Goal: Information Seeking & Learning: Find specific page/section

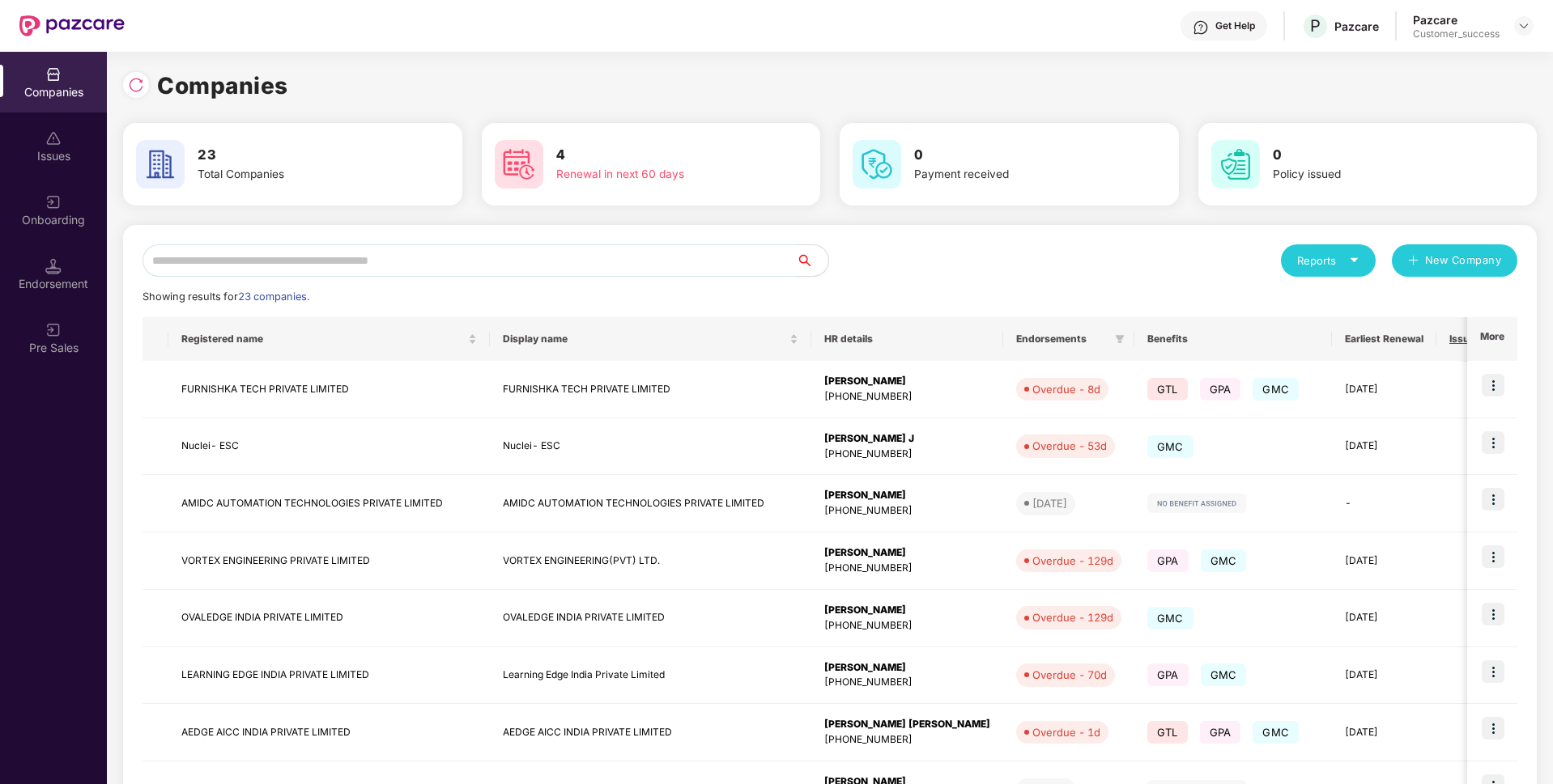
click at [507, 265] on input "text" at bounding box center [469, 261] width 653 height 33
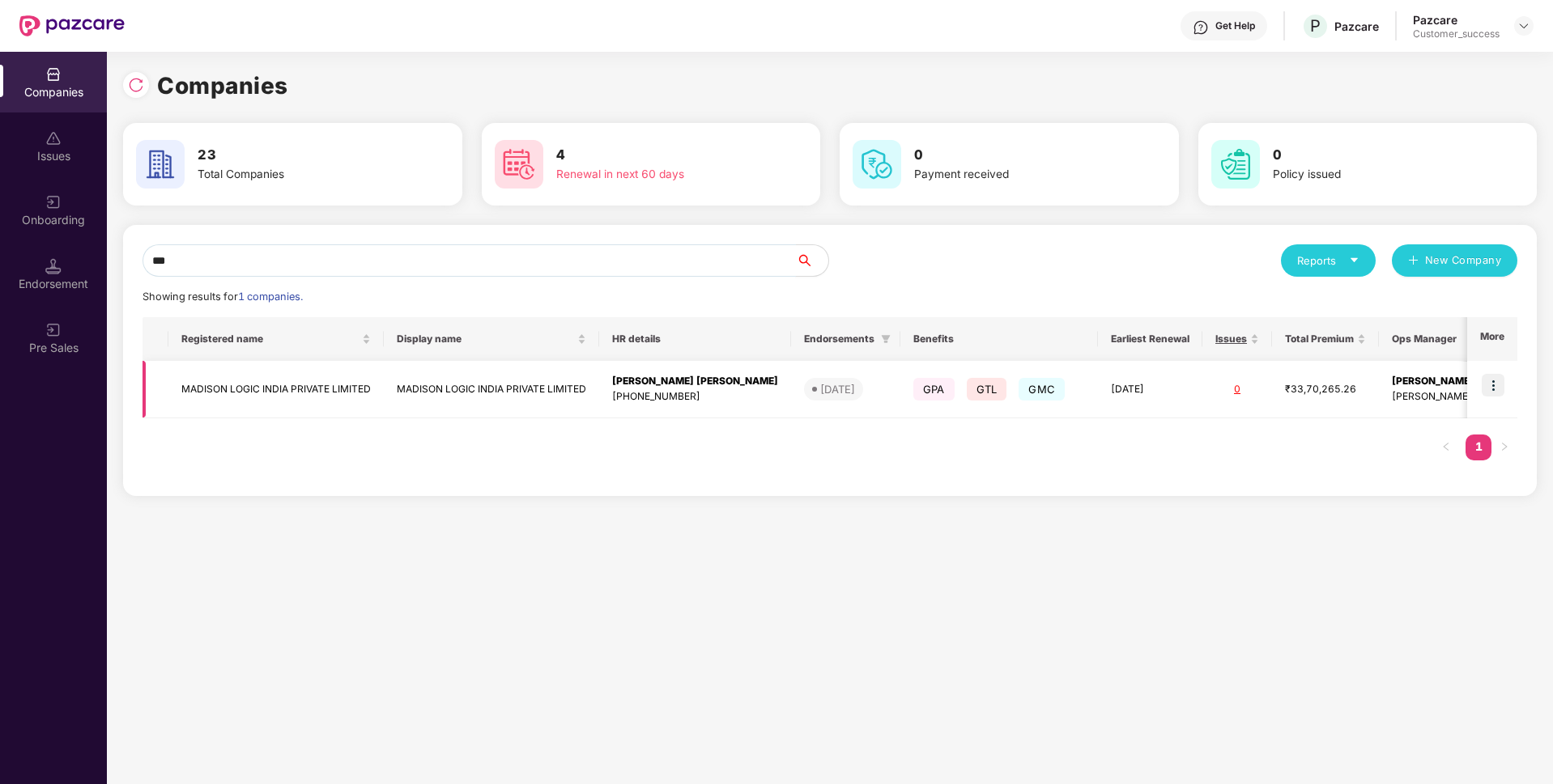
type input "***"
click at [250, 390] on td "MADISON LOGIC INDIA PRIVATE LIMITED" at bounding box center [276, 389] width 215 height 58
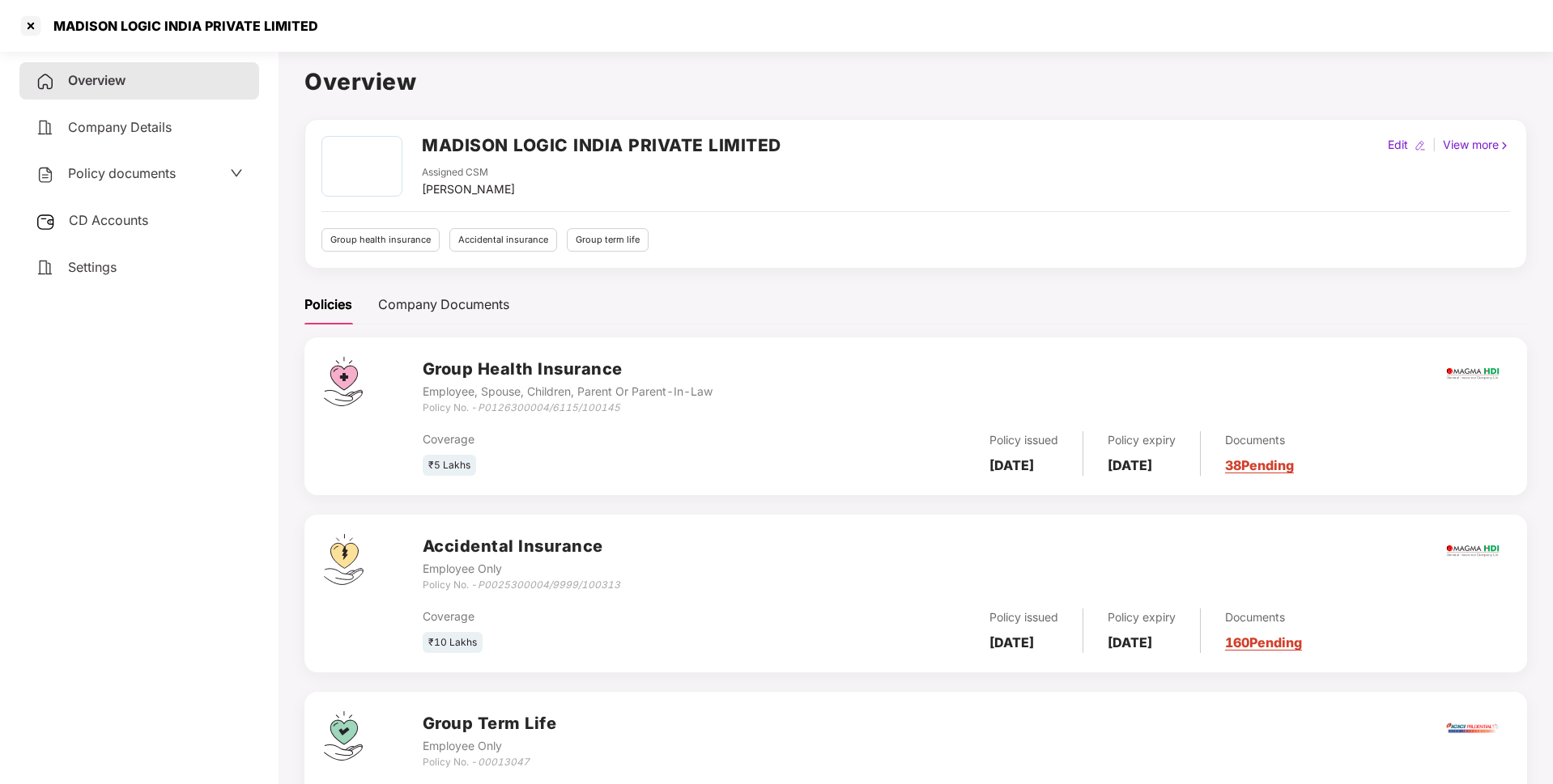
click at [228, 22] on div "MADISON LOGIC INDIA PRIVATE LIMITED" at bounding box center [181, 26] width 275 height 16
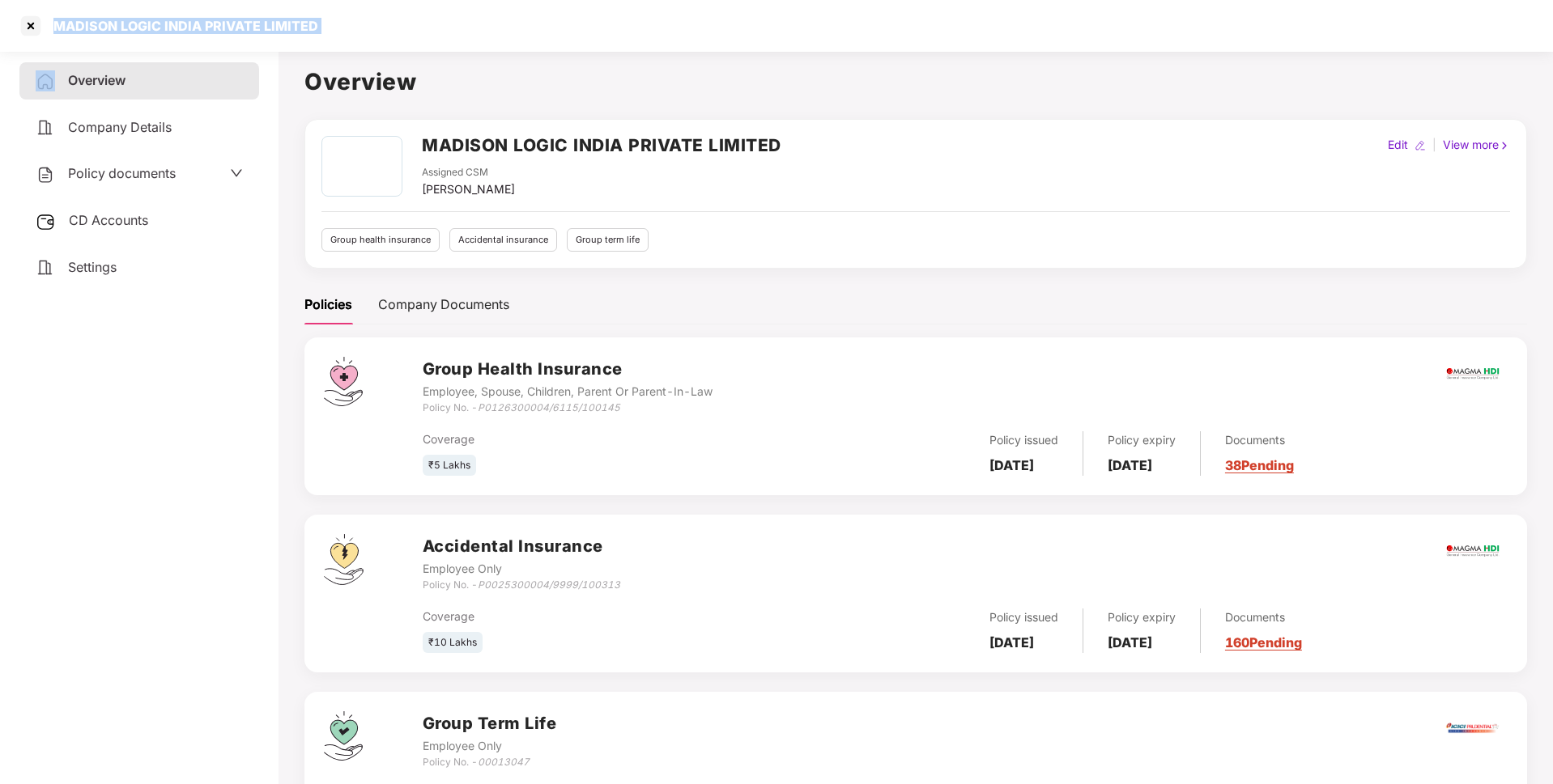
copy div "MADISON LOGIC INDIA PRIVATE LIMITED"
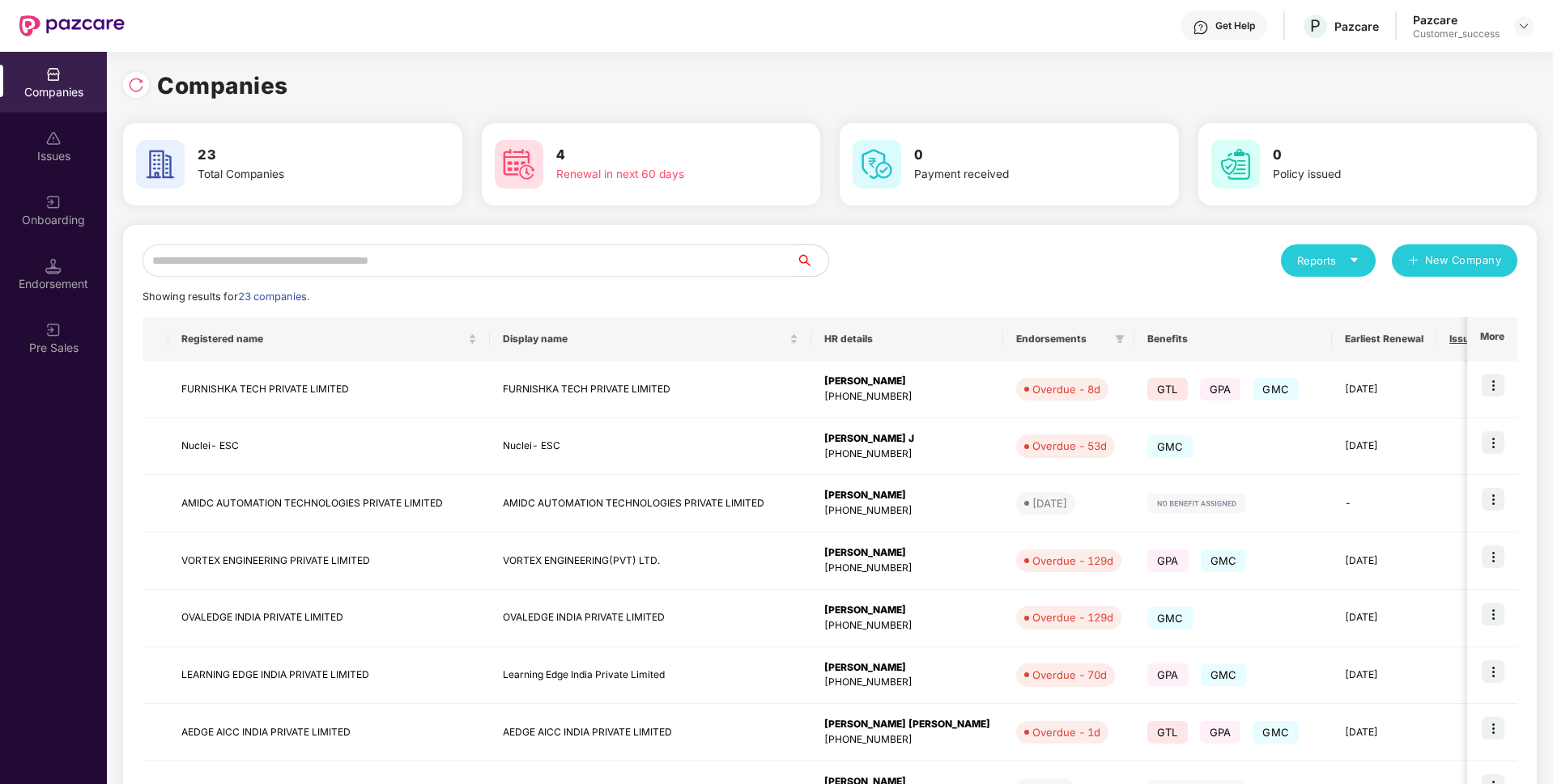
click at [418, 257] on input "text" at bounding box center [469, 261] width 653 height 33
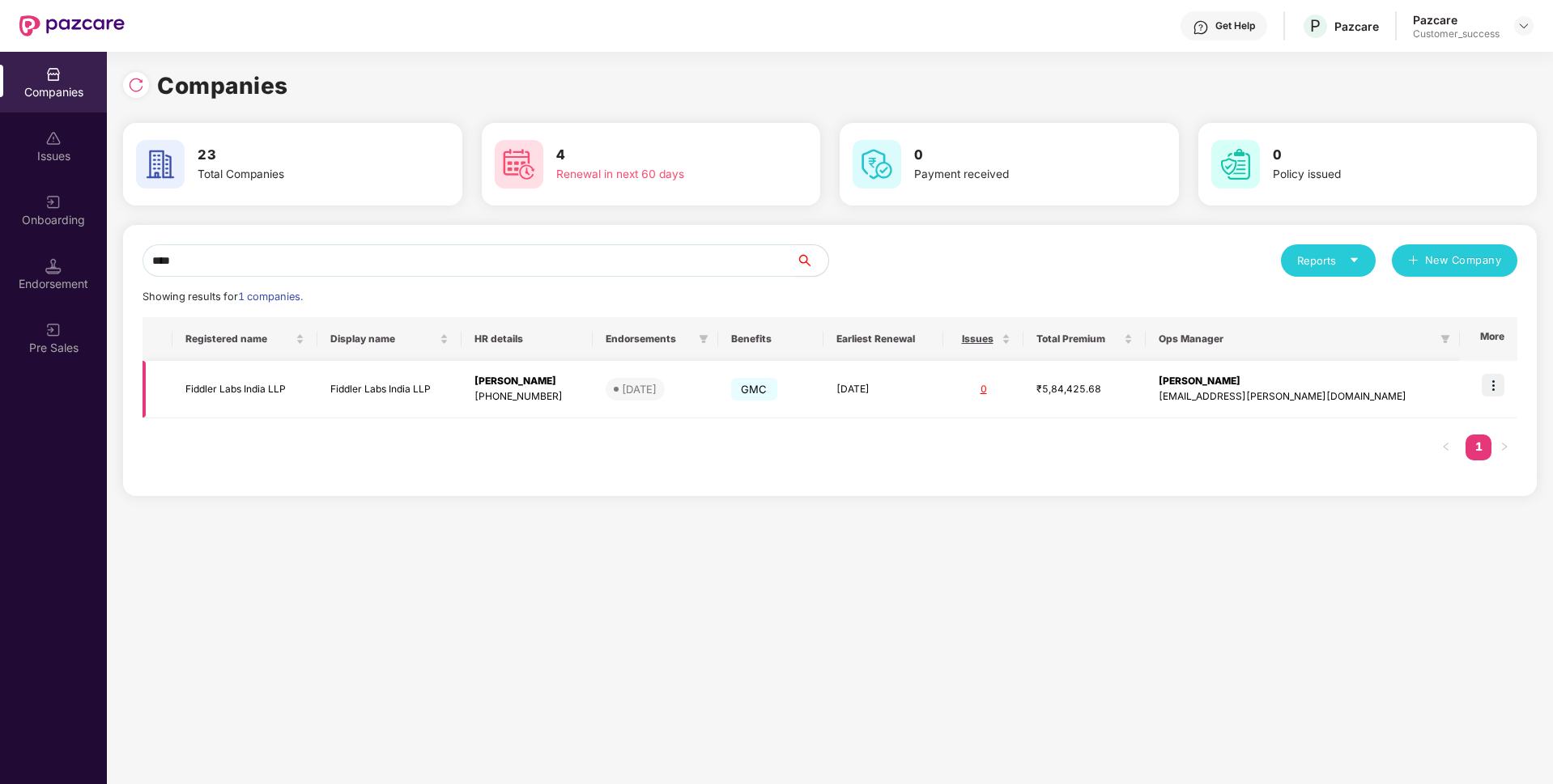
type input "****"
click at [232, 395] on td "Fiddler Labs India LLP" at bounding box center [244, 389] width 145 height 58
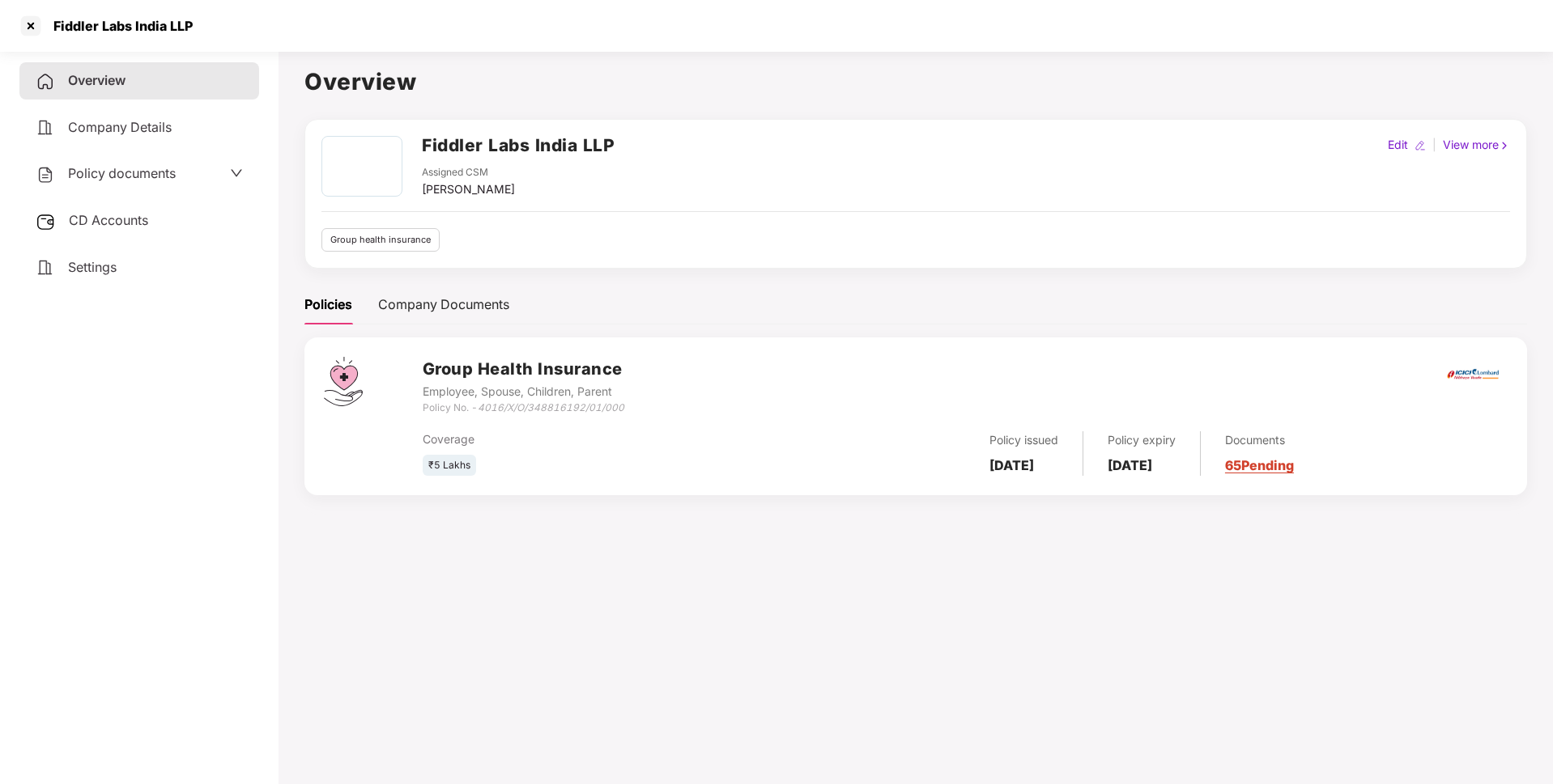
click at [145, 176] on span "Policy documents" at bounding box center [121, 173] width 108 height 16
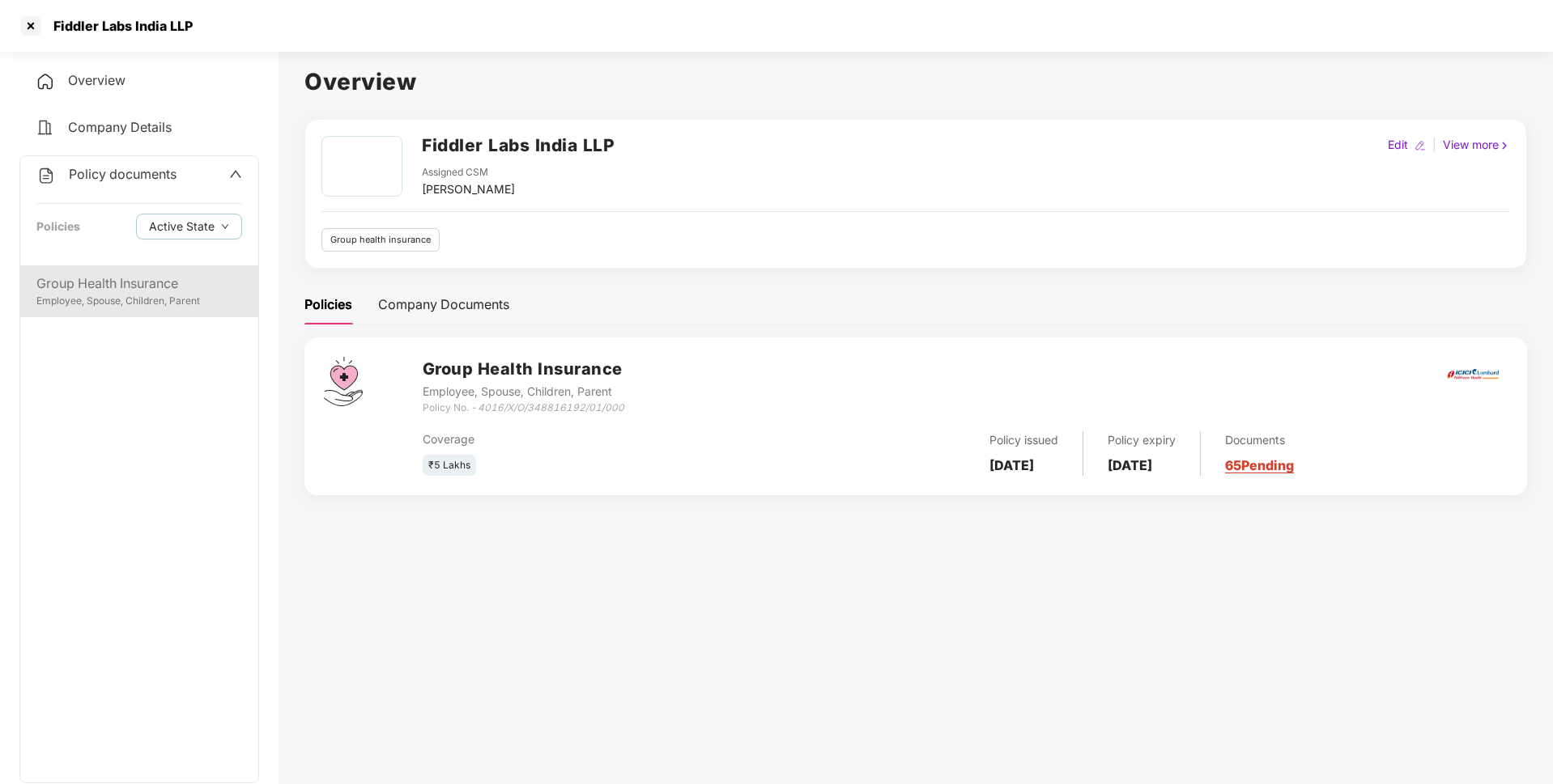
click at [116, 289] on div "Group Health Insurance" at bounding box center [139, 284] width 206 height 21
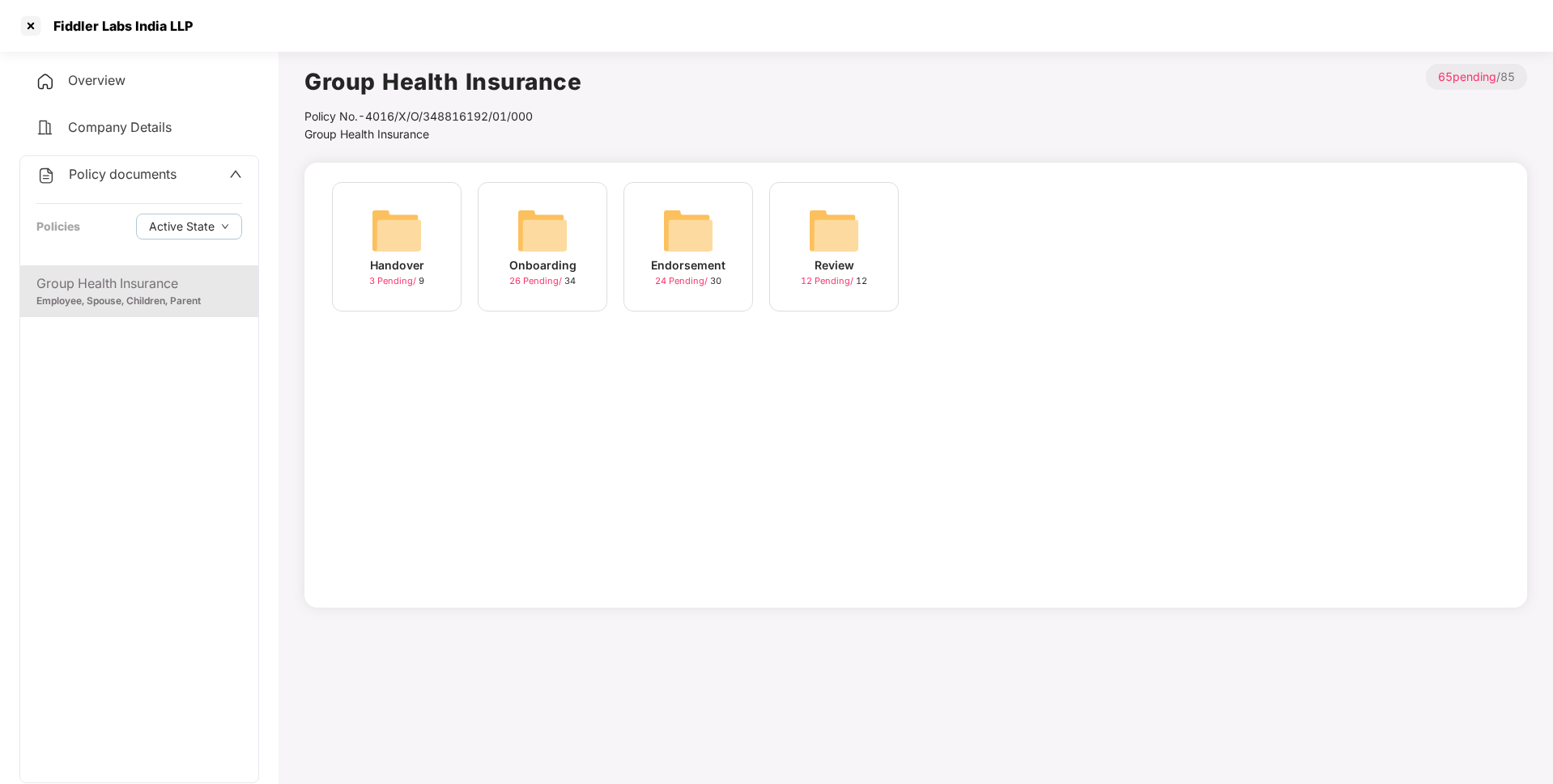
click at [528, 214] on img at bounding box center [542, 231] width 52 height 52
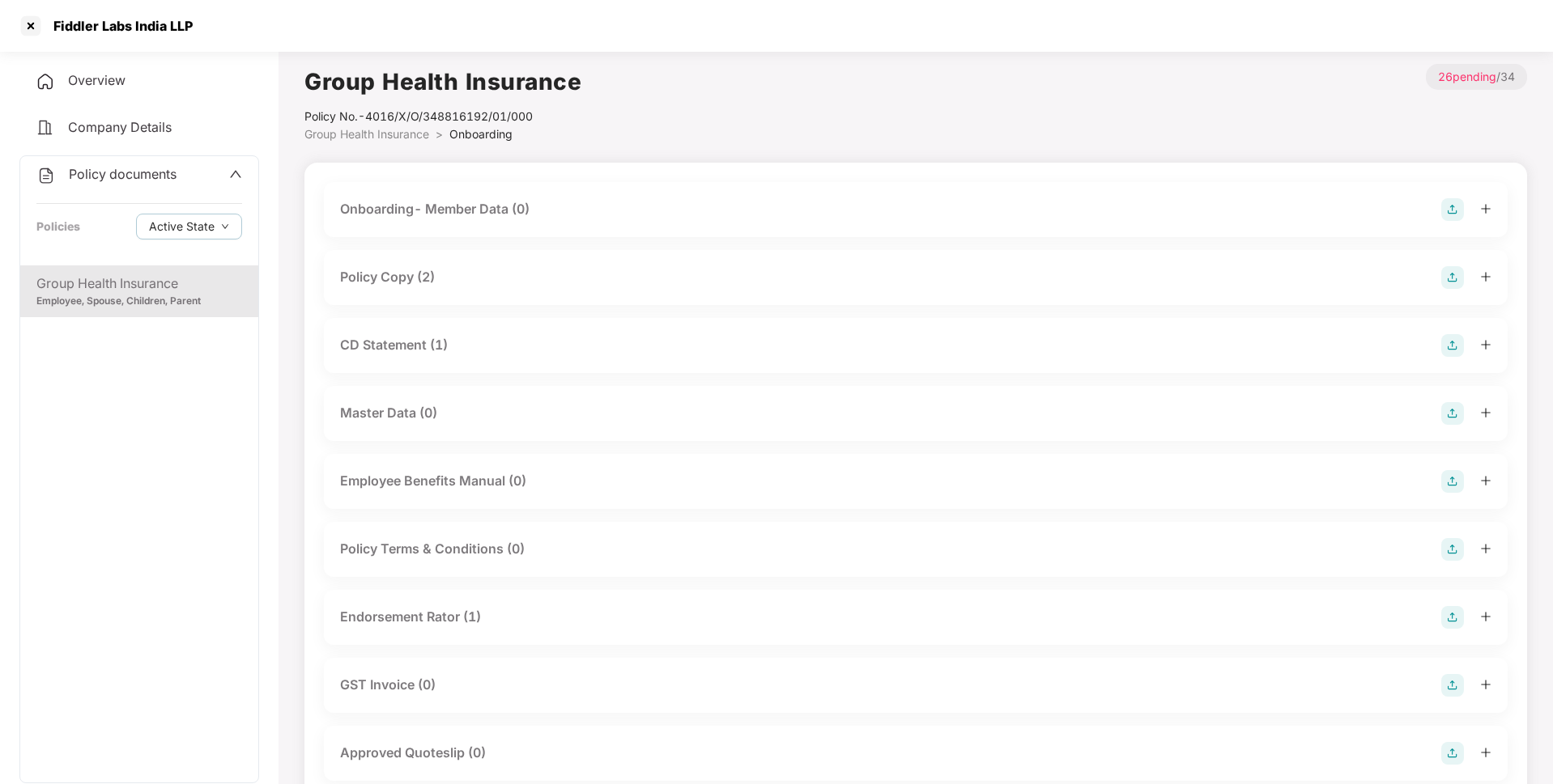
click at [386, 279] on div "Policy Copy (2)" at bounding box center [387, 277] width 95 height 21
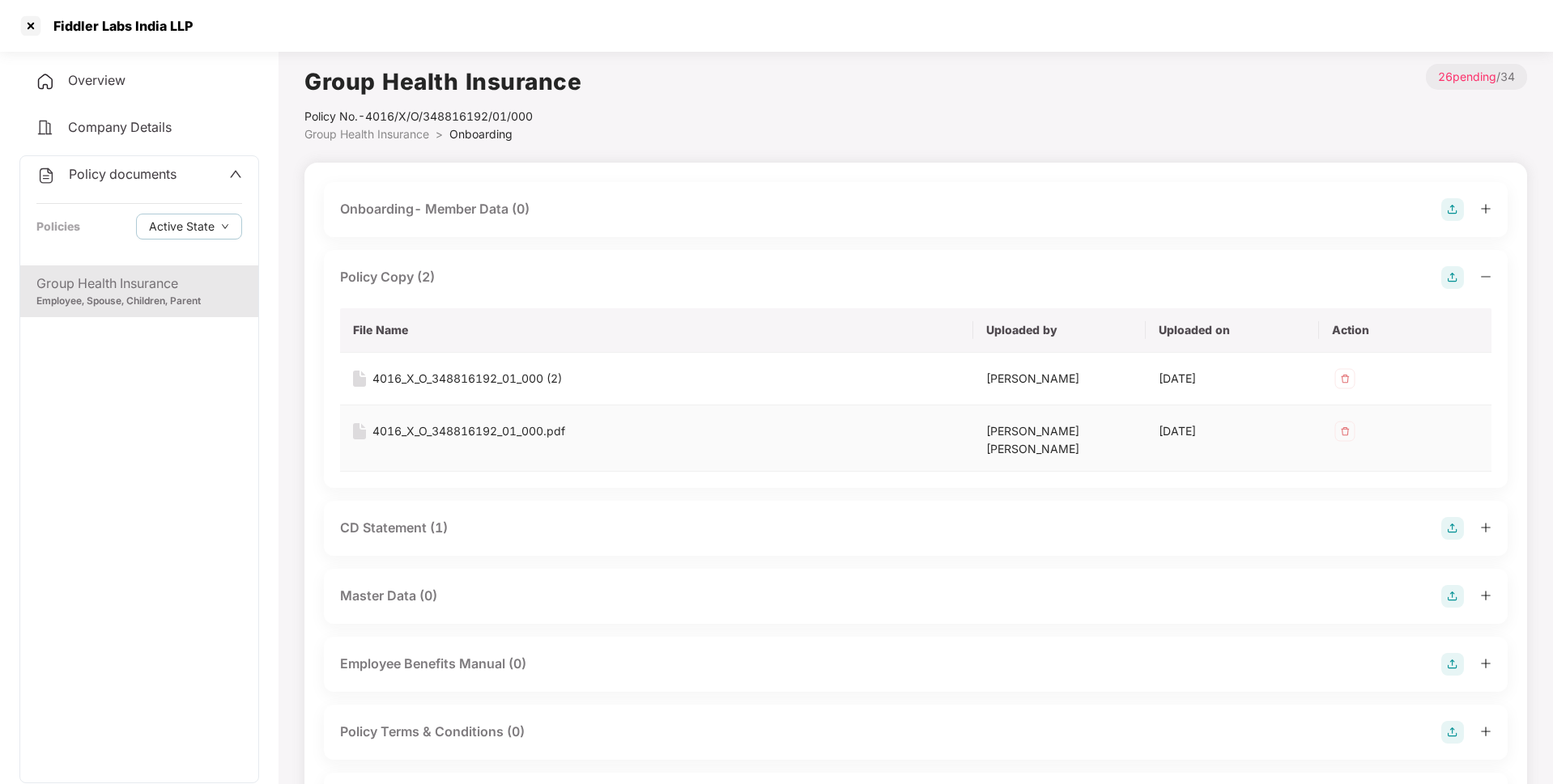
click at [492, 438] on div "4016_X_O_348816192_01_000.pdf" at bounding box center [469, 431] width 193 height 18
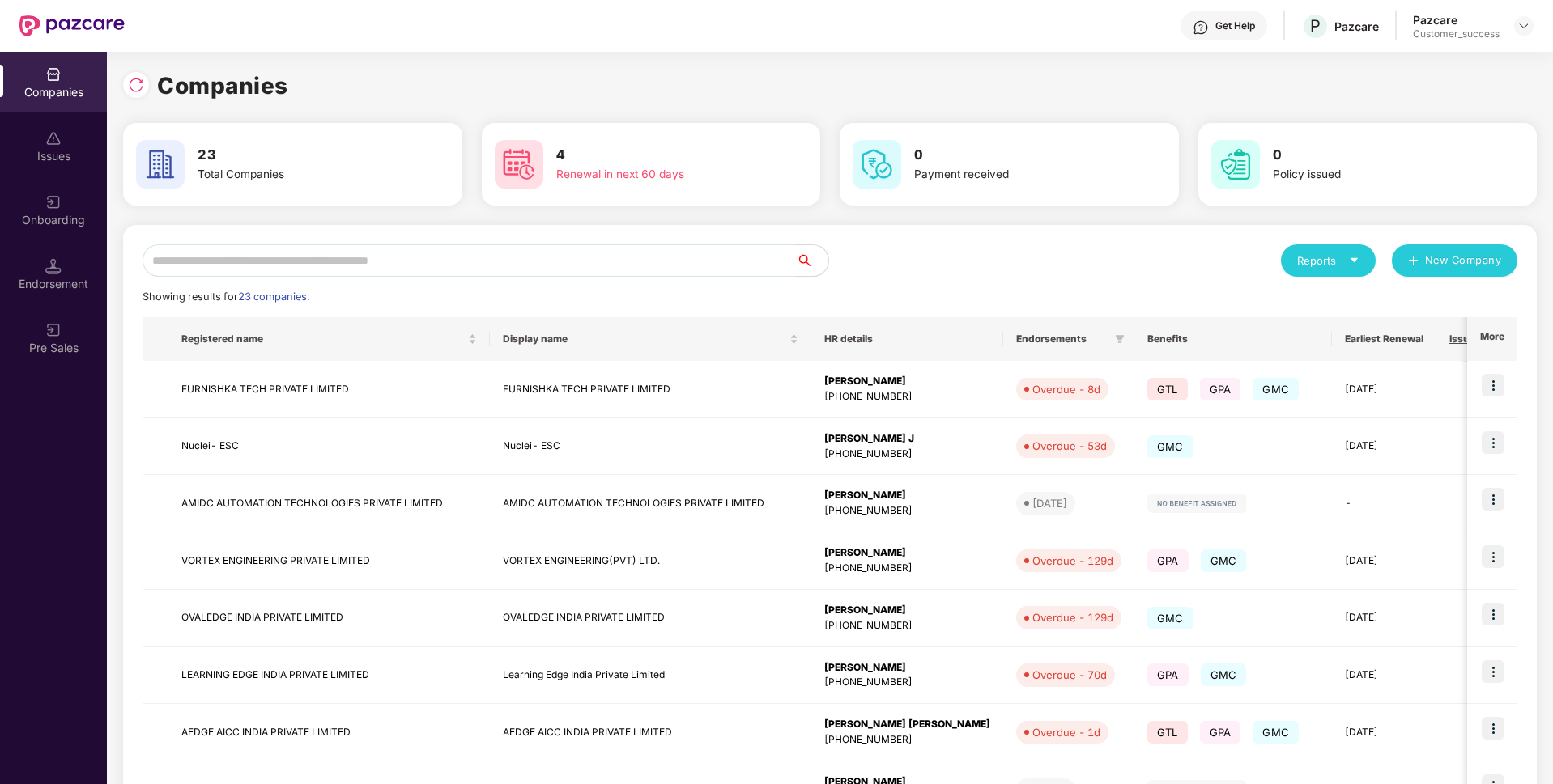
click at [279, 247] on input "text" at bounding box center [469, 261] width 653 height 33
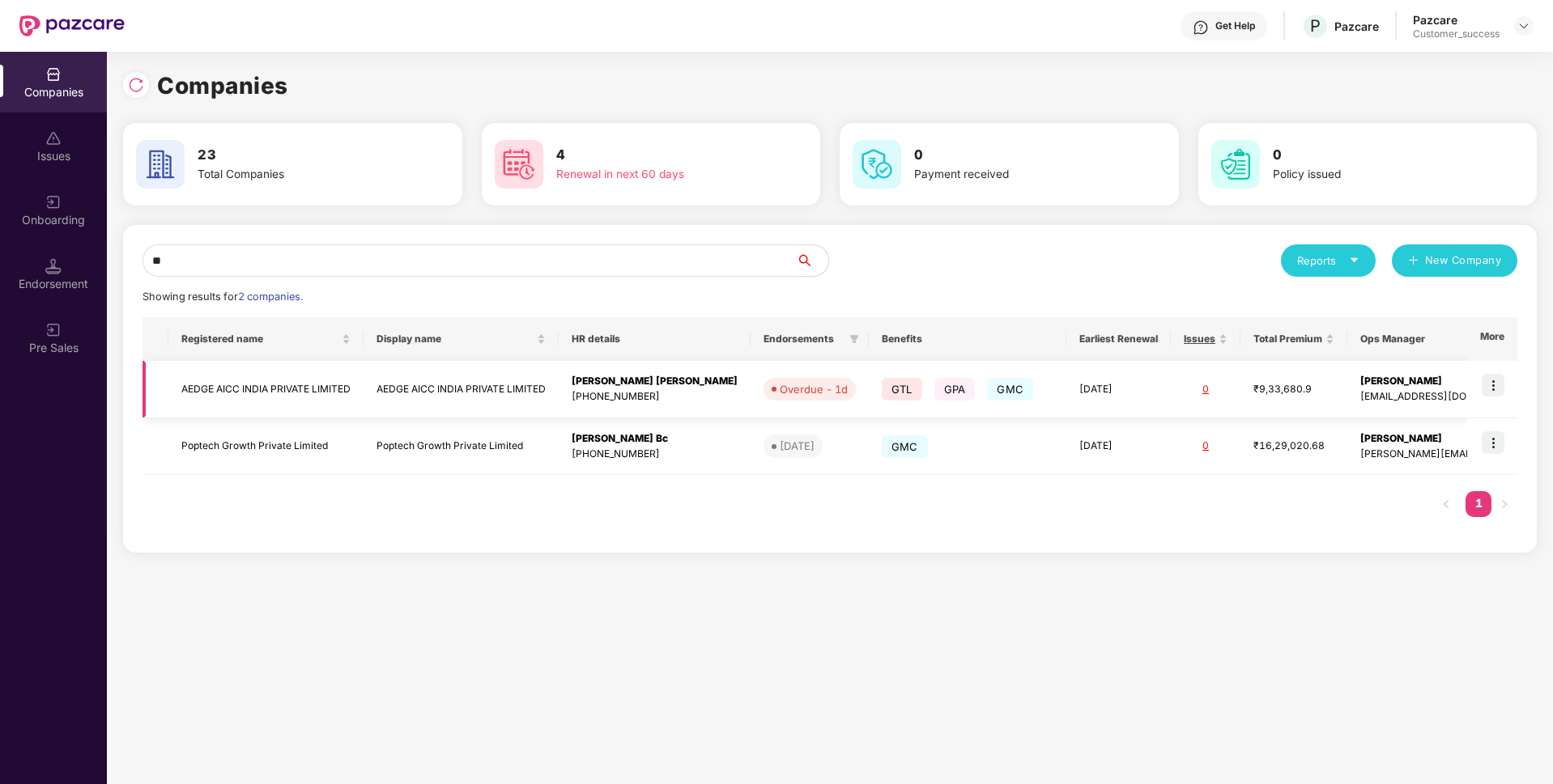
type input "**"
click at [258, 387] on td "AEDGE AICC INDIA PRIVATE LIMITED" at bounding box center [266, 389] width 195 height 58
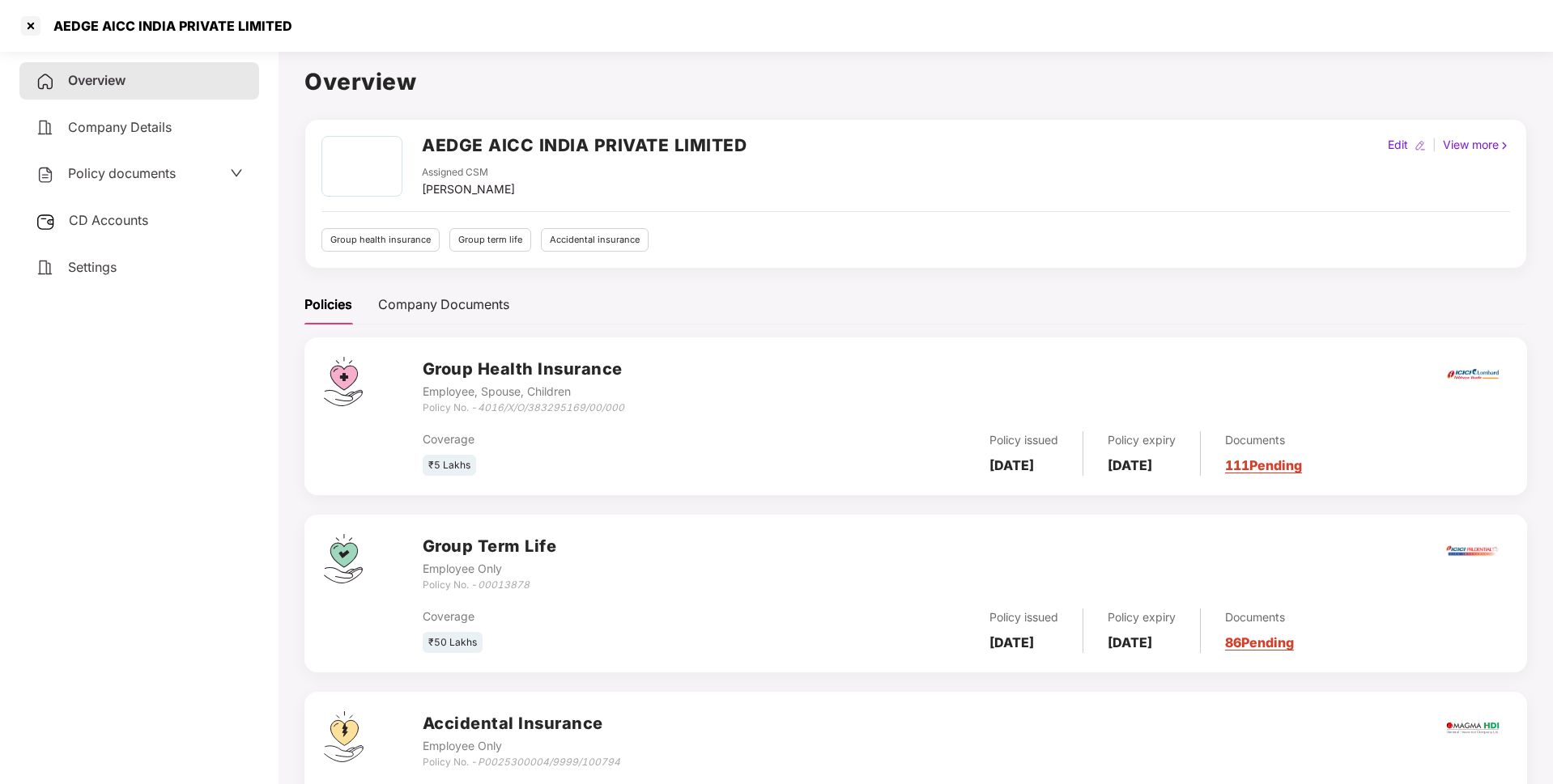
click at [197, 13] on div "AEDGE AICC INDIA PRIVATE LIMITED" at bounding box center [155, 26] width 275 height 26
copy div "AEDGE AICC INDIA PRIVATE LIMITED"
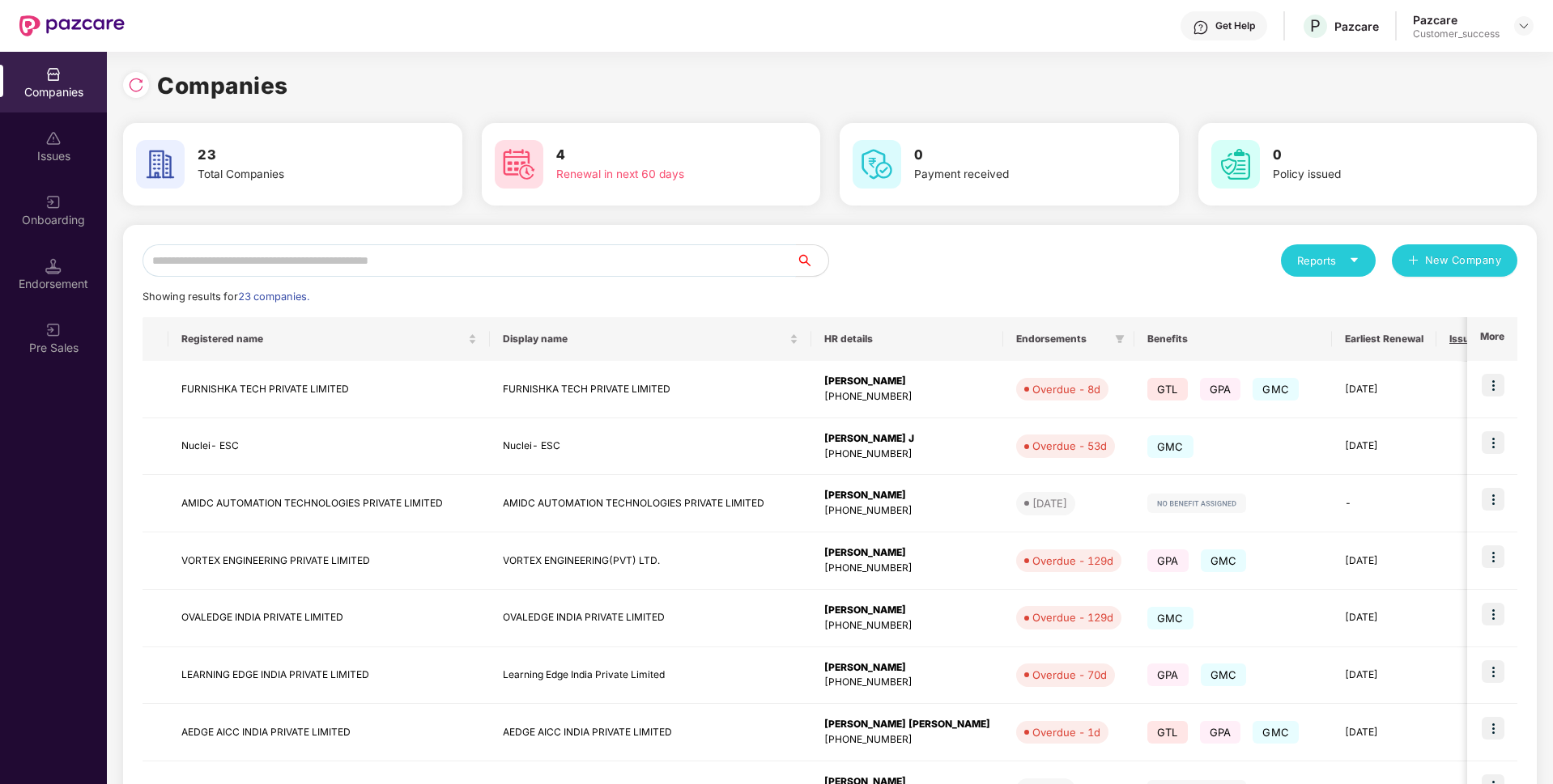
click at [568, 258] on input "text" at bounding box center [469, 261] width 653 height 33
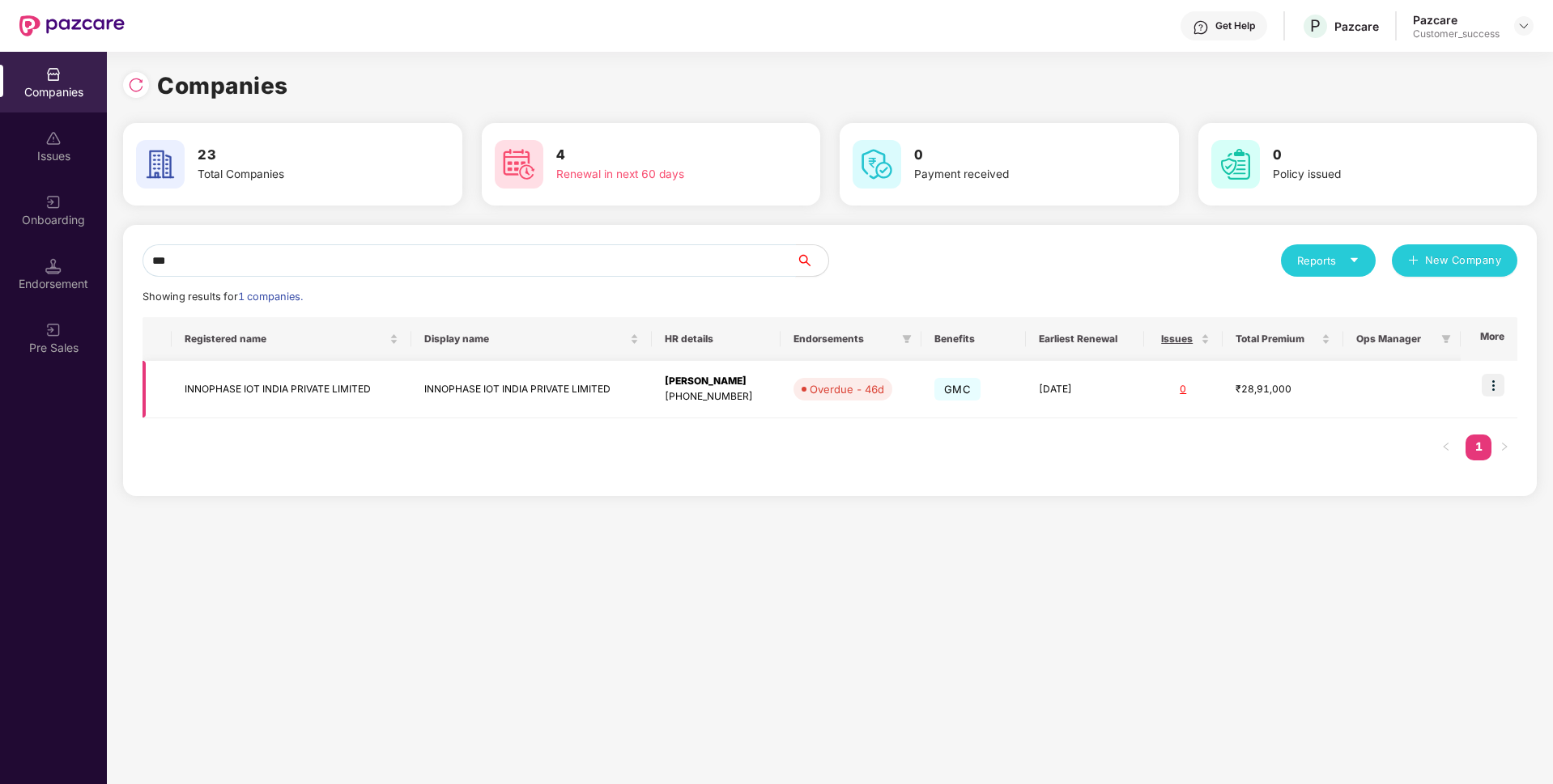
type input "***"
click at [1499, 393] on img at bounding box center [1493, 385] width 22 height 22
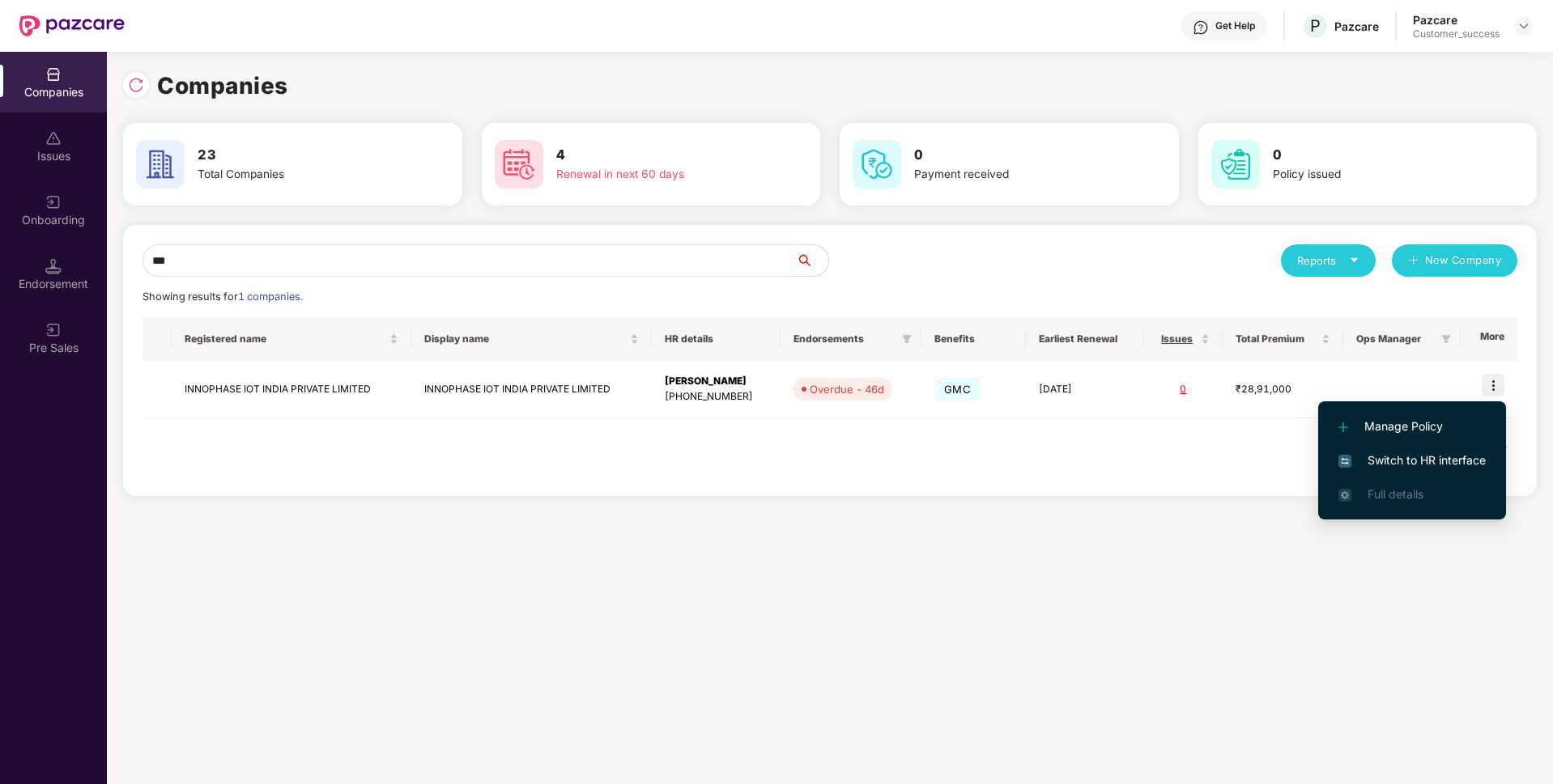
click at [1433, 455] on span "Switch to HR interface" at bounding box center [1412, 460] width 147 height 18
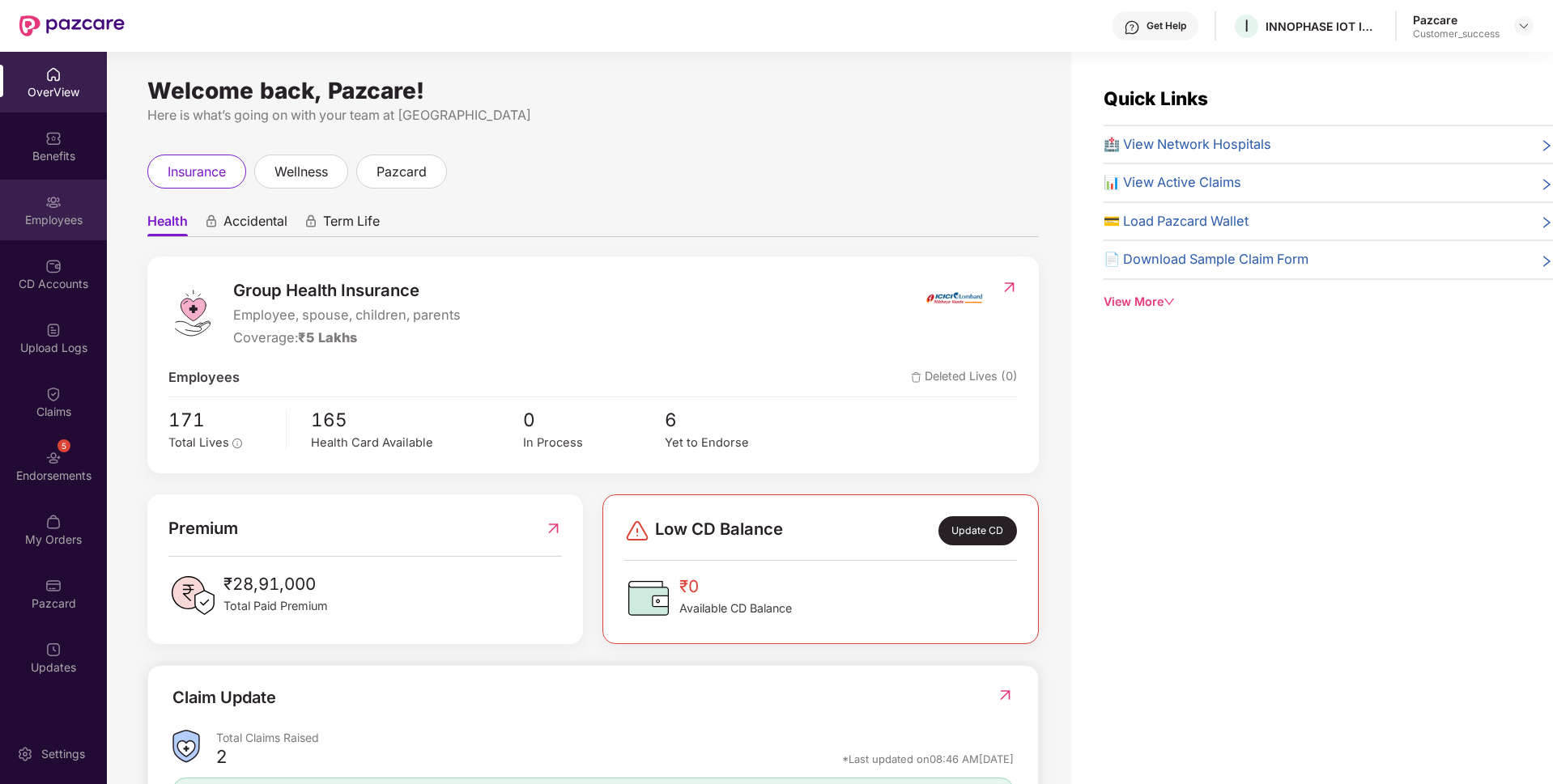
click at [19, 227] on div "Employees" at bounding box center [53, 219] width 107 height 16
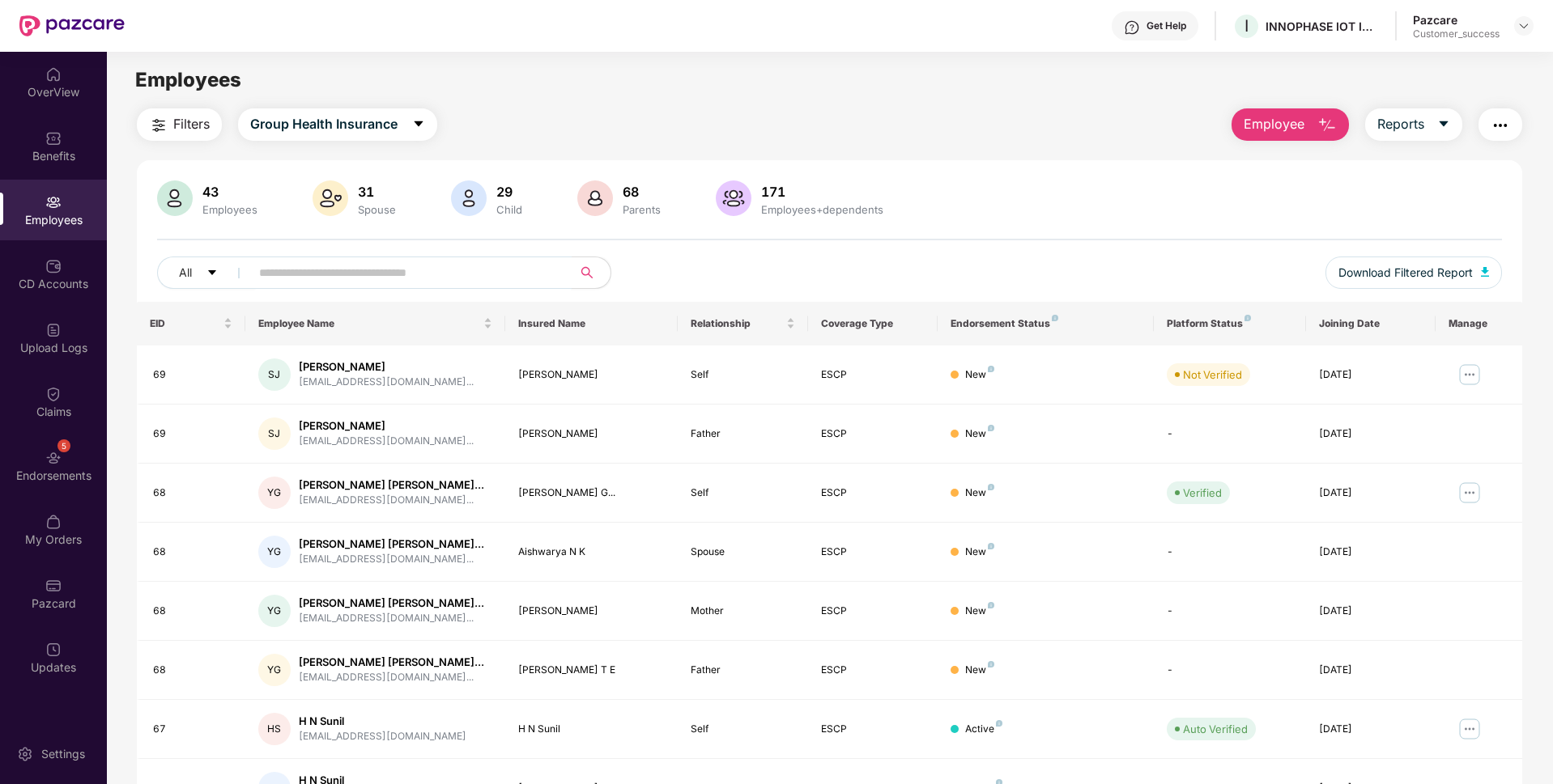
click at [497, 275] on input "text" at bounding box center [405, 273] width 291 height 24
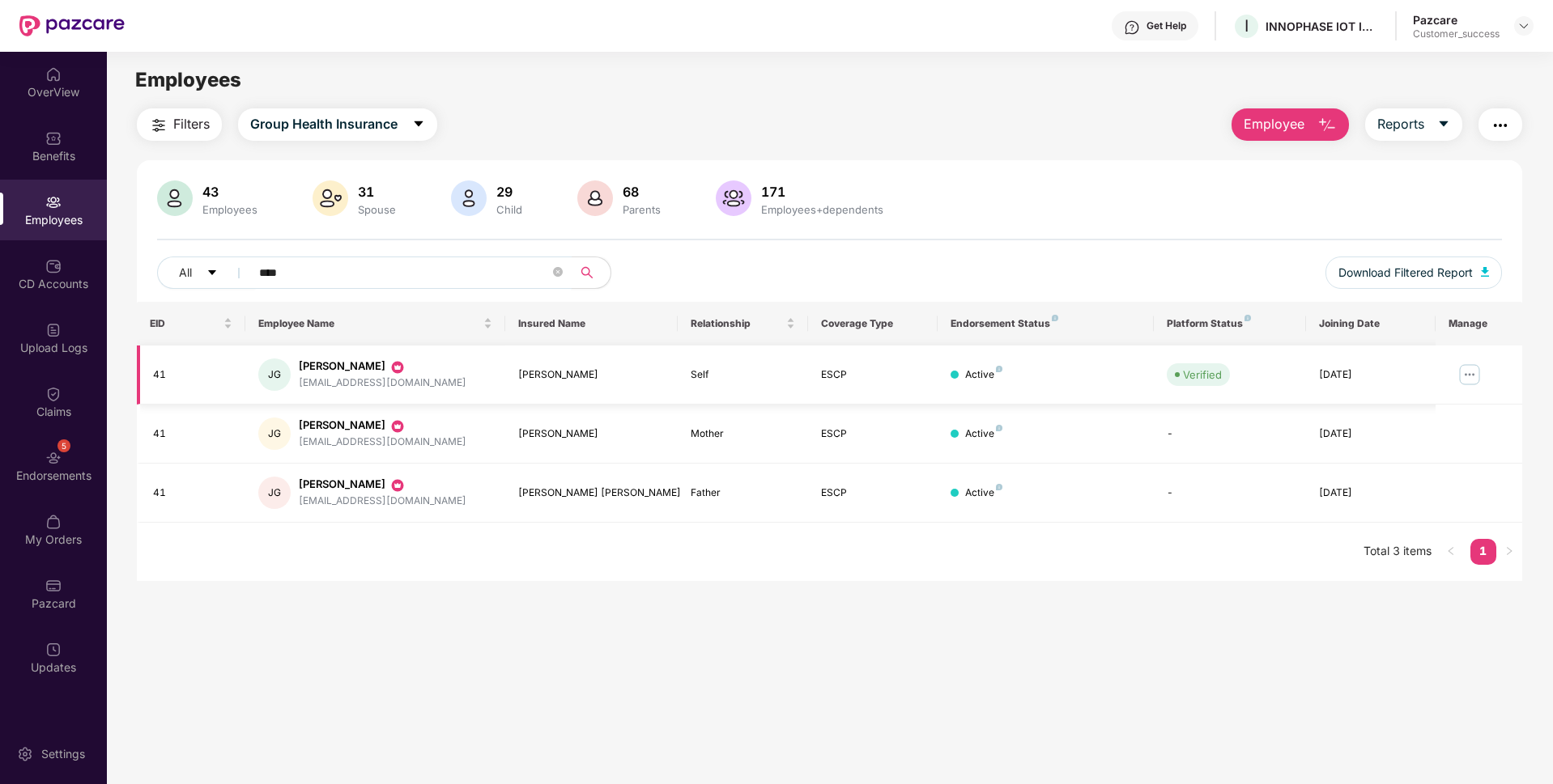
type input "****"
click at [1466, 377] on img at bounding box center [1469, 374] width 26 height 26
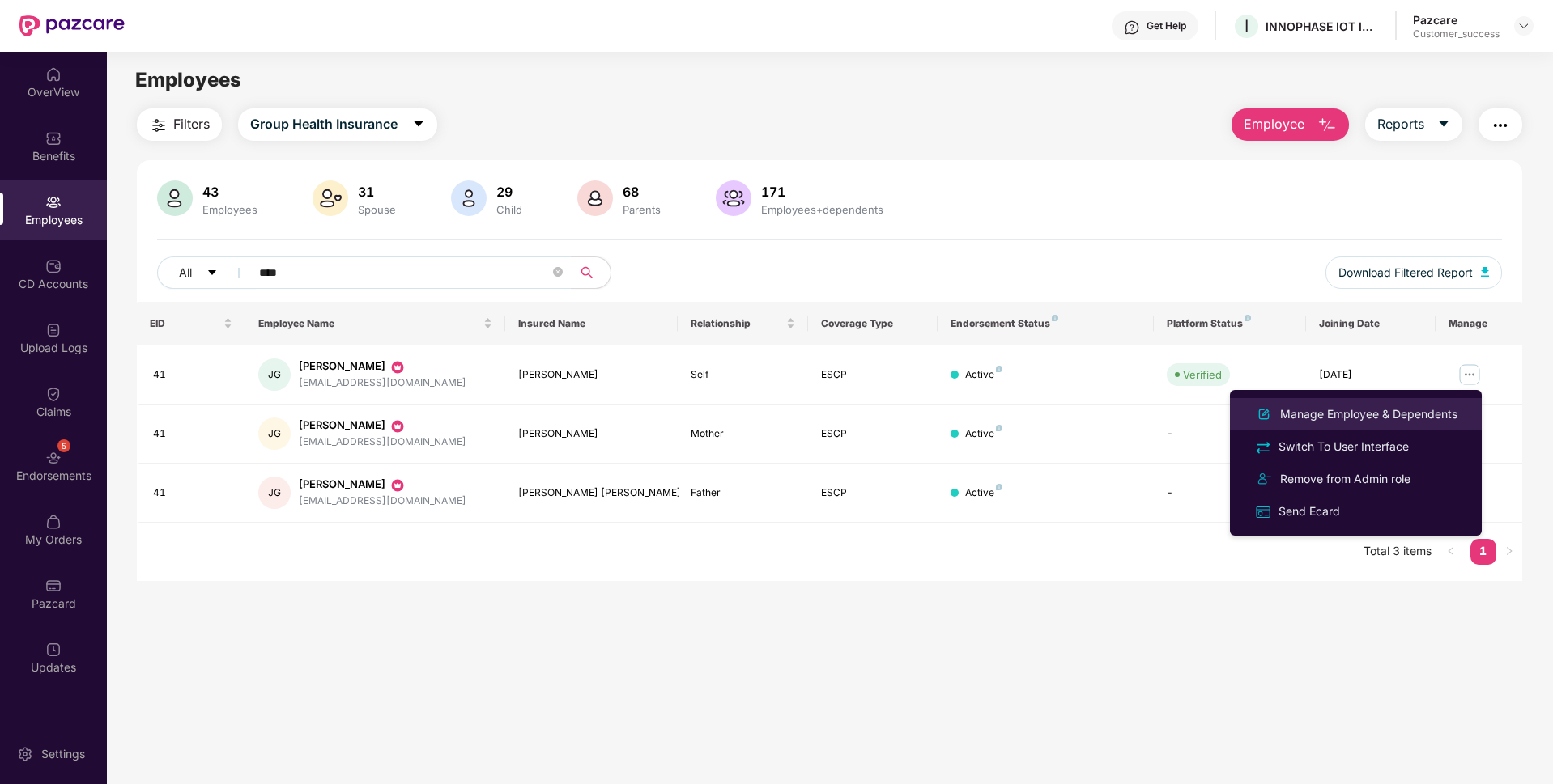
click at [1382, 417] on div "Manage Employee & Dependents" at bounding box center [1368, 414] width 183 height 18
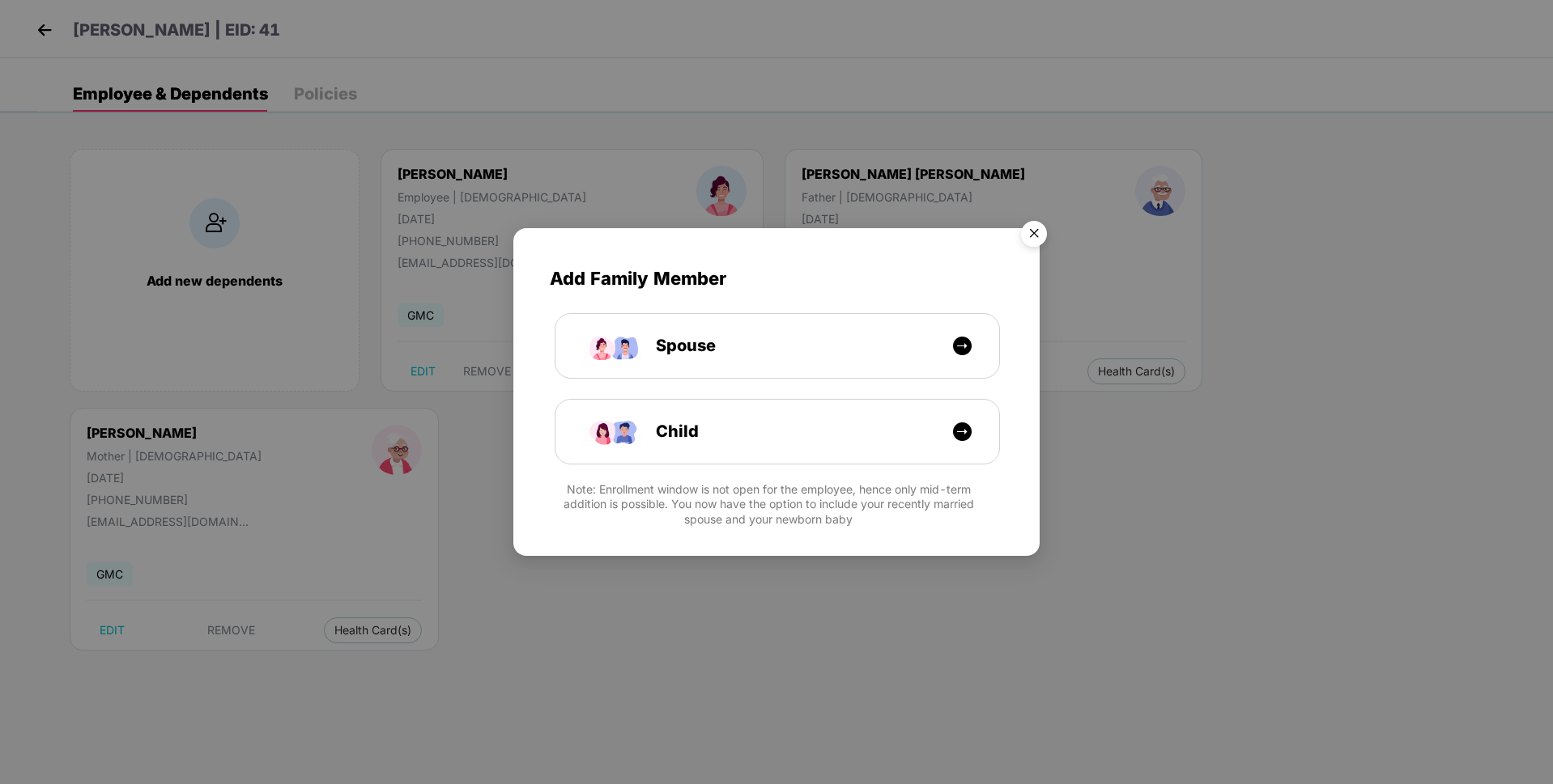
click at [1036, 228] on img "Close" at bounding box center [1034, 236] width 46 height 46
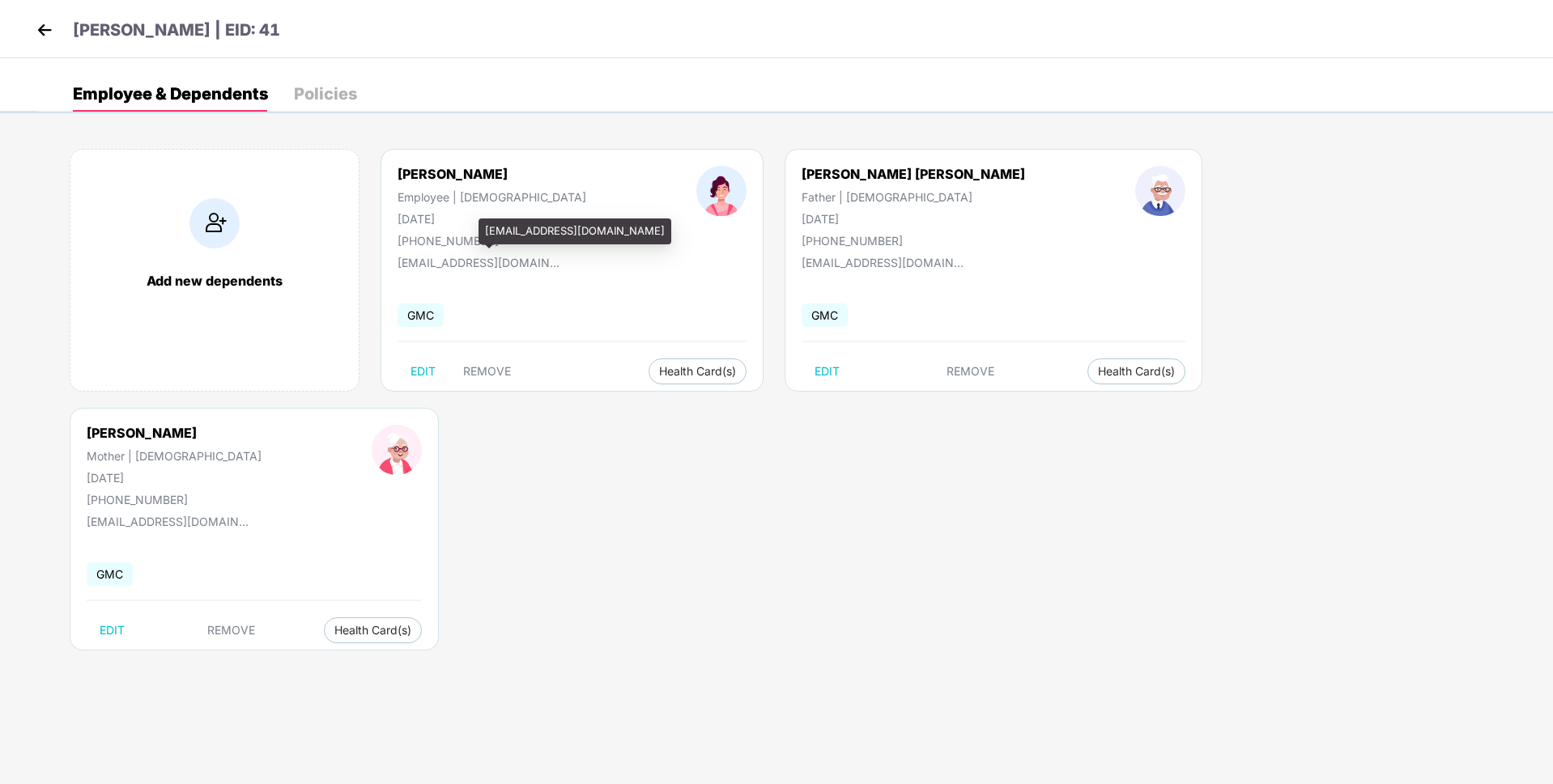
click at [475, 261] on div "jgaur@innophaseiot.com" at bounding box center [479, 262] width 162 height 14
copy div "jgaur@innophaseiot.com"
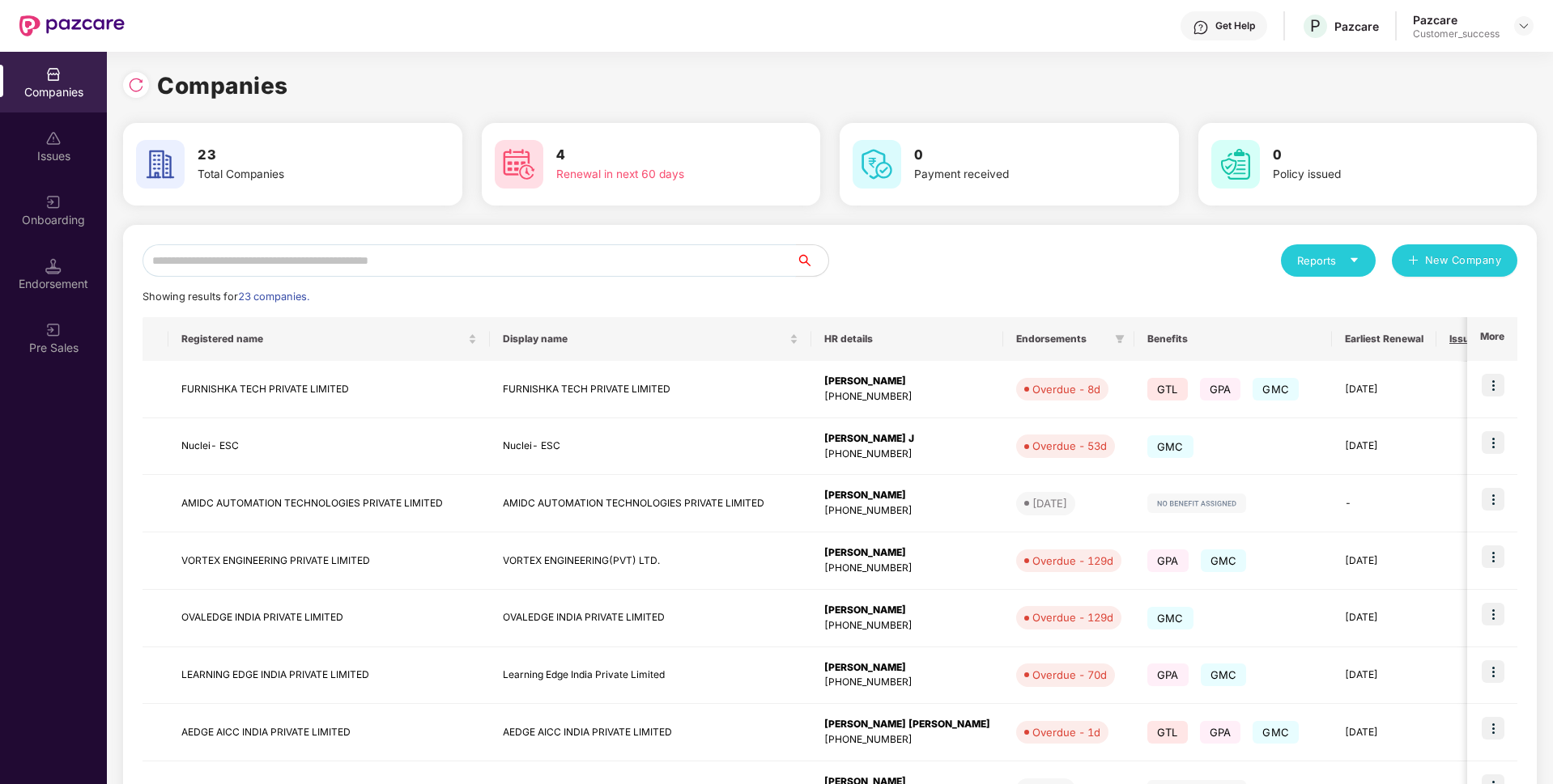
click at [572, 267] on input "text" at bounding box center [469, 261] width 653 height 33
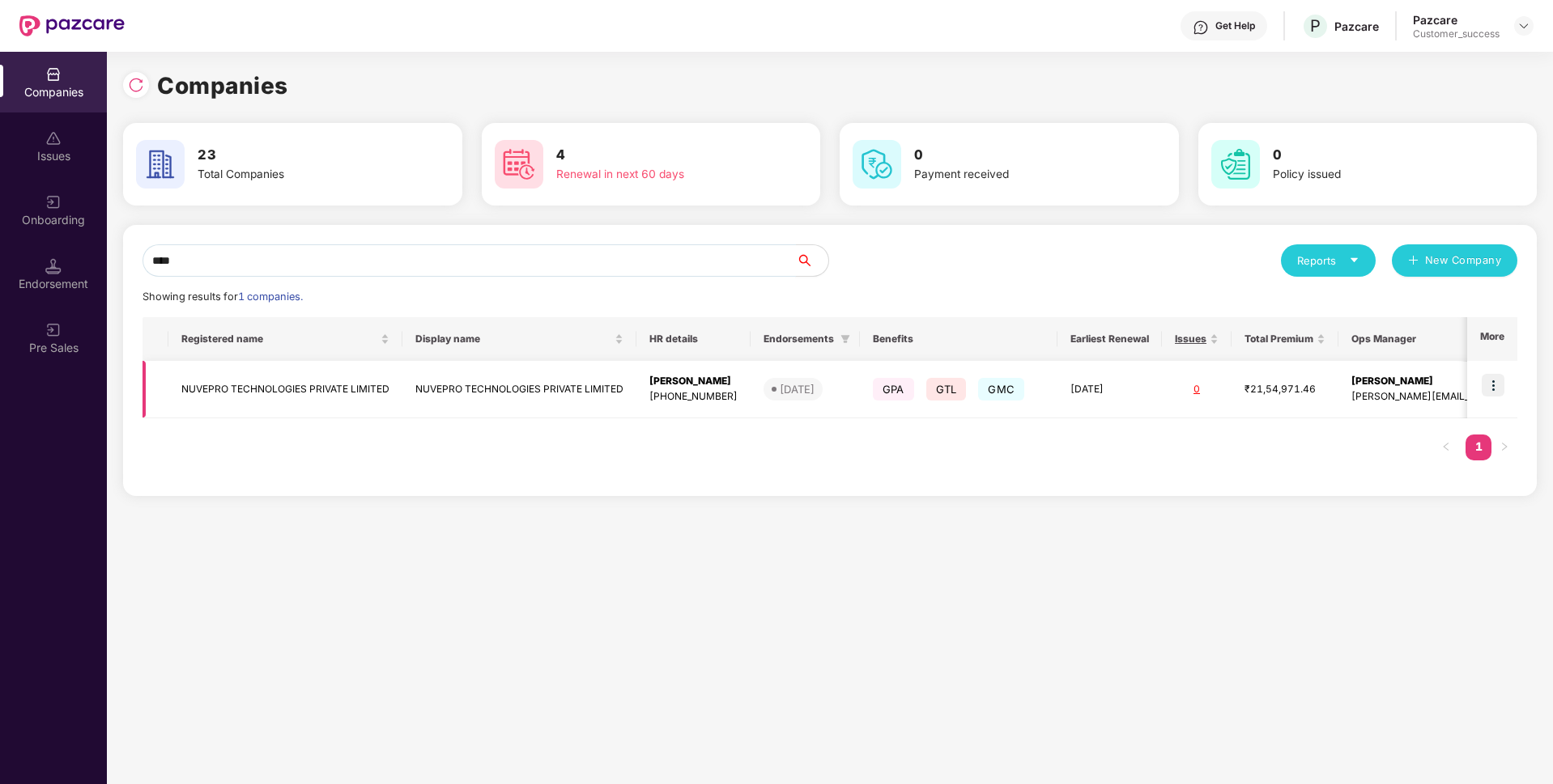
type input "****"
click at [343, 404] on td "NUVEPRO TECHNOLOGIES PRIVATE LIMITED" at bounding box center [286, 389] width 234 height 58
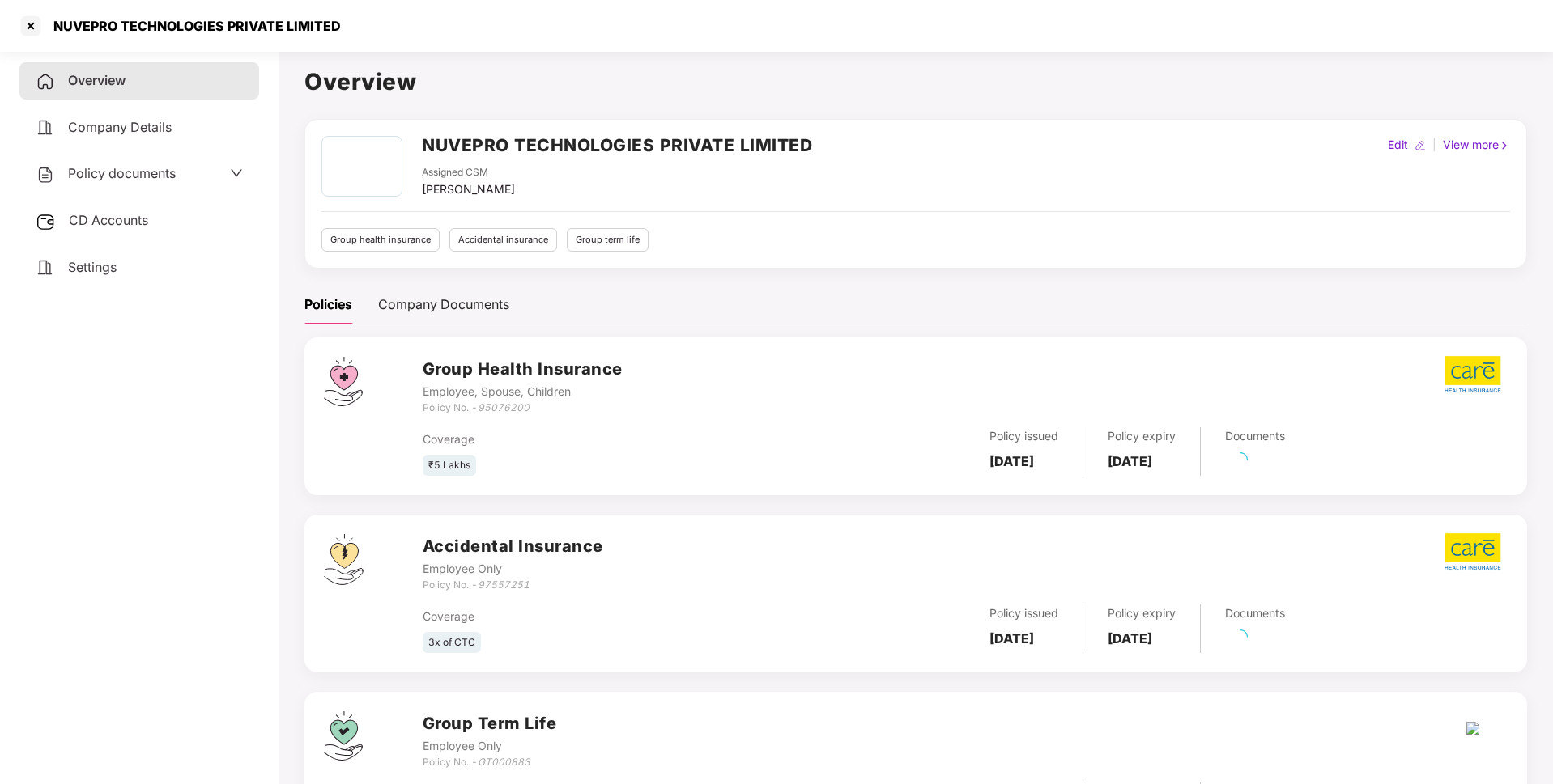
click at [164, 23] on div "NUVEPRO TECHNOLOGIES PRIVATE LIMITED" at bounding box center [192, 26] width 297 height 16
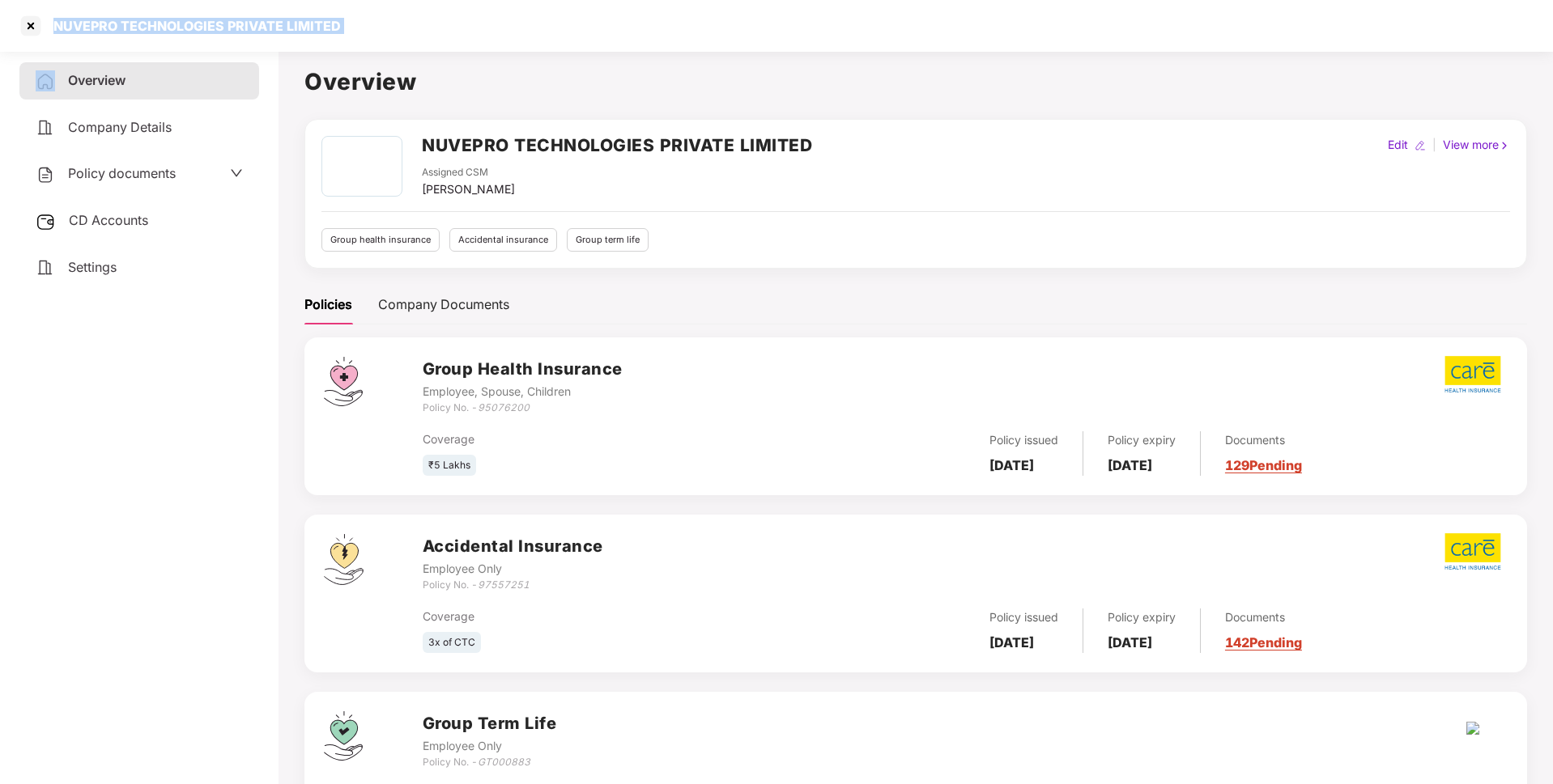
click at [164, 23] on div "NUVEPRO TECHNOLOGIES PRIVATE LIMITED" at bounding box center [192, 26] width 297 height 16
copy div "NUVEPRO TECHNOLOGIES PRIVATE LIMITED"
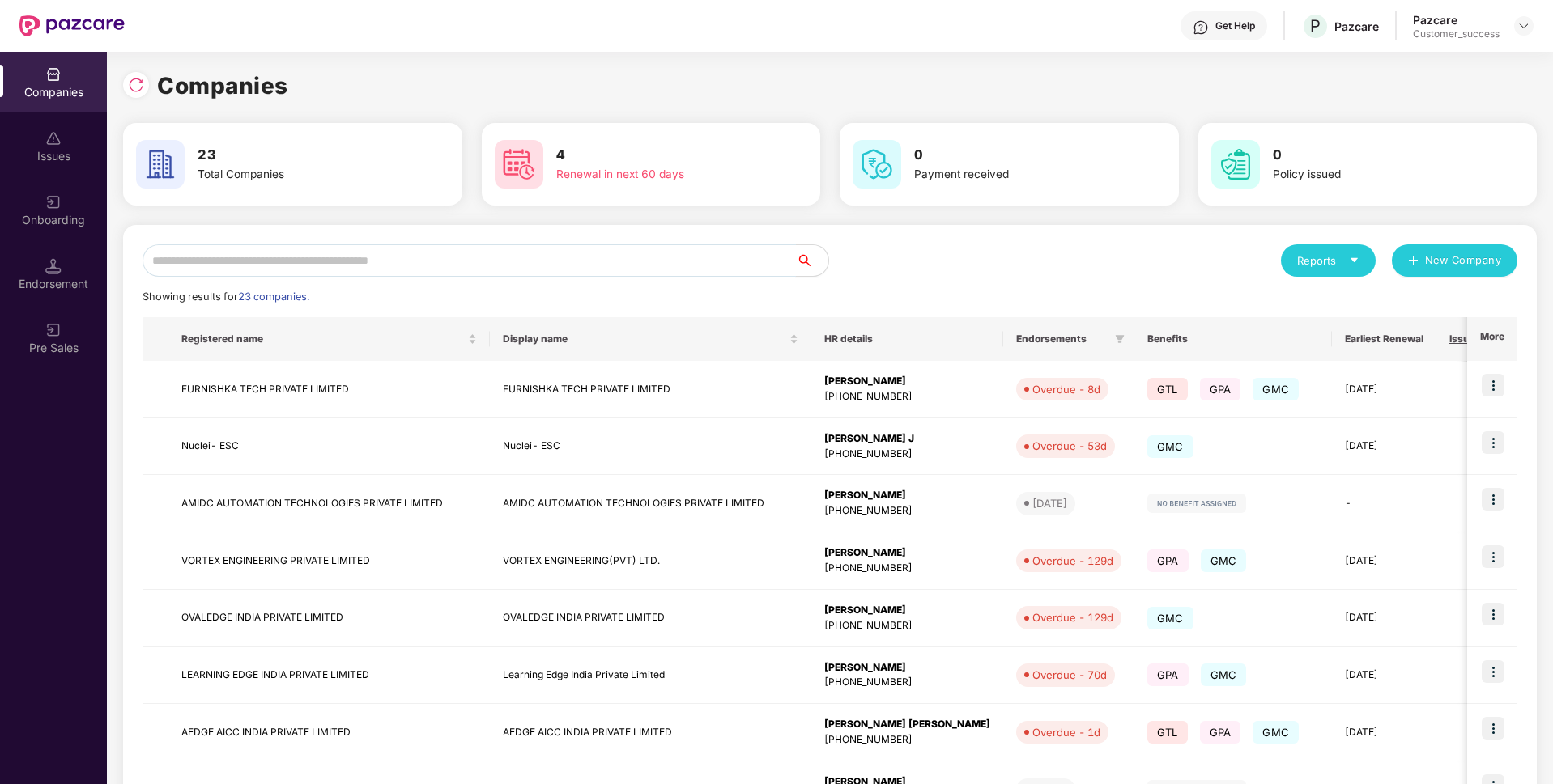
click at [351, 250] on input "text" at bounding box center [469, 261] width 653 height 33
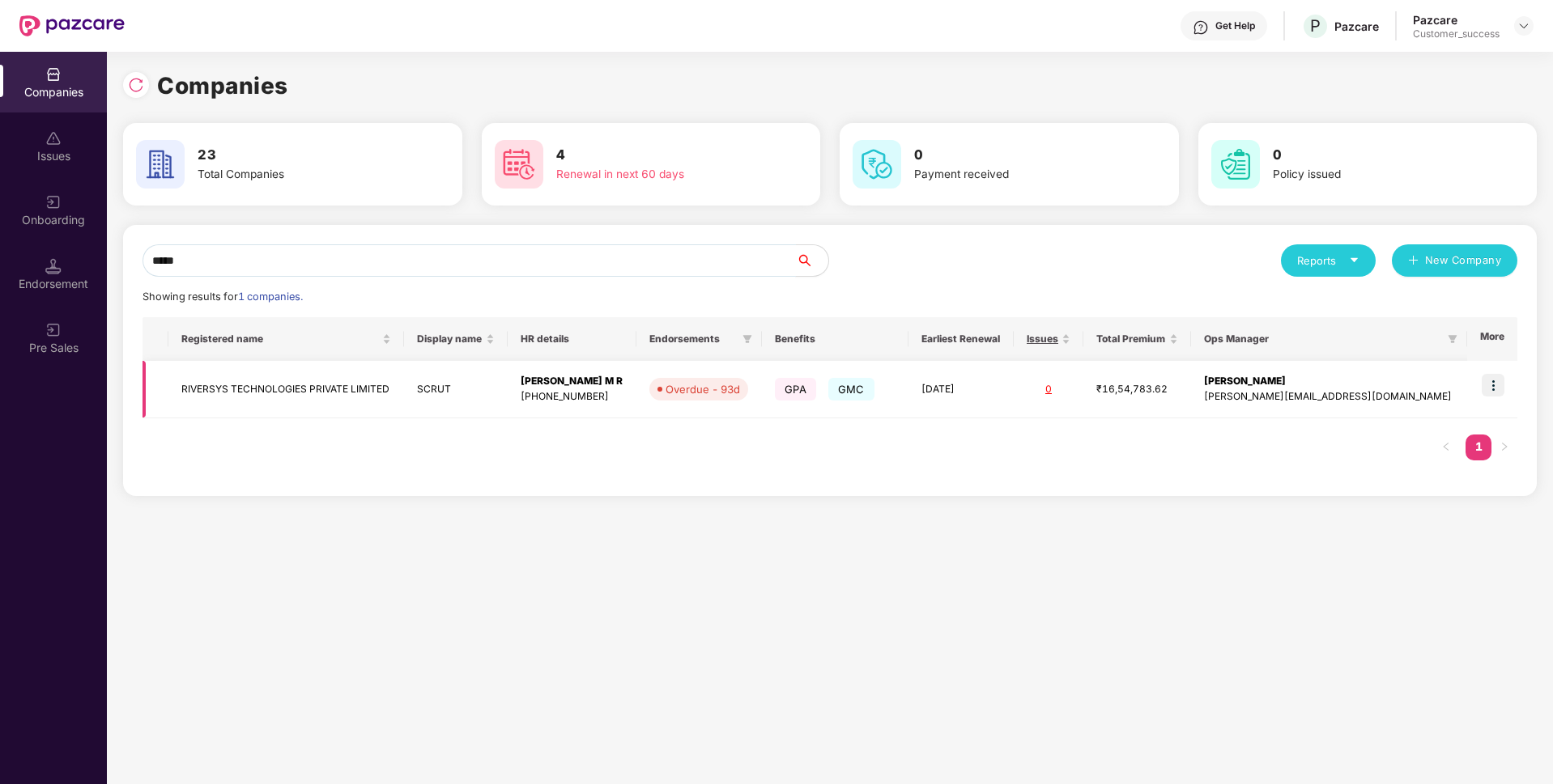
type input "*****"
click at [239, 385] on td "RIVERSYS TECHNOLOGIES PRIVATE LIMITED" at bounding box center [287, 389] width 236 height 58
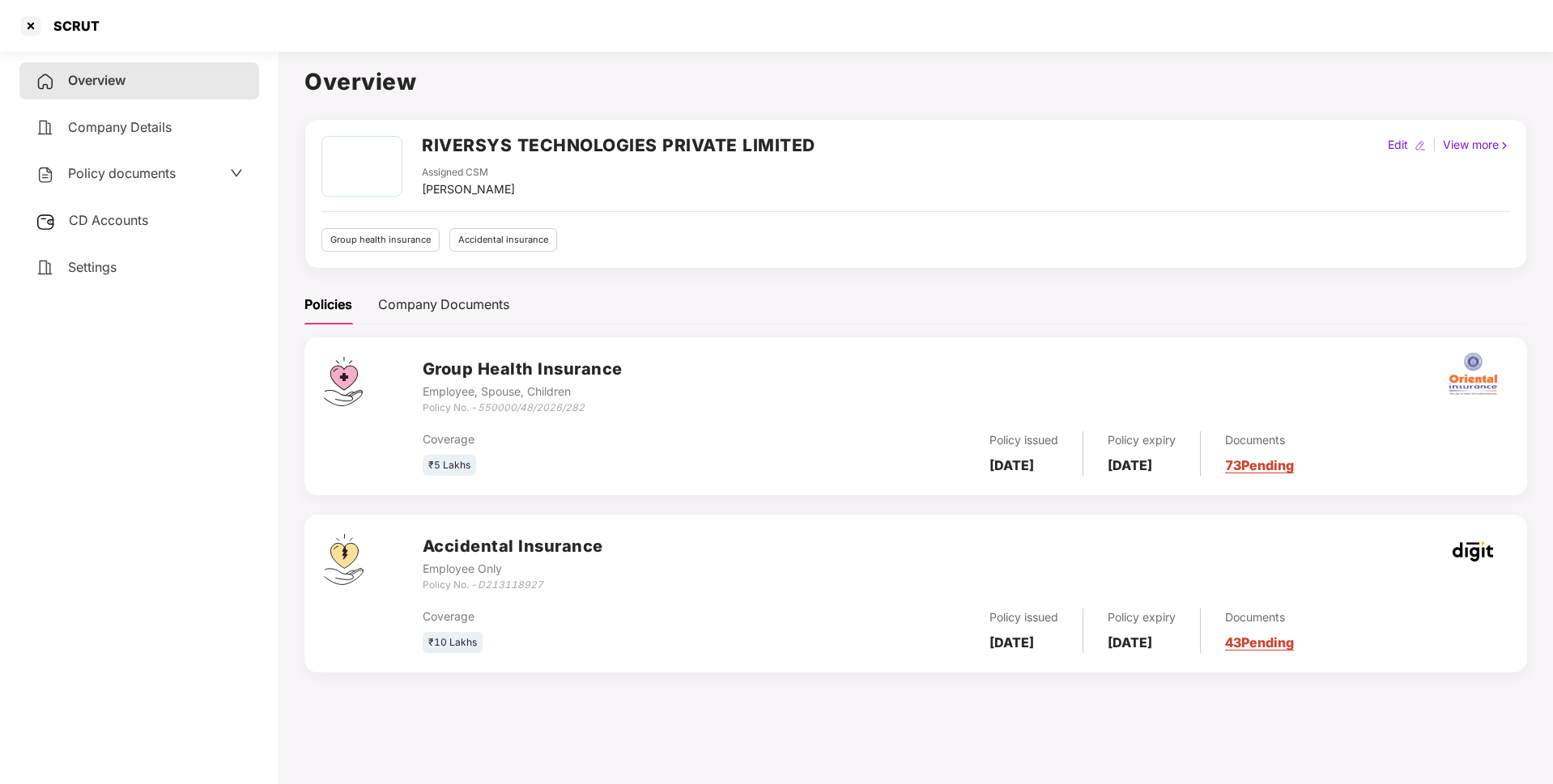
click at [517, 140] on h2 "RIVERSYS TECHNOLOGIES PRIVATE LIMITED" at bounding box center [618, 145] width 393 height 27
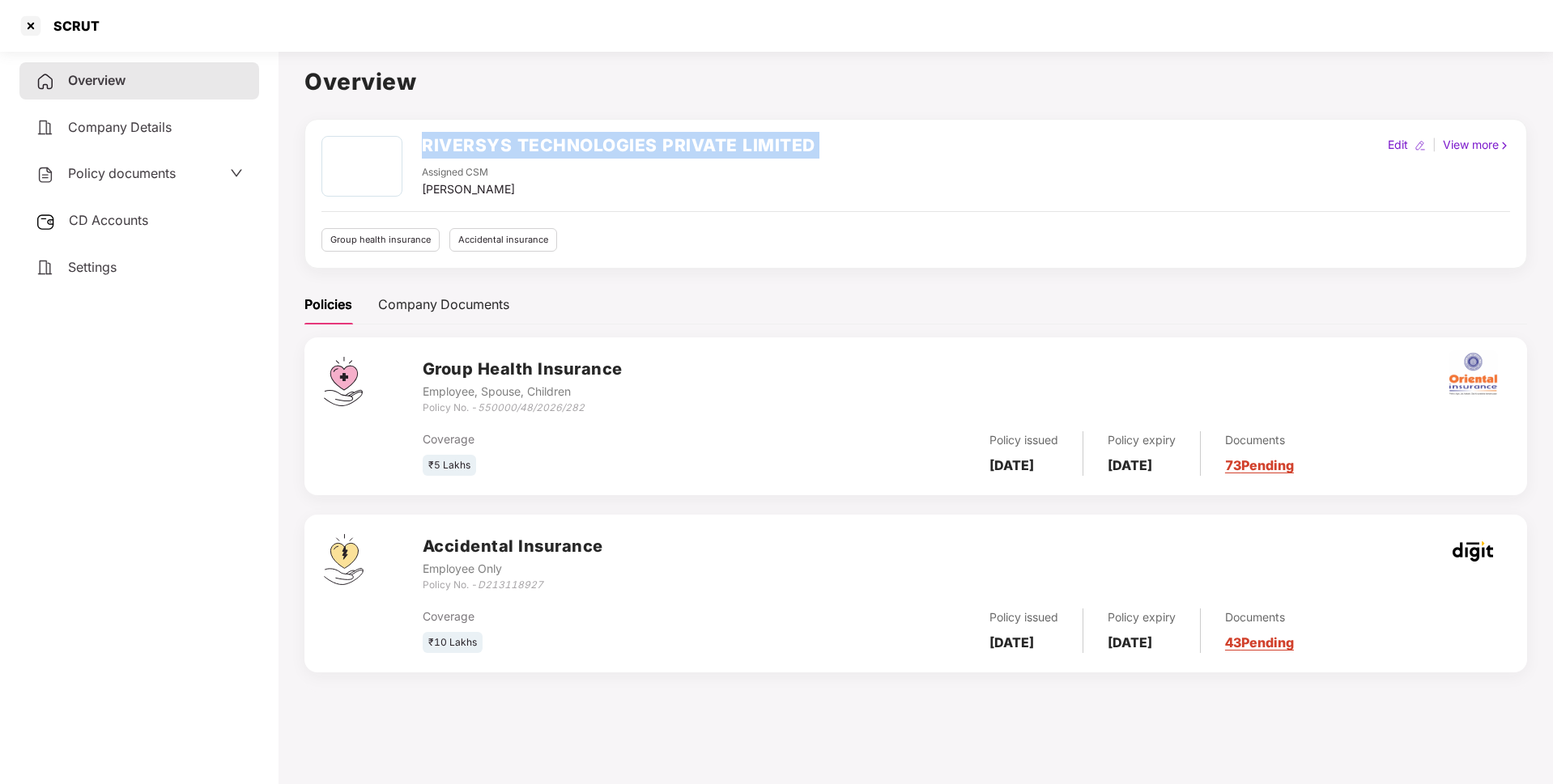
copy h2 "RIVERSYS TECHNOLOGIES PRIVATE LIMITED"
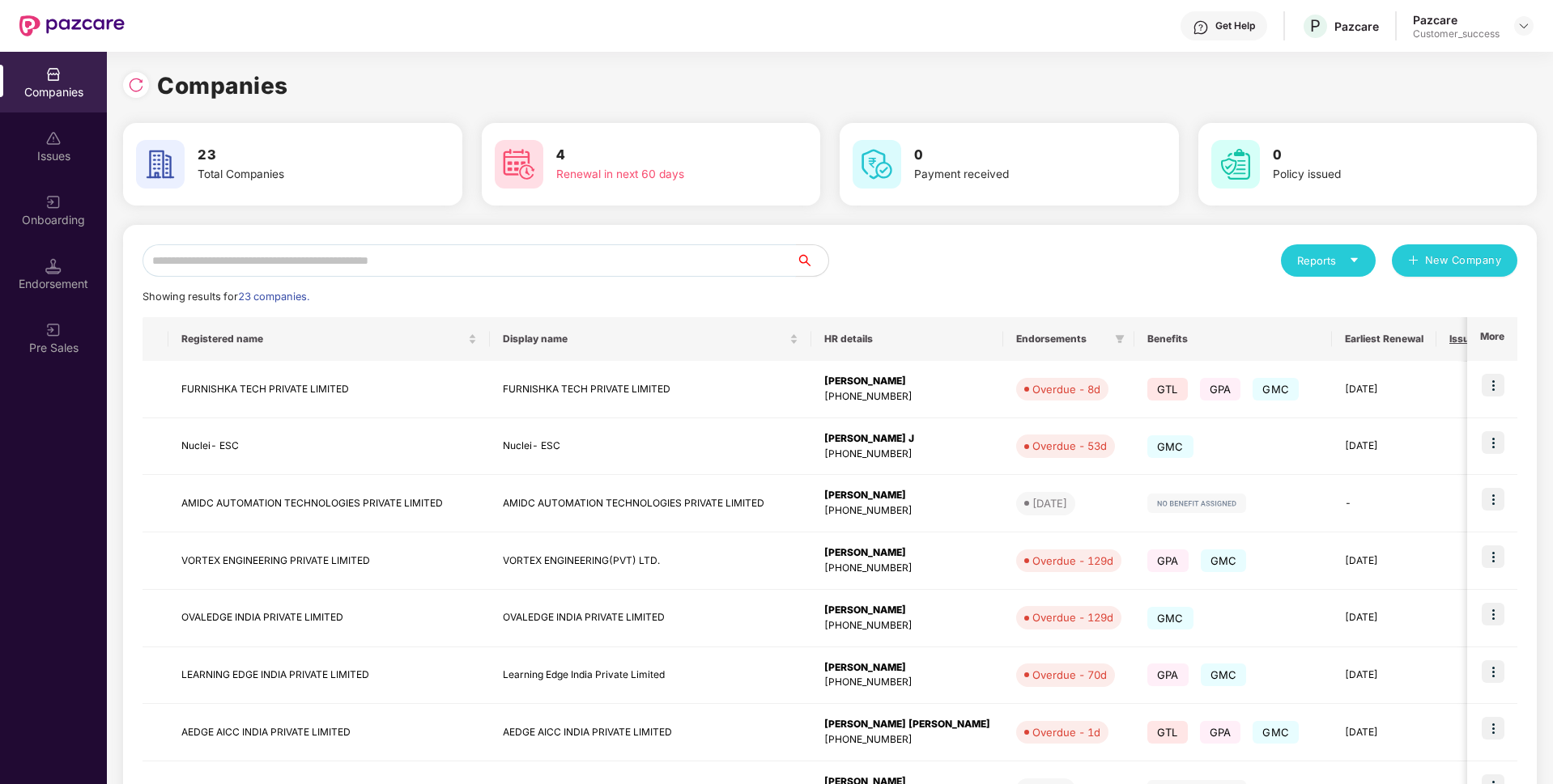
click at [496, 250] on input "text" at bounding box center [469, 261] width 653 height 33
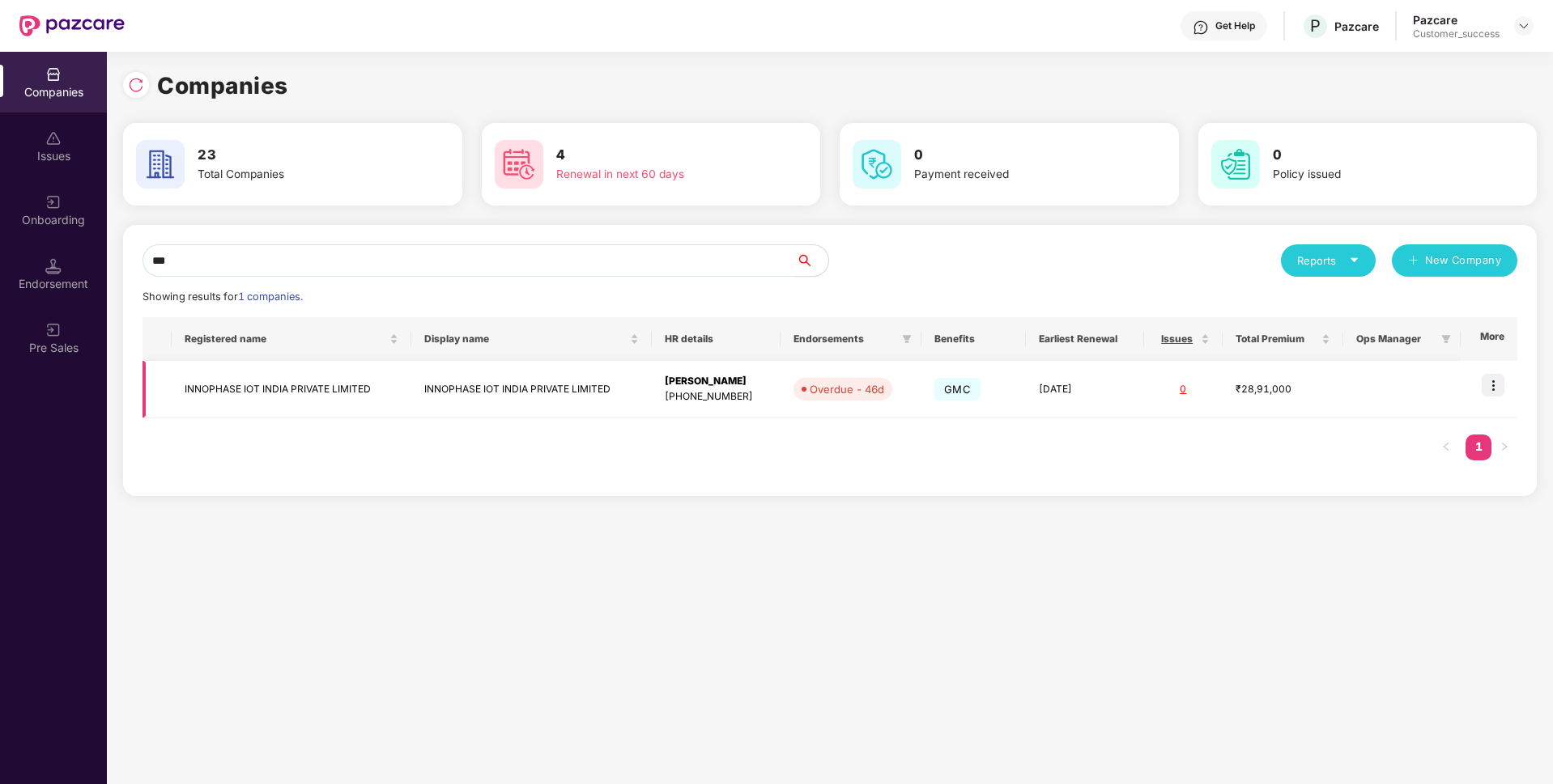
type input "***"
click at [263, 376] on td "INNOPHASE IOT INDIA PRIVATE LIMITED" at bounding box center [291, 389] width 239 height 58
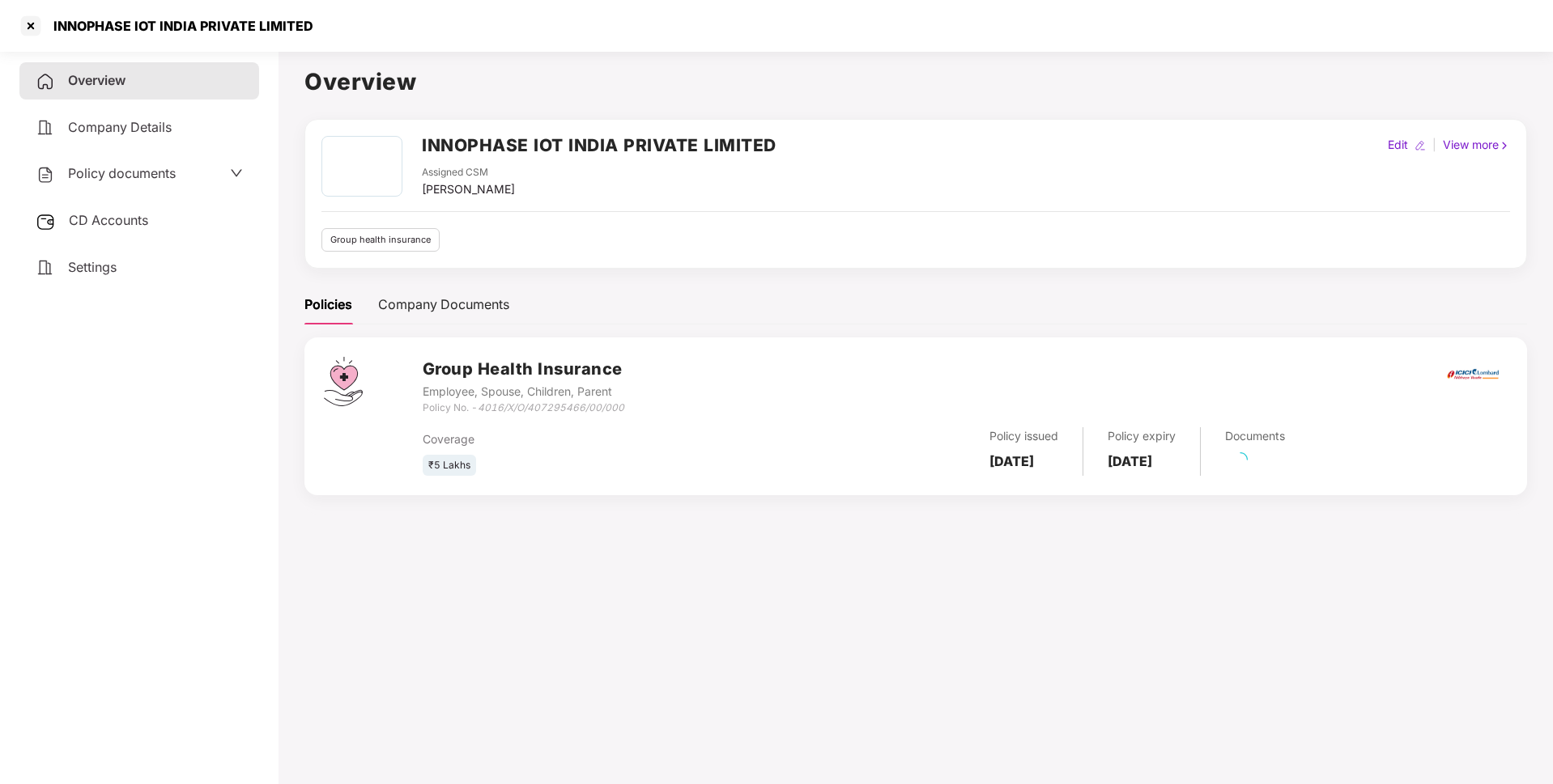
click at [143, 25] on div "INNOPHASE IOT INDIA PRIVATE LIMITED" at bounding box center [178, 26] width 269 height 16
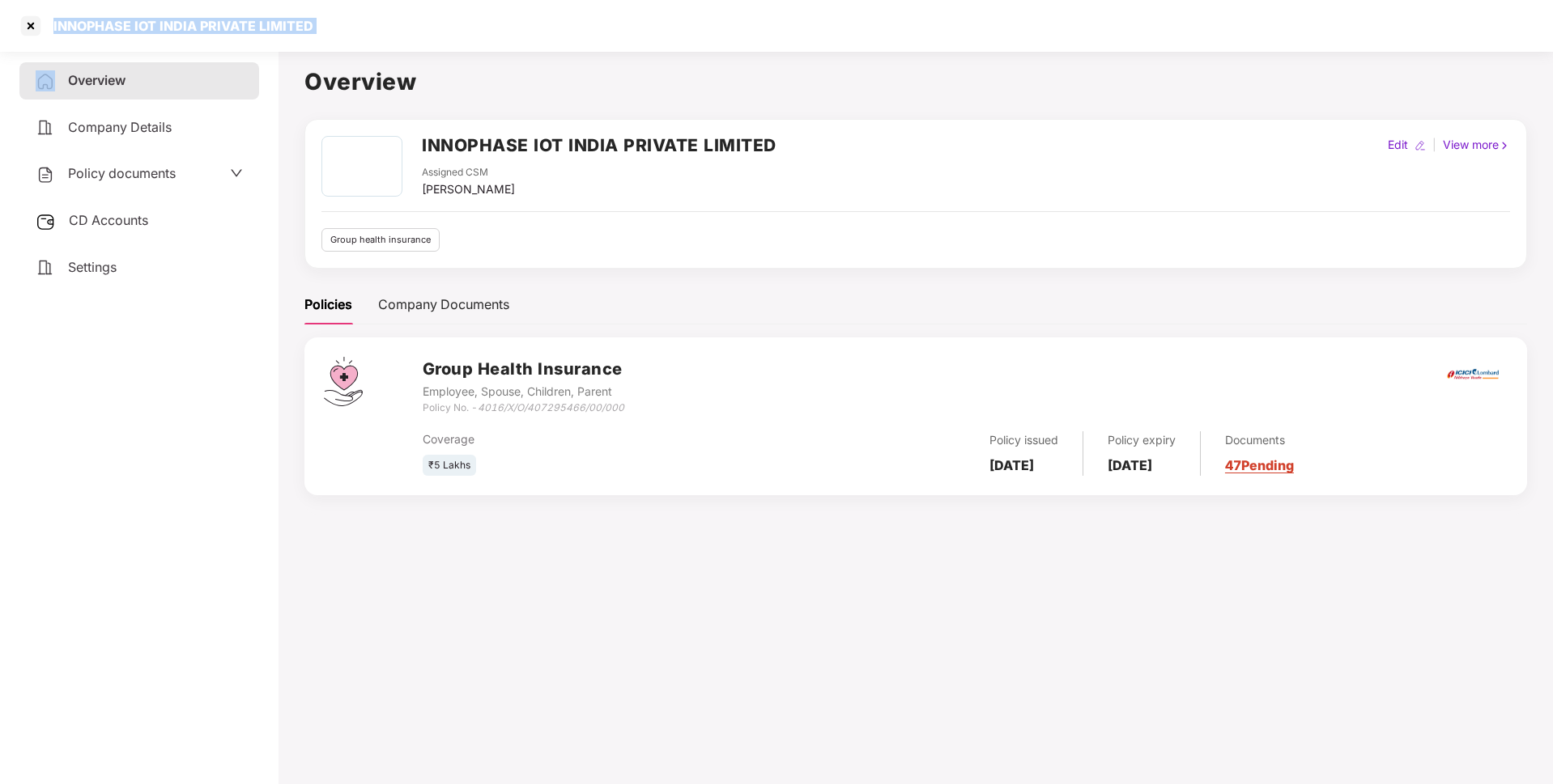
copy div "INNOPHASE IOT INDIA PRIVATE LIMITED"
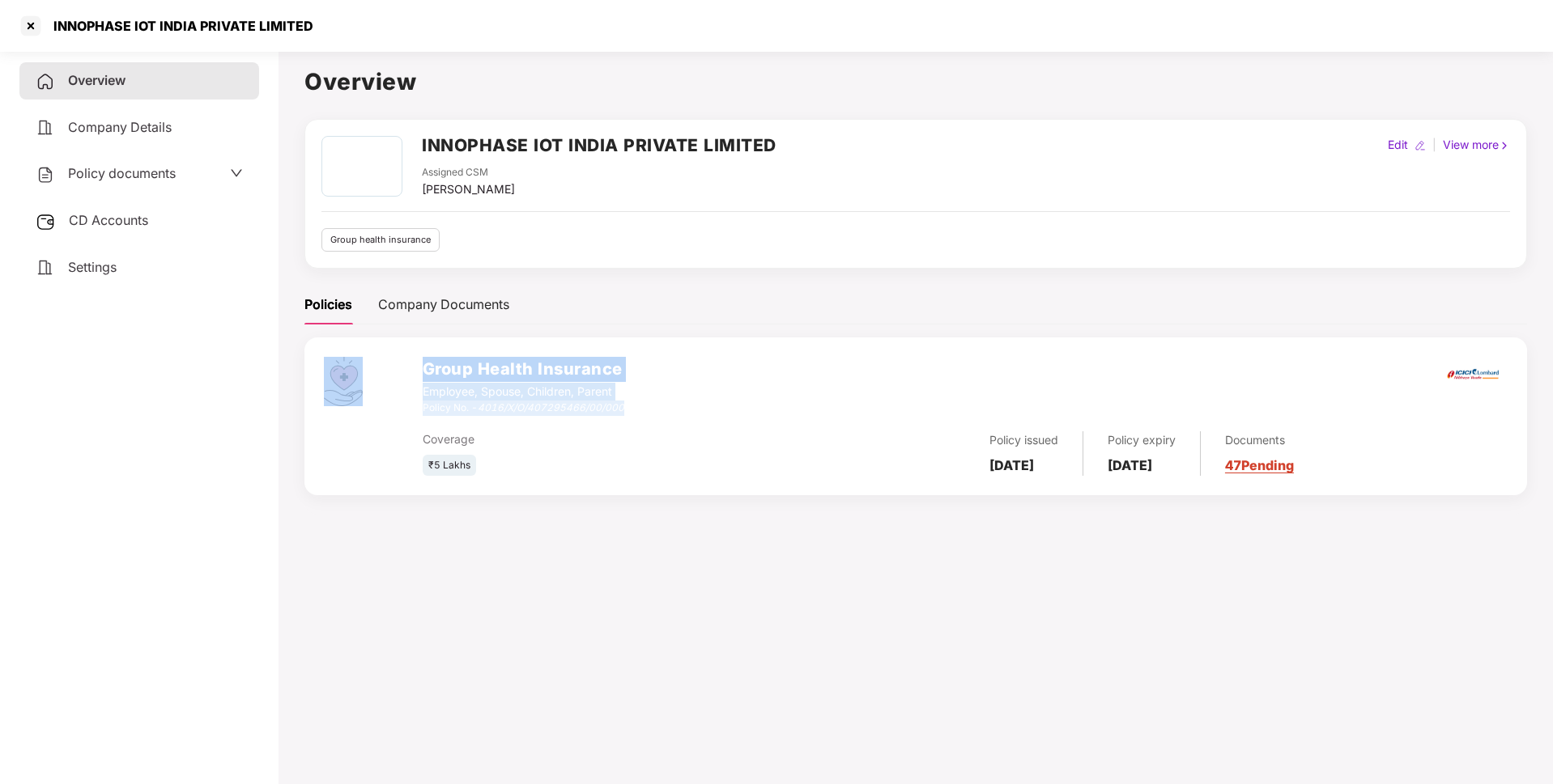
drag, startPoint x: 417, startPoint y: 409, endPoint x: 659, endPoint y: 411, distance: 242.0
click at [659, 411] on div "Group Health Insurance Employee, Spouse, Children, Parent Policy No. - 4016/X/O…" at bounding box center [916, 416] width 1222 height 157
click at [659, 411] on div "Group Health Insurance Employee, Spouse, Children, Parent Policy No. - 4016/X/O…" at bounding box center [965, 386] width 1085 height 59
drag, startPoint x: 421, startPoint y: 405, endPoint x: 610, endPoint y: 408, distance: 189.0
click at [610, 408] on div "Group Health Insurance Employee, Spouse, Children, Parent Policy No. - 4016/X/O…" at bounding box center [916, 416] width 1222 height 157
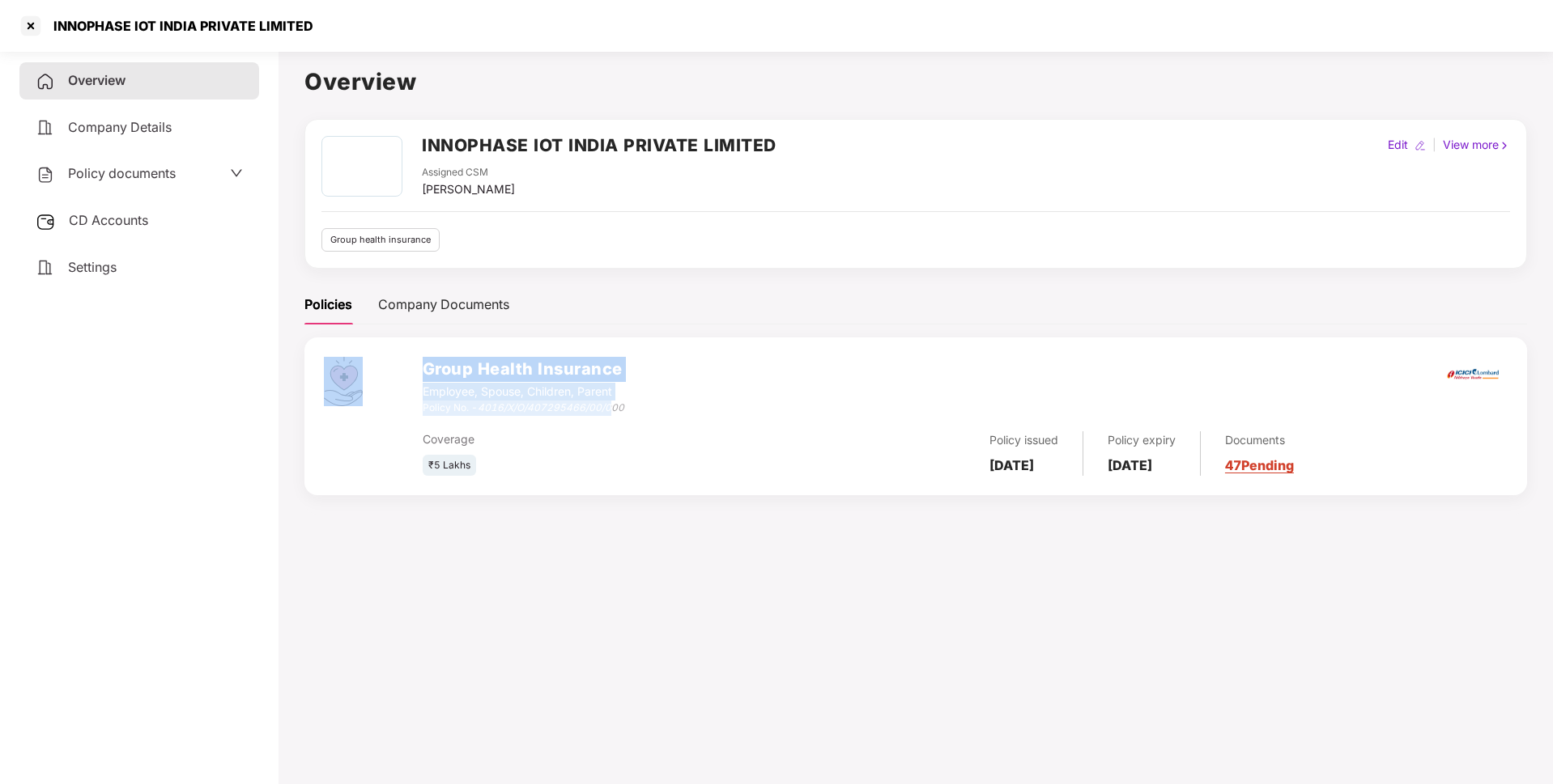
click at [610, 408] on icon "4016/X/O/407295466/00/000" at bounding box center [551, 407] width 146 height 12
drag, startPoint x: 629, startPoint y: 407, endPoint x: 422, endPoint y: 411, distance: 207.0
click at [423, 411] on div "Group Health Insurance Employee, Spouse, Children, Parent Policy No. - 4016/X/O…" at bounding box center [965, 386] width 1085 height 59
copy div "Policy No. - 4016/X/O/407295466/00/000"
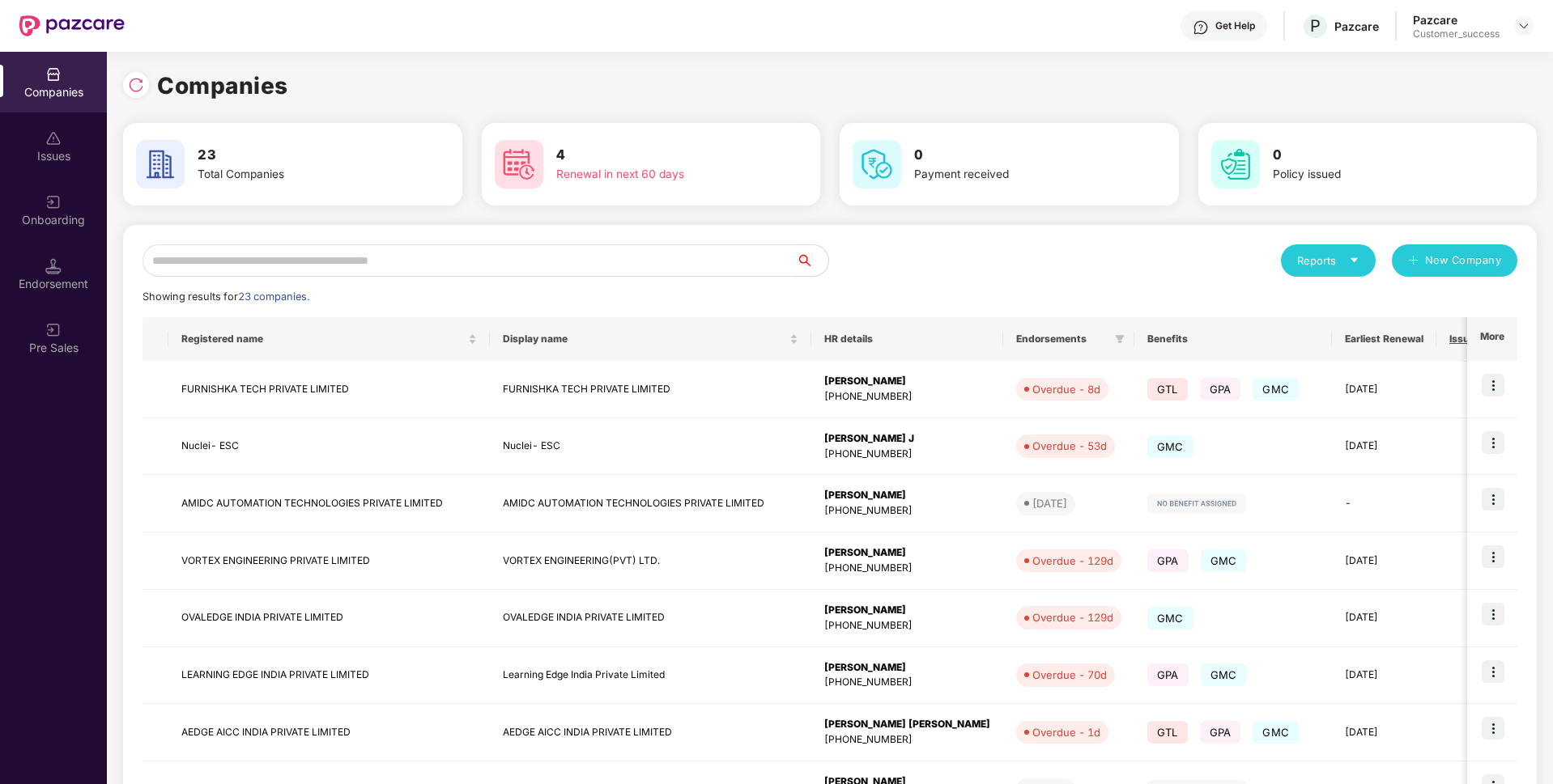
click at [553, 254] on input "text" at bounding box center [469, 261] width 653 height 33
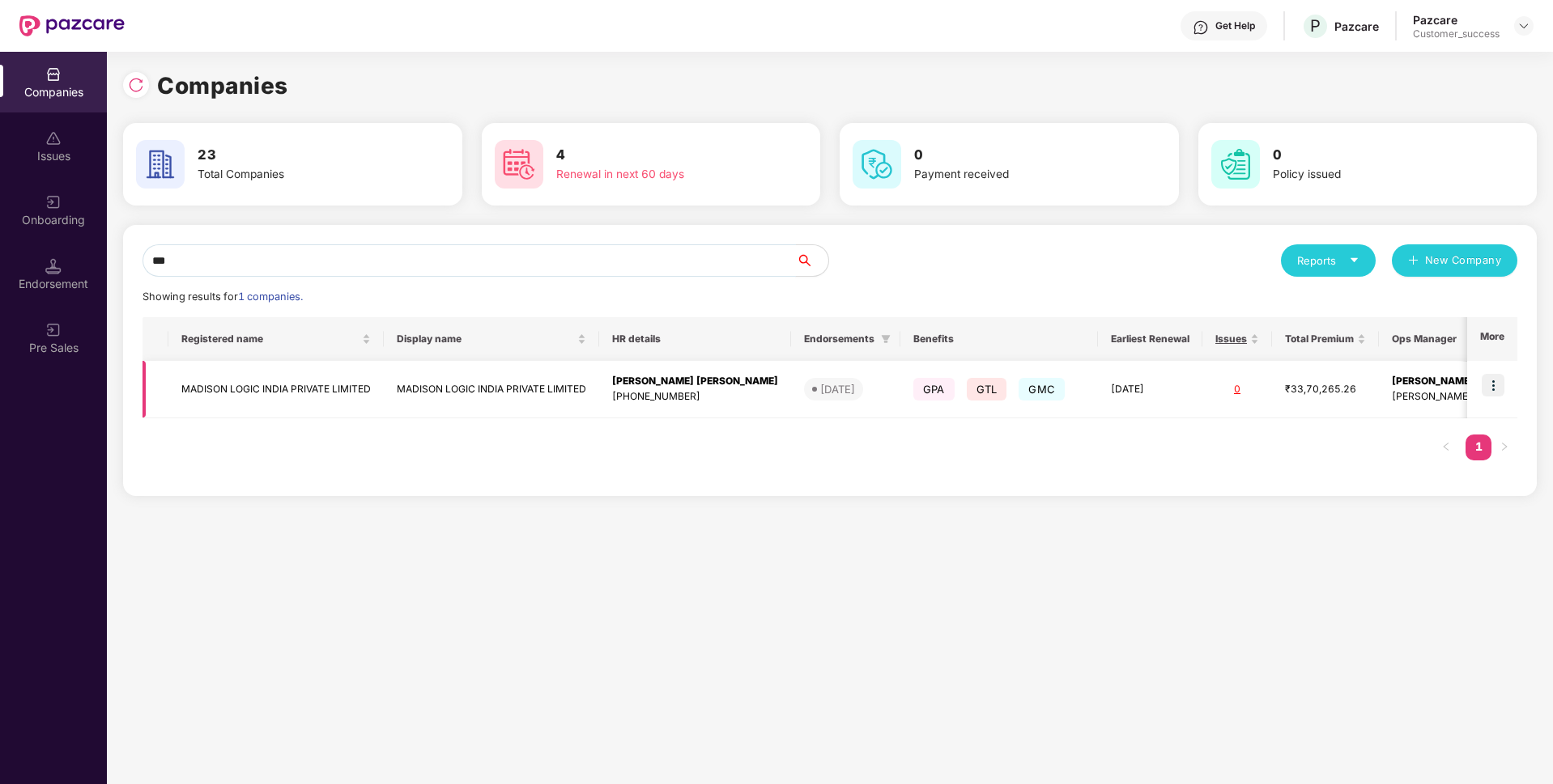
type input "***"
click at [262, 392] on td "MADISON LOGIC INDIA PRIVATE LIMITED" at bounding box center [276, 389] width 215 height 58
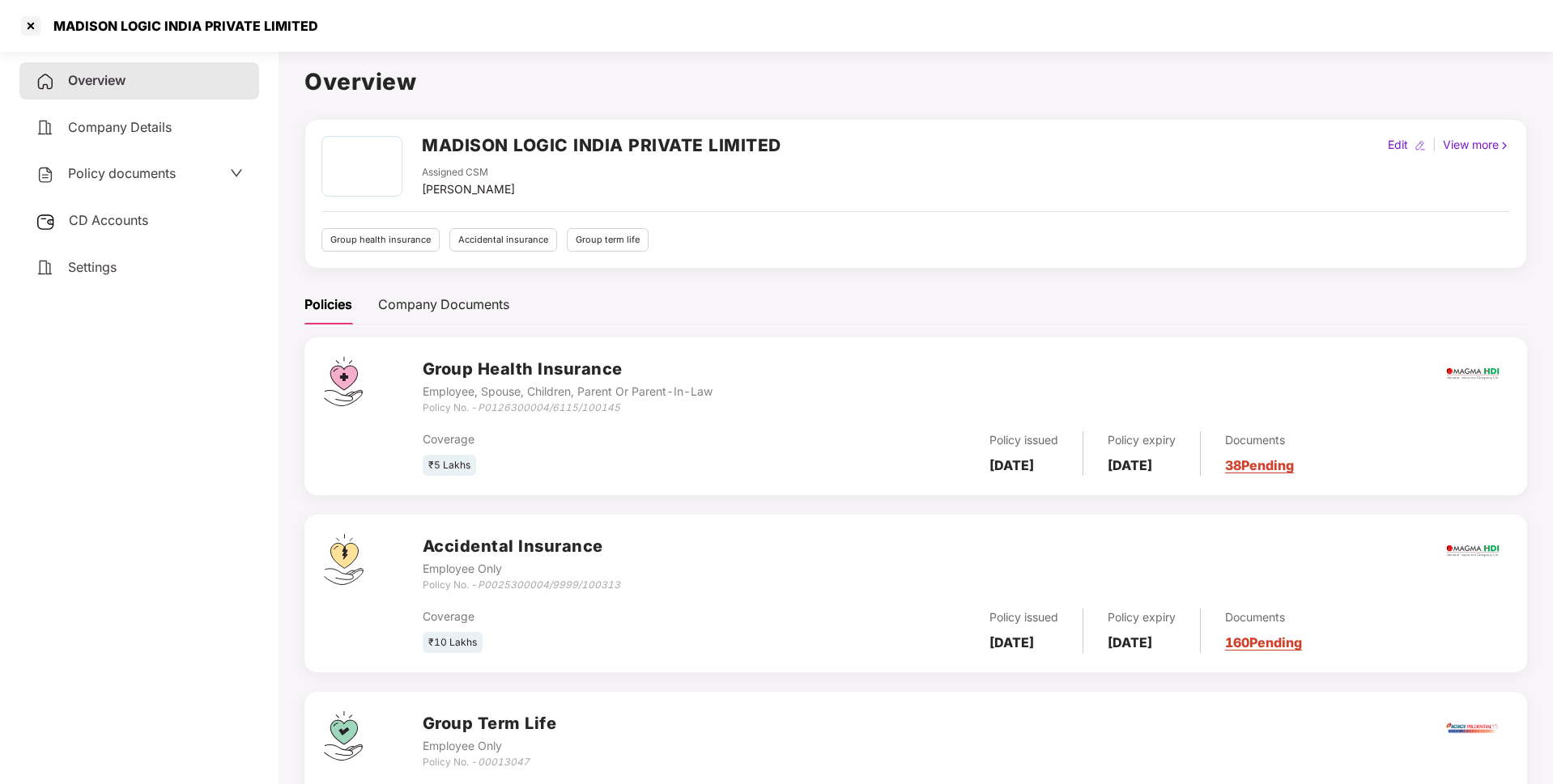
click at [156, 160] on div "Policy documents" at bounding box center [139, 174] width 239 height 37
click at [466, 315] on div "Company Documents" at bounding box center [443, 305] width 131 height 21
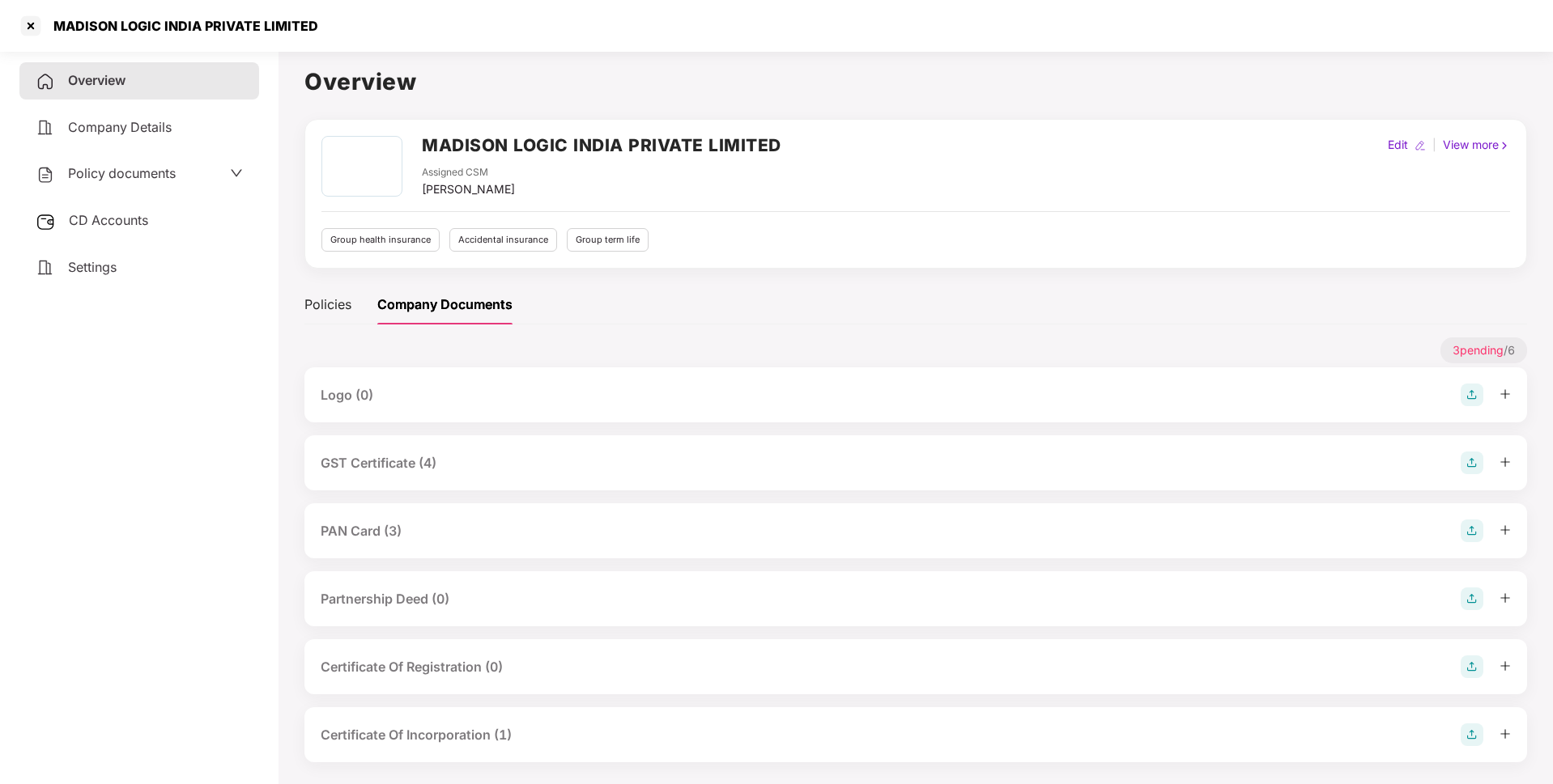
click at [435, 469] on div "GST Certificate (4)" at bounding box center [378, 464] width 115 height 21
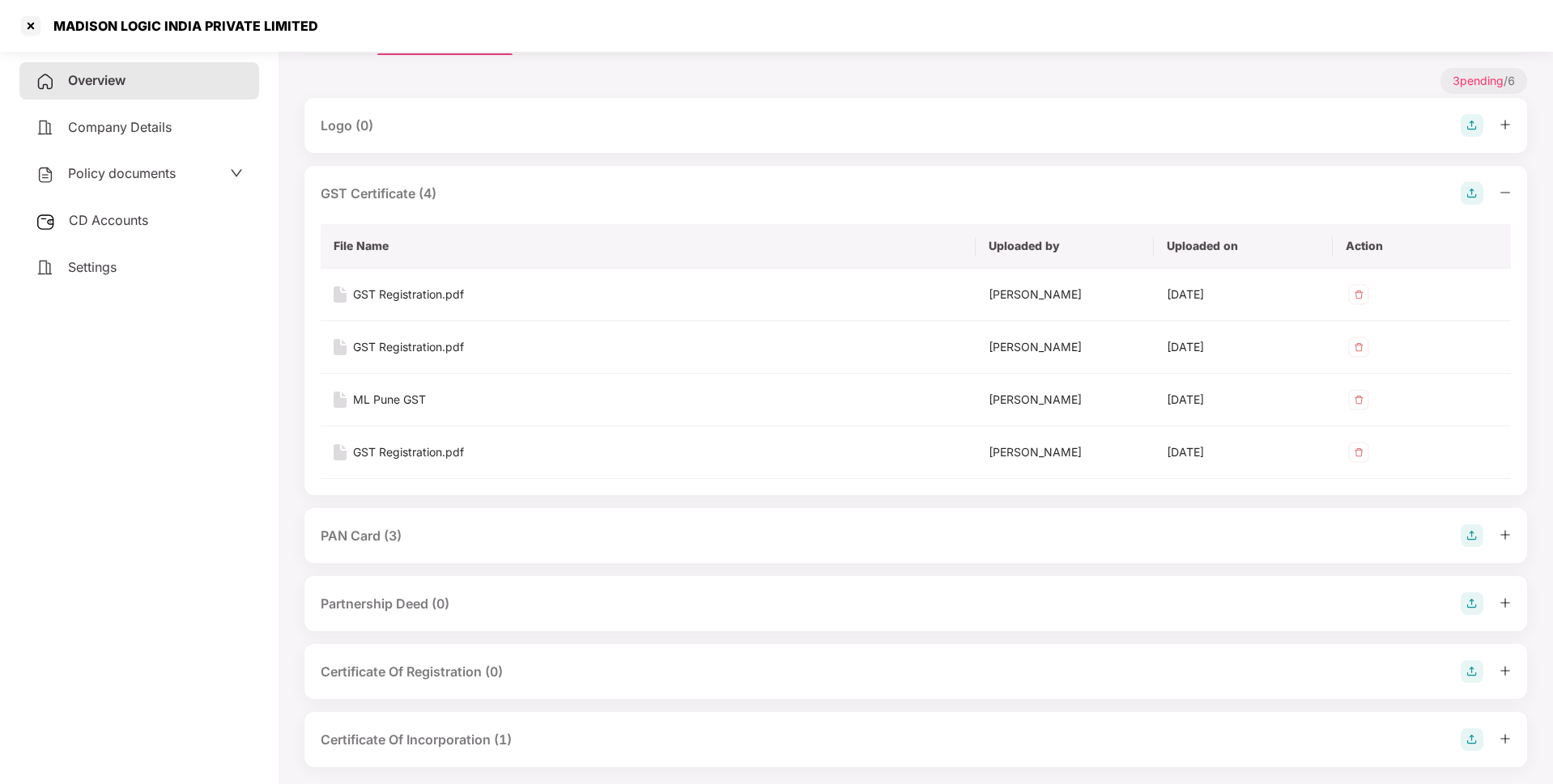
scroll to position [285, 0]
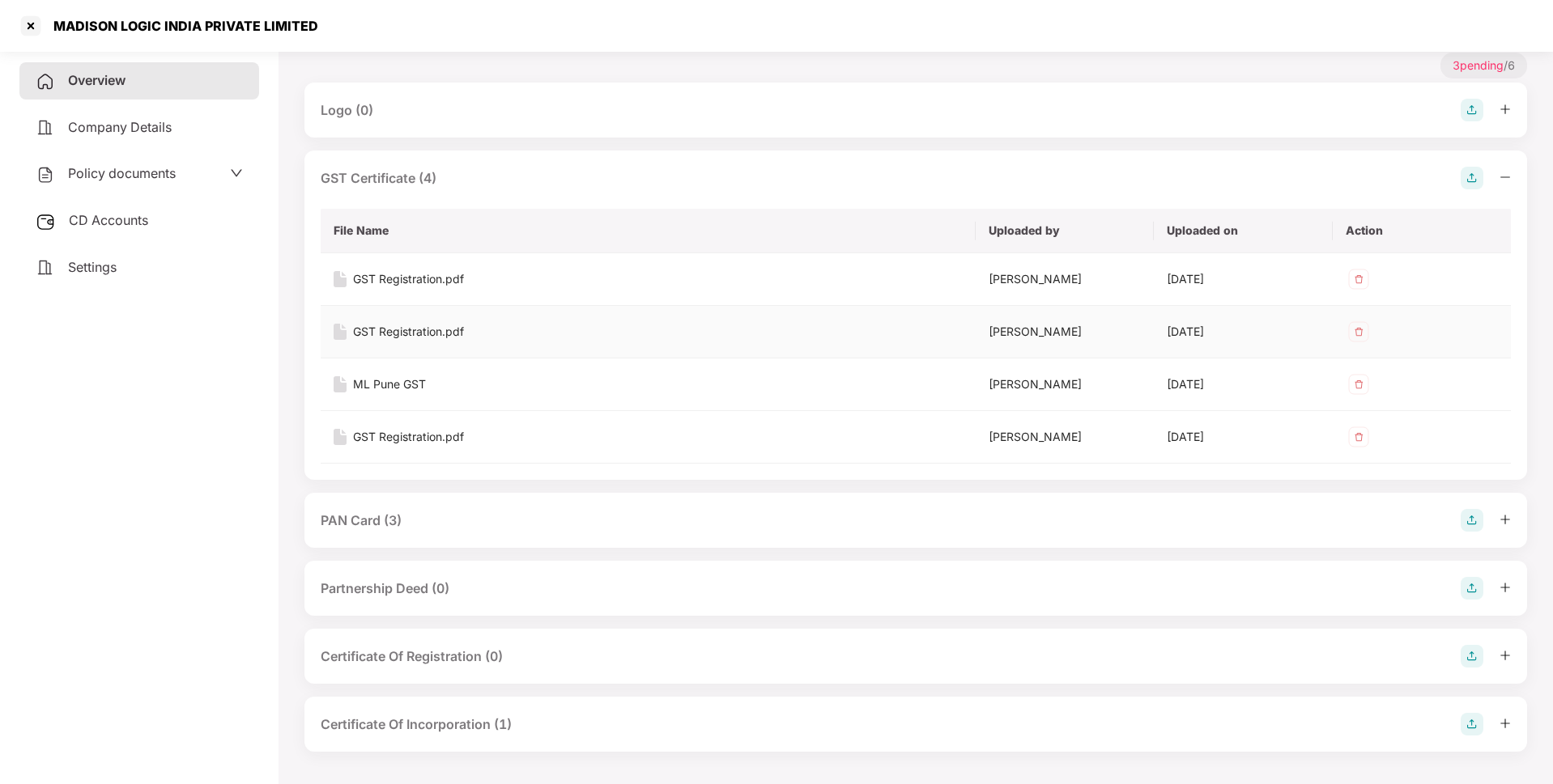
click at [412, 336] on div "GST Registration.pdf" at bounding box center [408, 331] width 111 height 18
click at [476, 515] on div "PAN Card (3)" at bounding box center [915, 521] width 1190 height 22
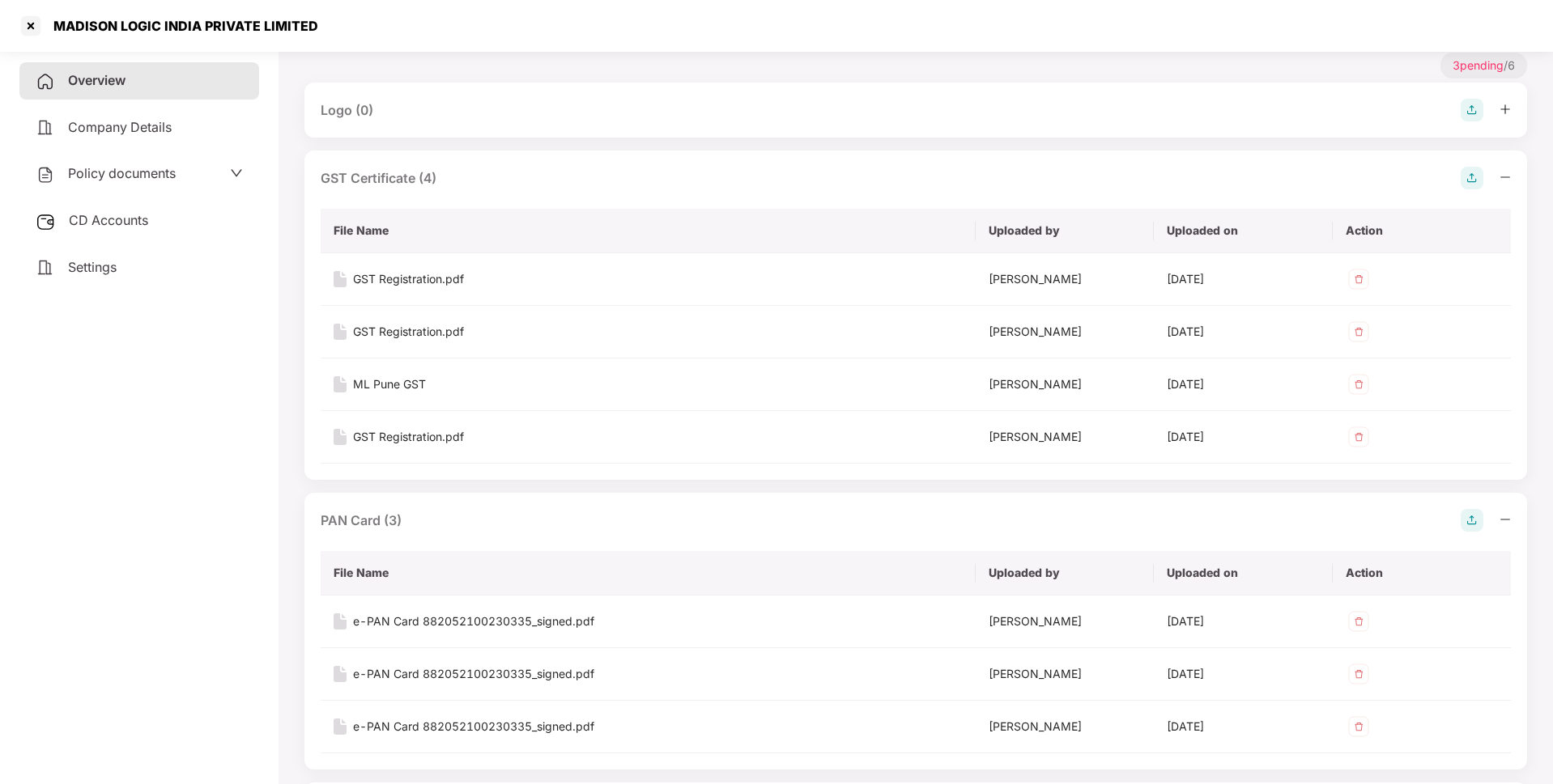
scroll to position [507, 0]
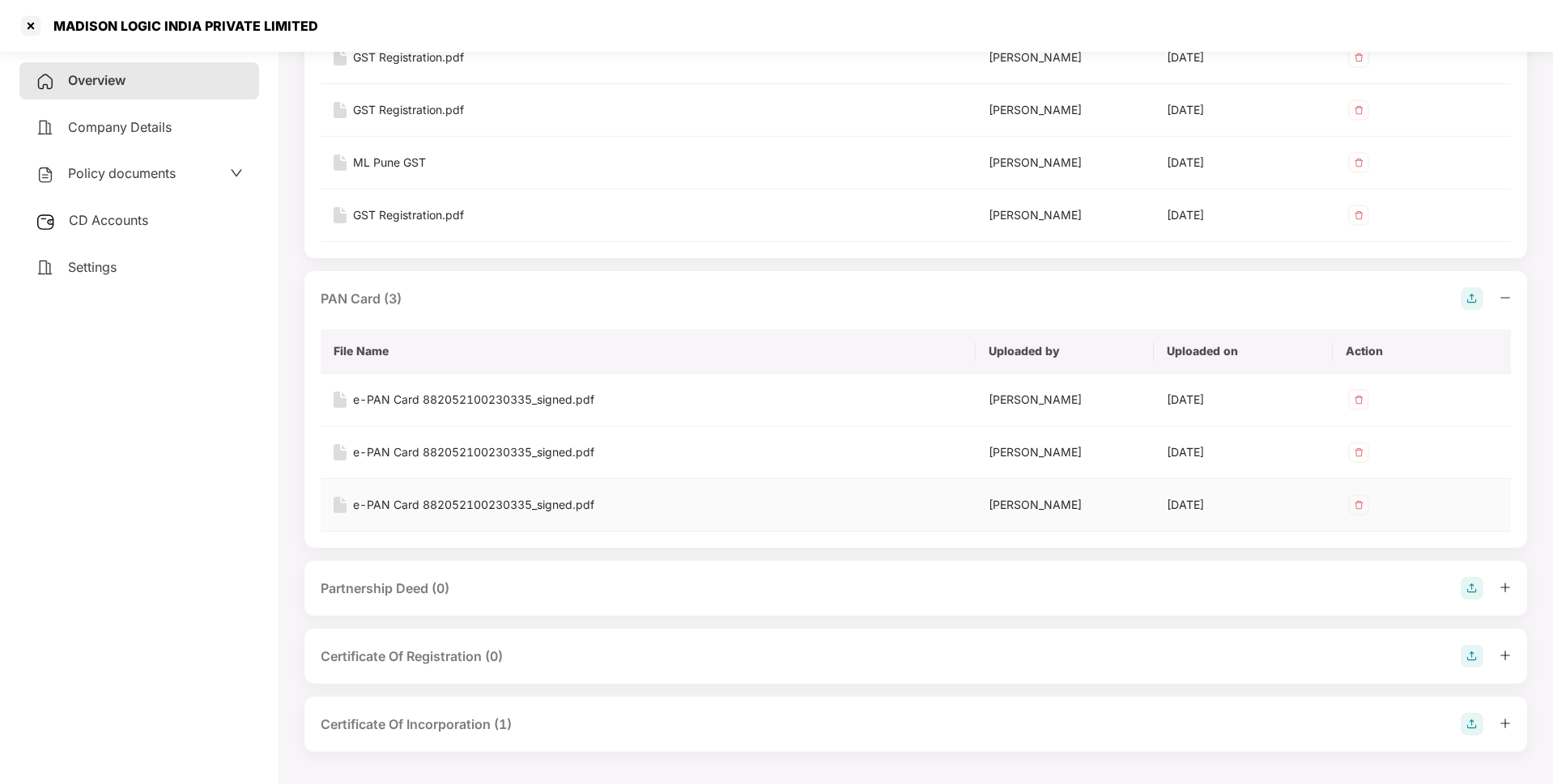
click at [999, 513] on div "Aviral Shukla" at bounding box center [1065, 504] width 153 height 18
click at [532, 505] on div "e-PAN Card 882052100230335_signed.pdf" at bounding box center [473, 504] width 241 height 18
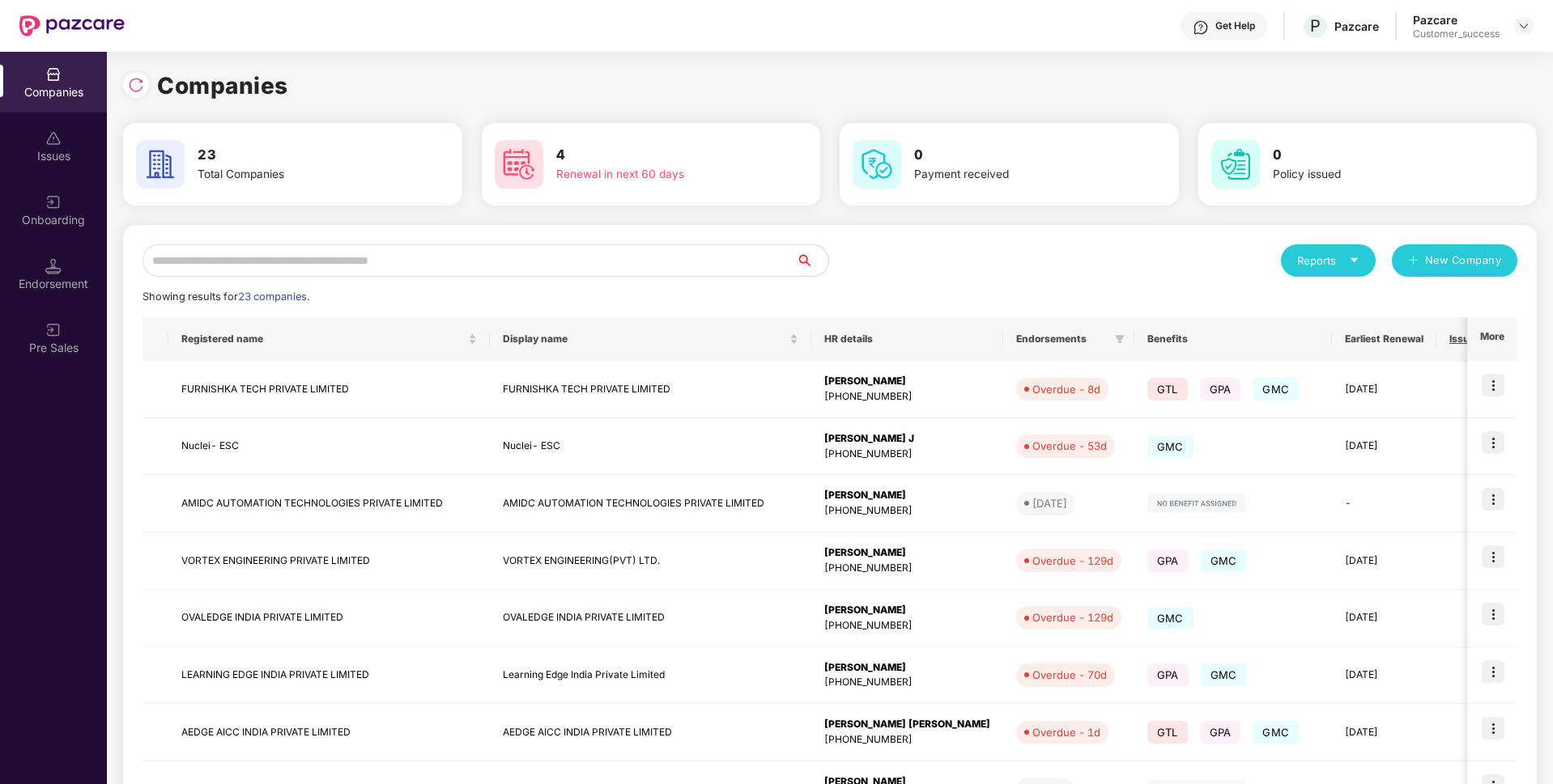
scroll to position [0, 0]
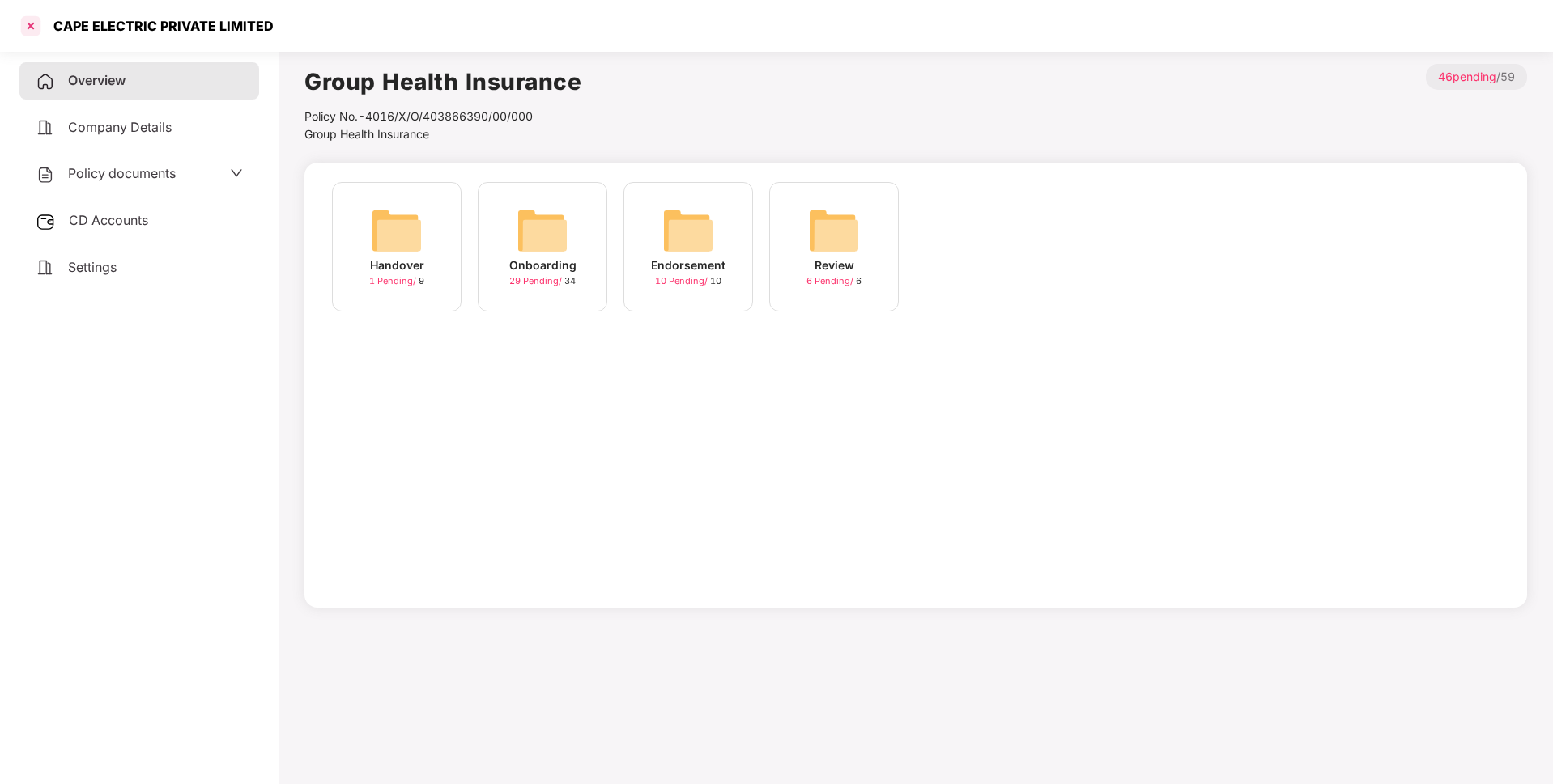
click at [39, 27] on div at bounding box center [31, 26] width 26 height 26
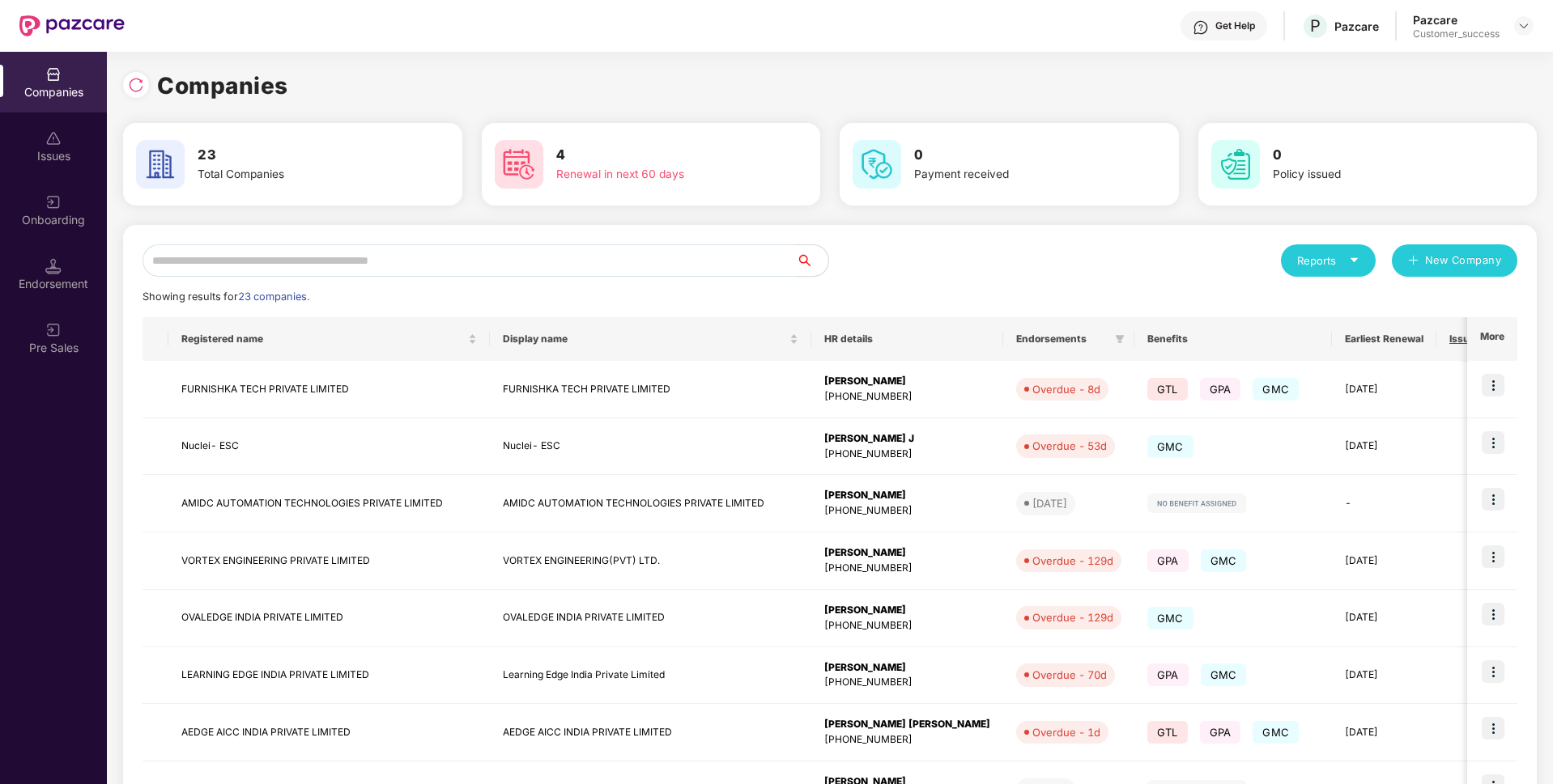
click at [135, 99] on div "Companies" at bounding box center [830, 85] width 1414 height 35
click at [135, 95] on div at bounding box center [136, 85] width 26 height 26
click at [653, 261] on input "text" at bounding box center [469, 261] width 653 height 33
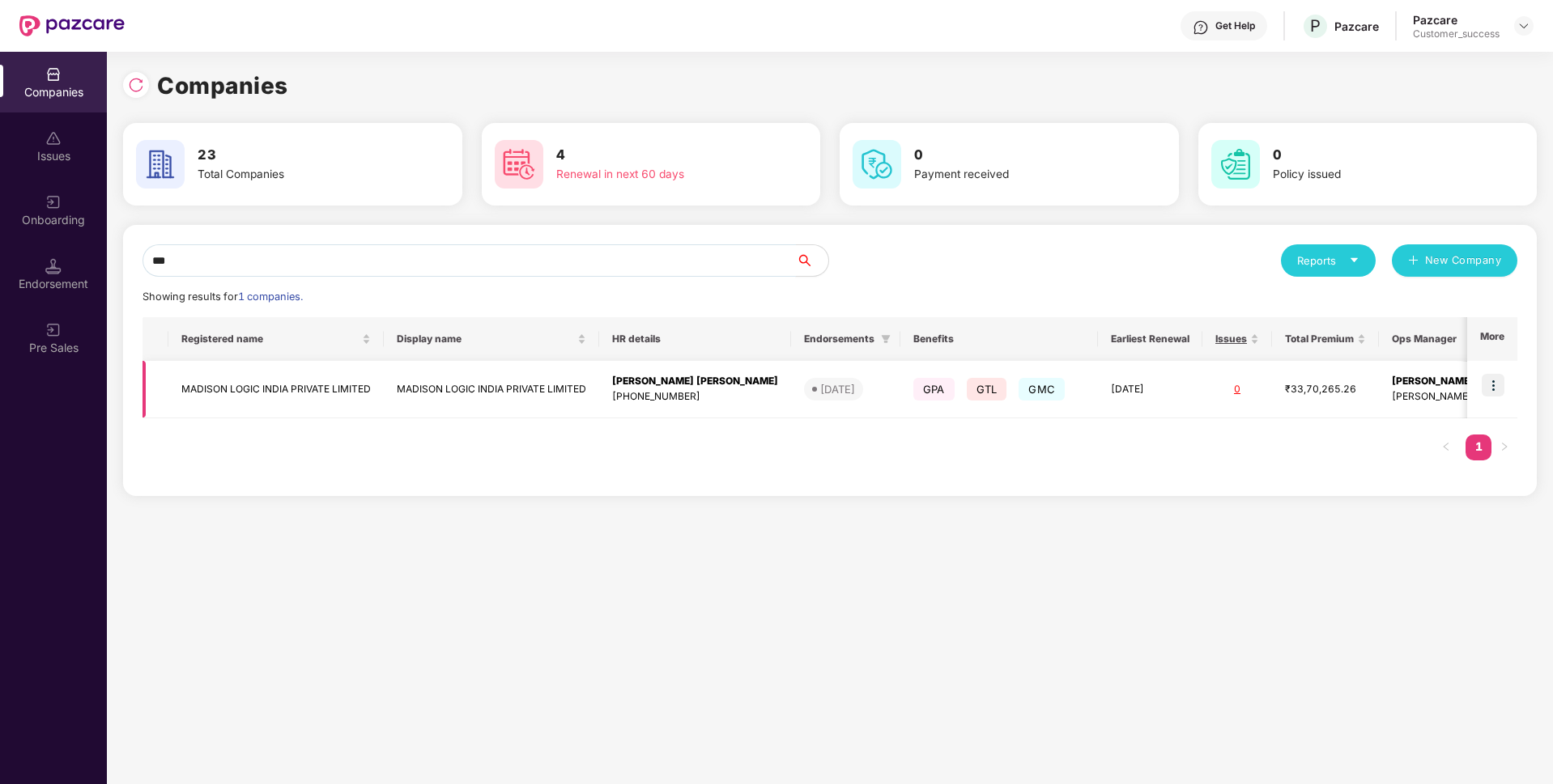
type input "***"
click at [1499, 392] on img at bounding box center [1493, 385] width 22 height 22
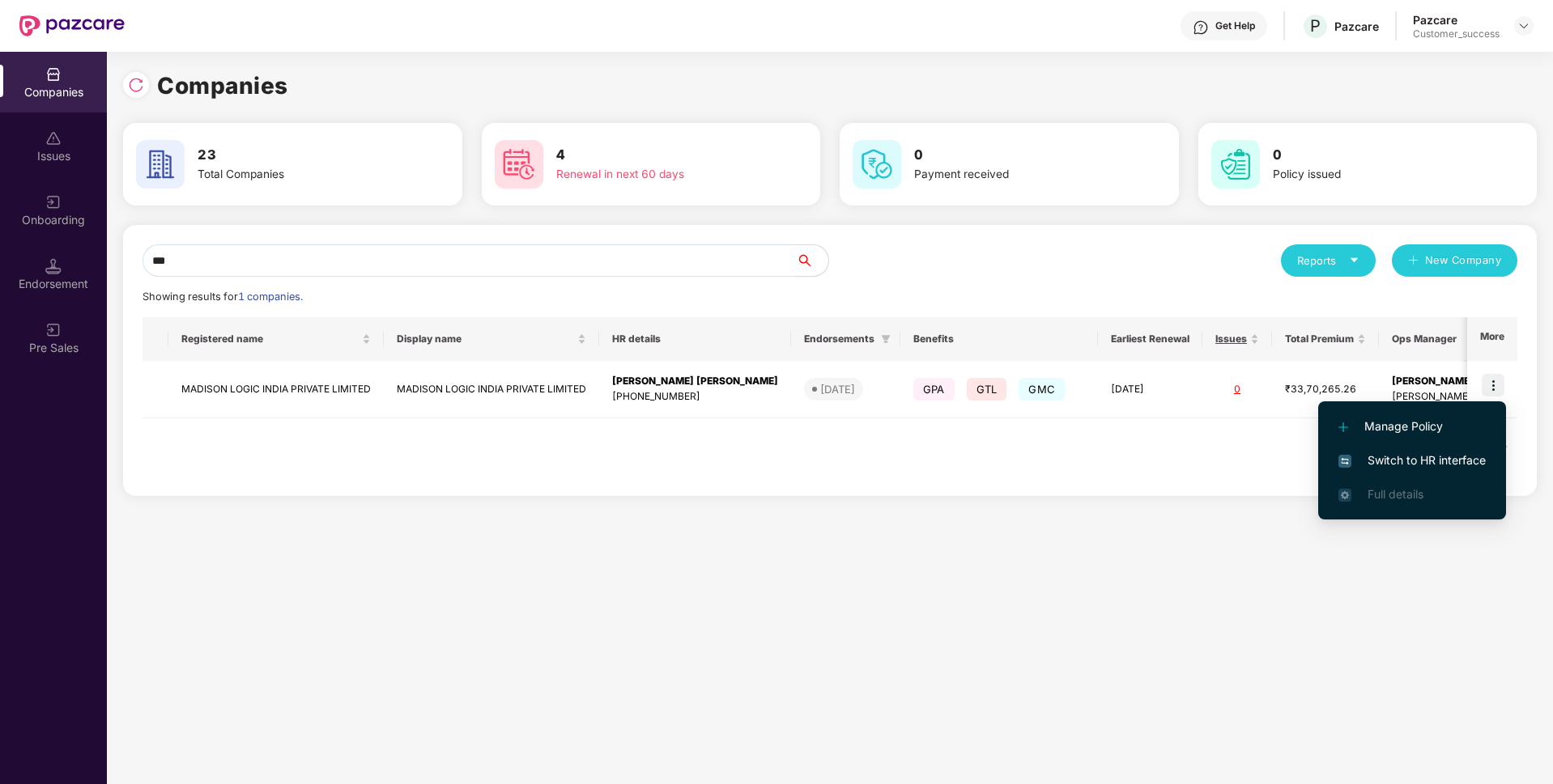
click at [1391, 460] on span "Switch to HR interface" at bounding box center [1412, 460] width 147 height 18
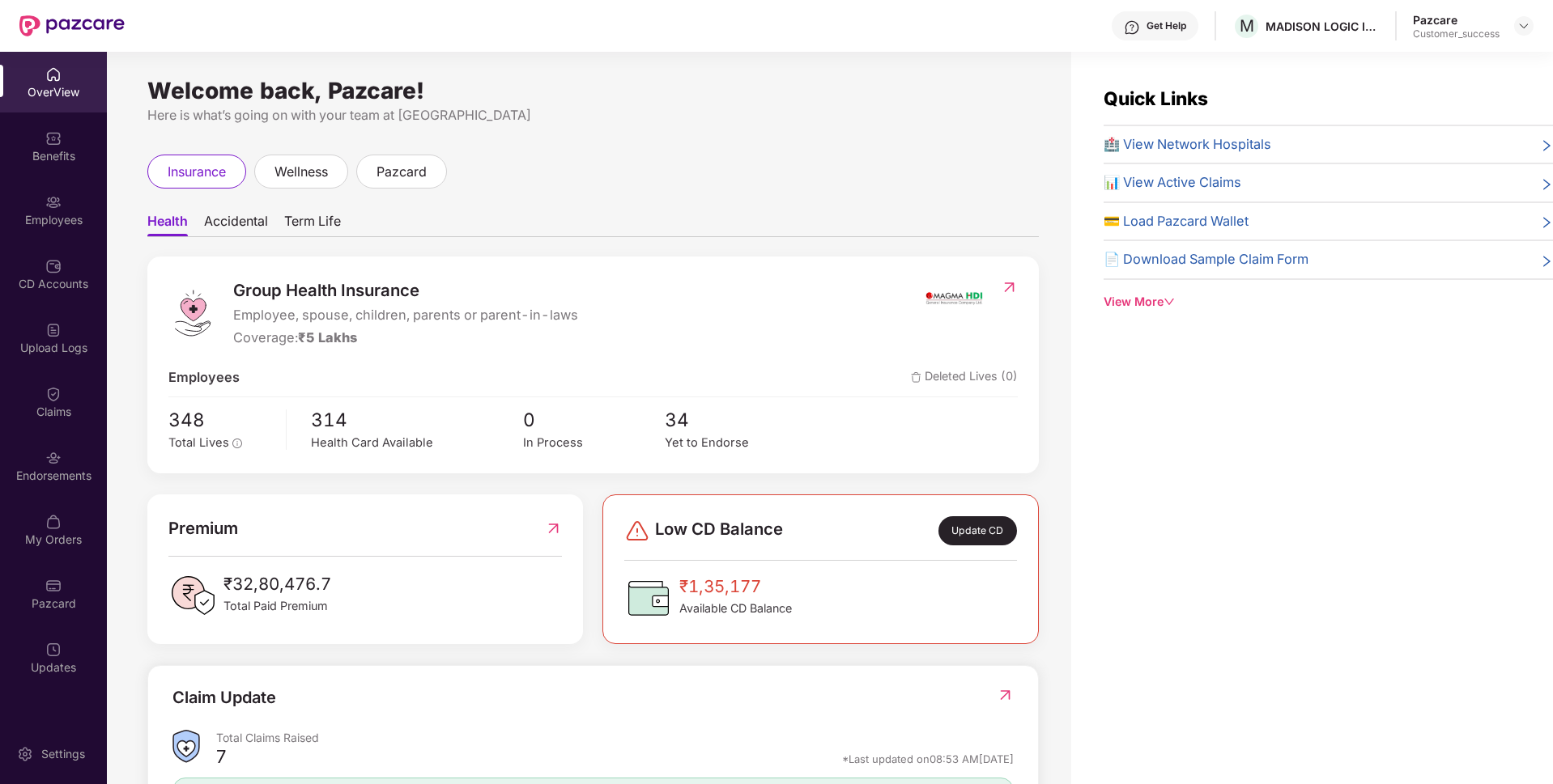
click at [38, 223] on div "Employees" at bounding box center [53, 219] width 107 height 16
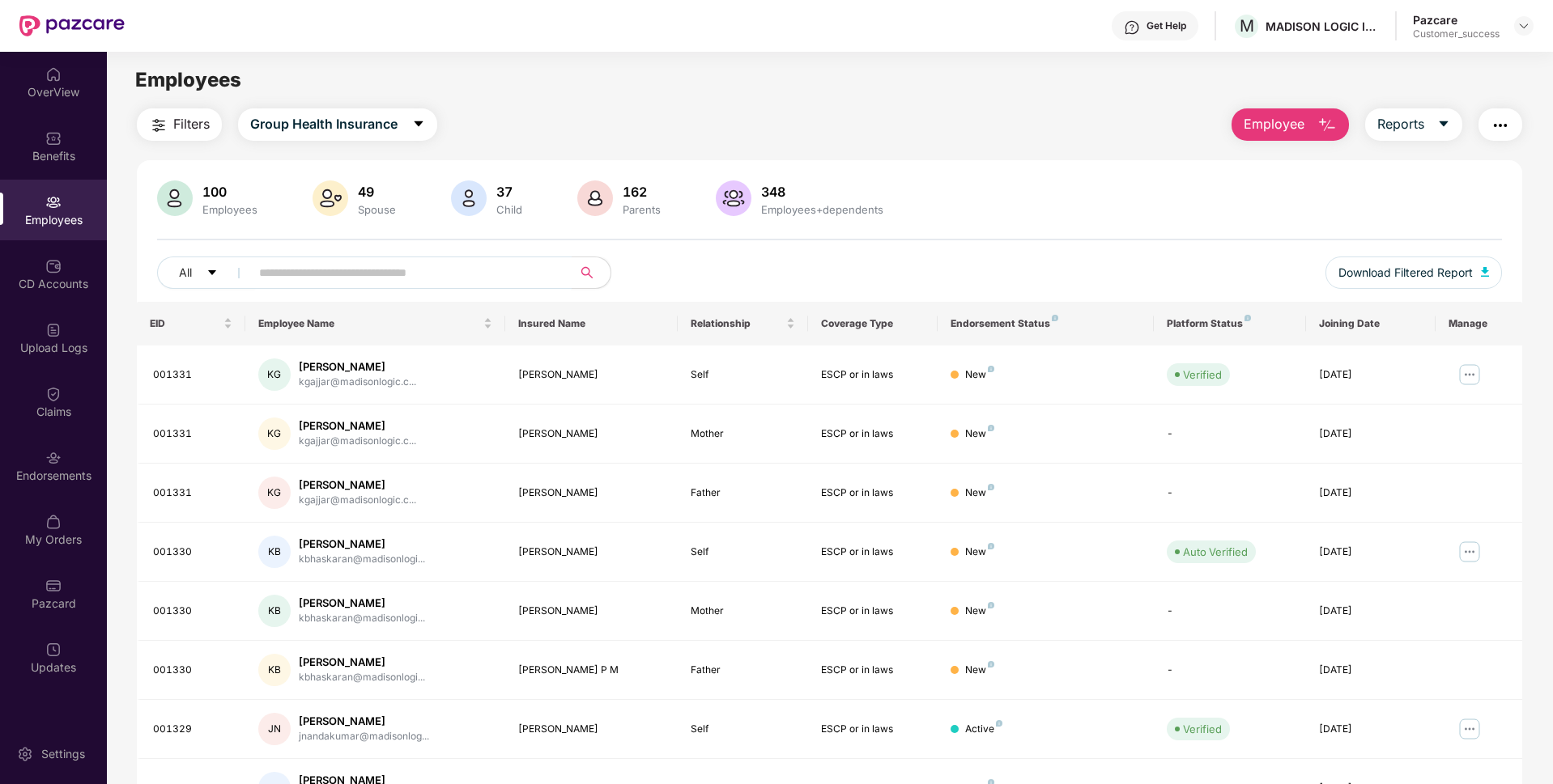
click at [271, 275] on input "text" at bounding box center [405, 273] width 291 height 24
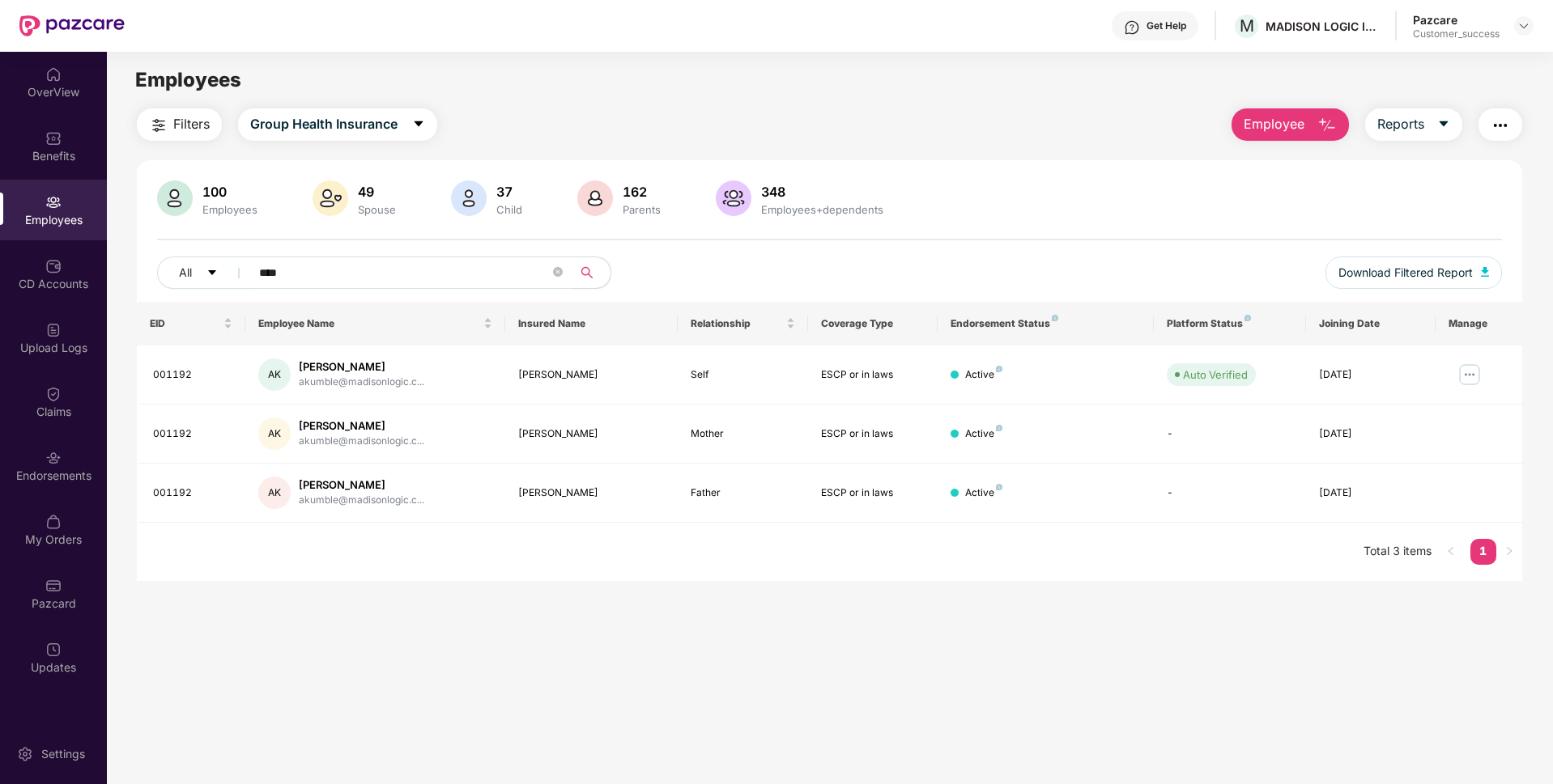
type input "****"
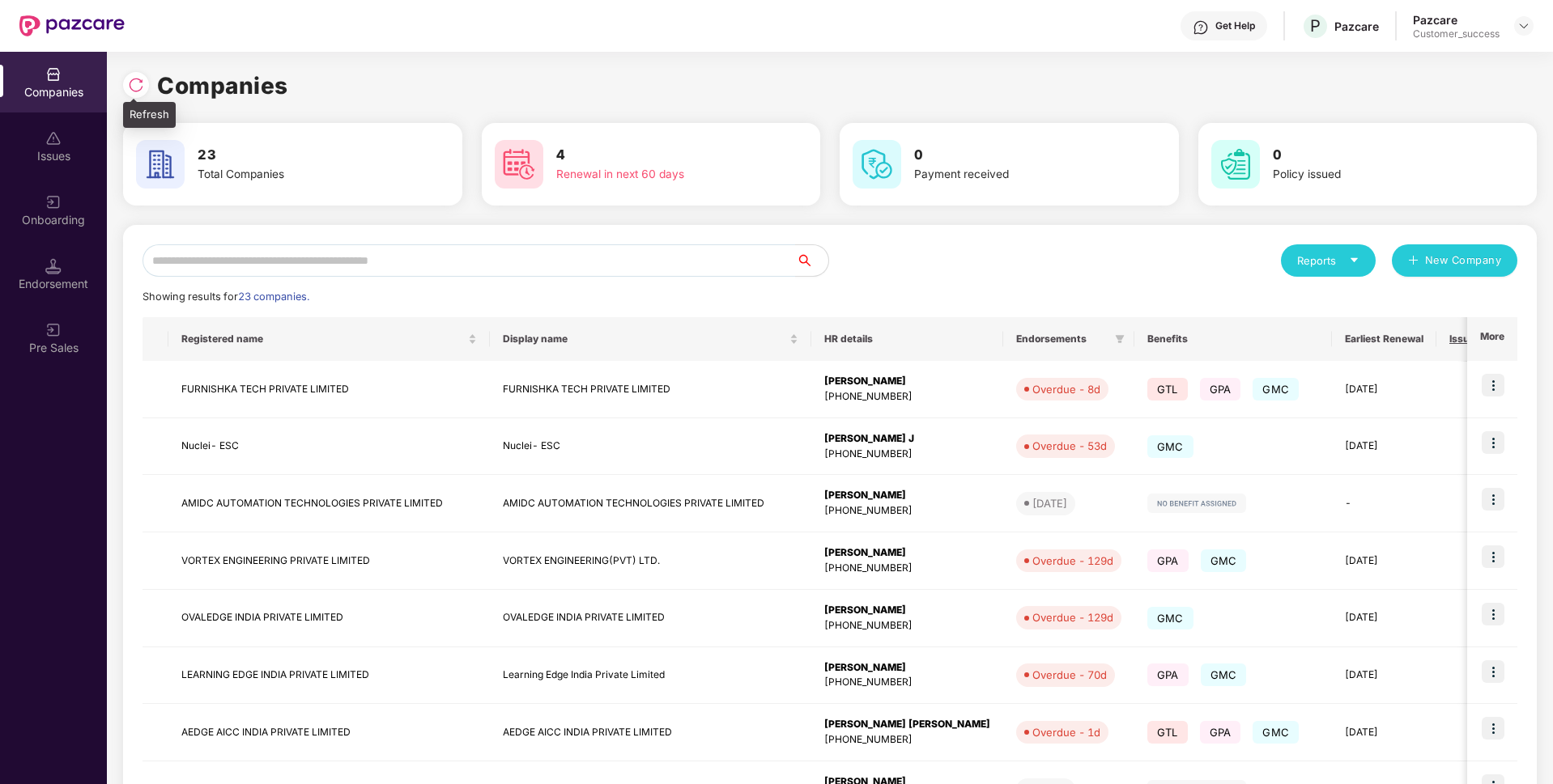
click at [137, 97] on div at bounding box center [136, 85] width 26 height 26
click at [387, 259] on input "text" at bounding box center [469, 261] width 653 height 33
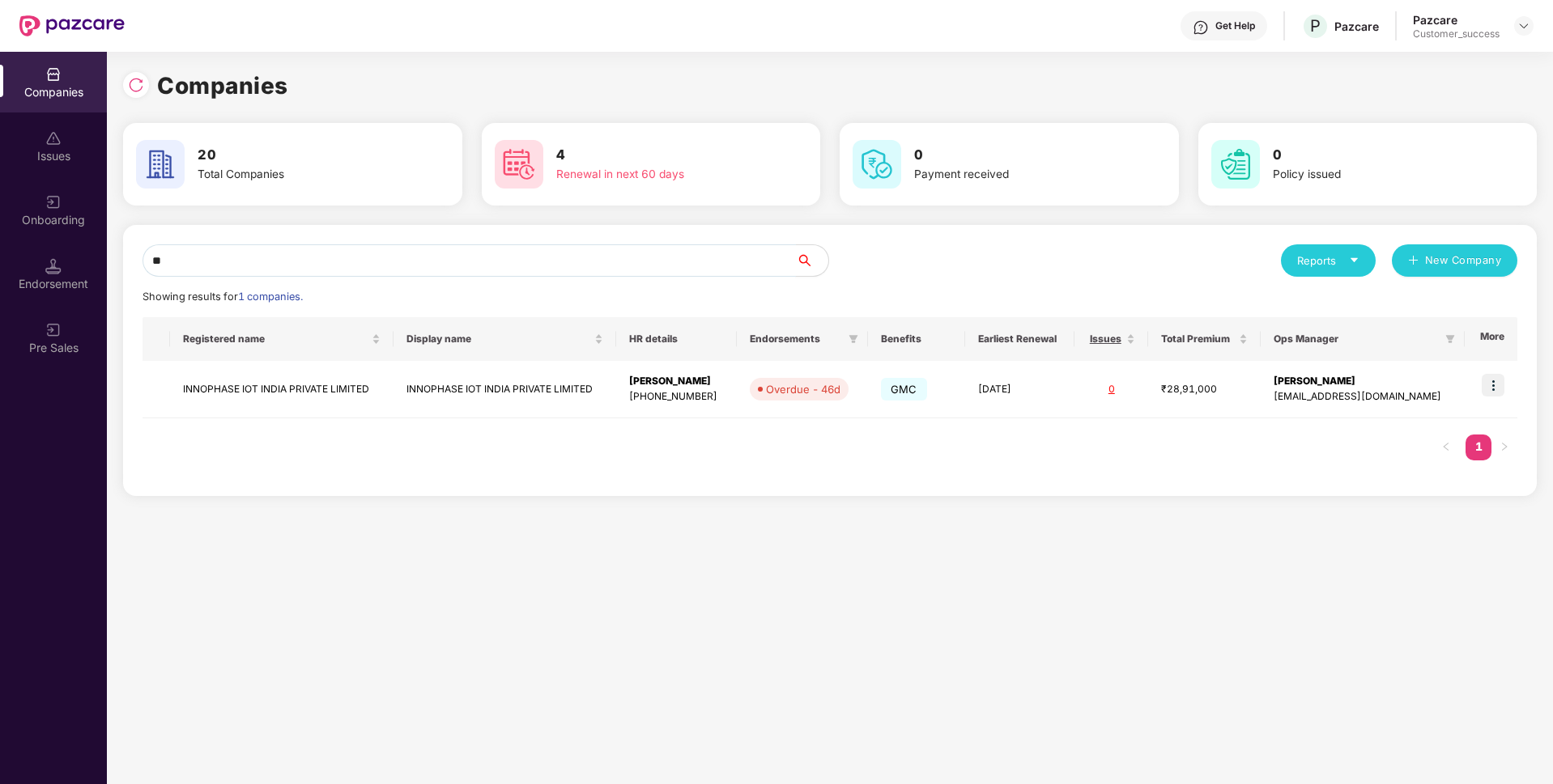
type input "*"
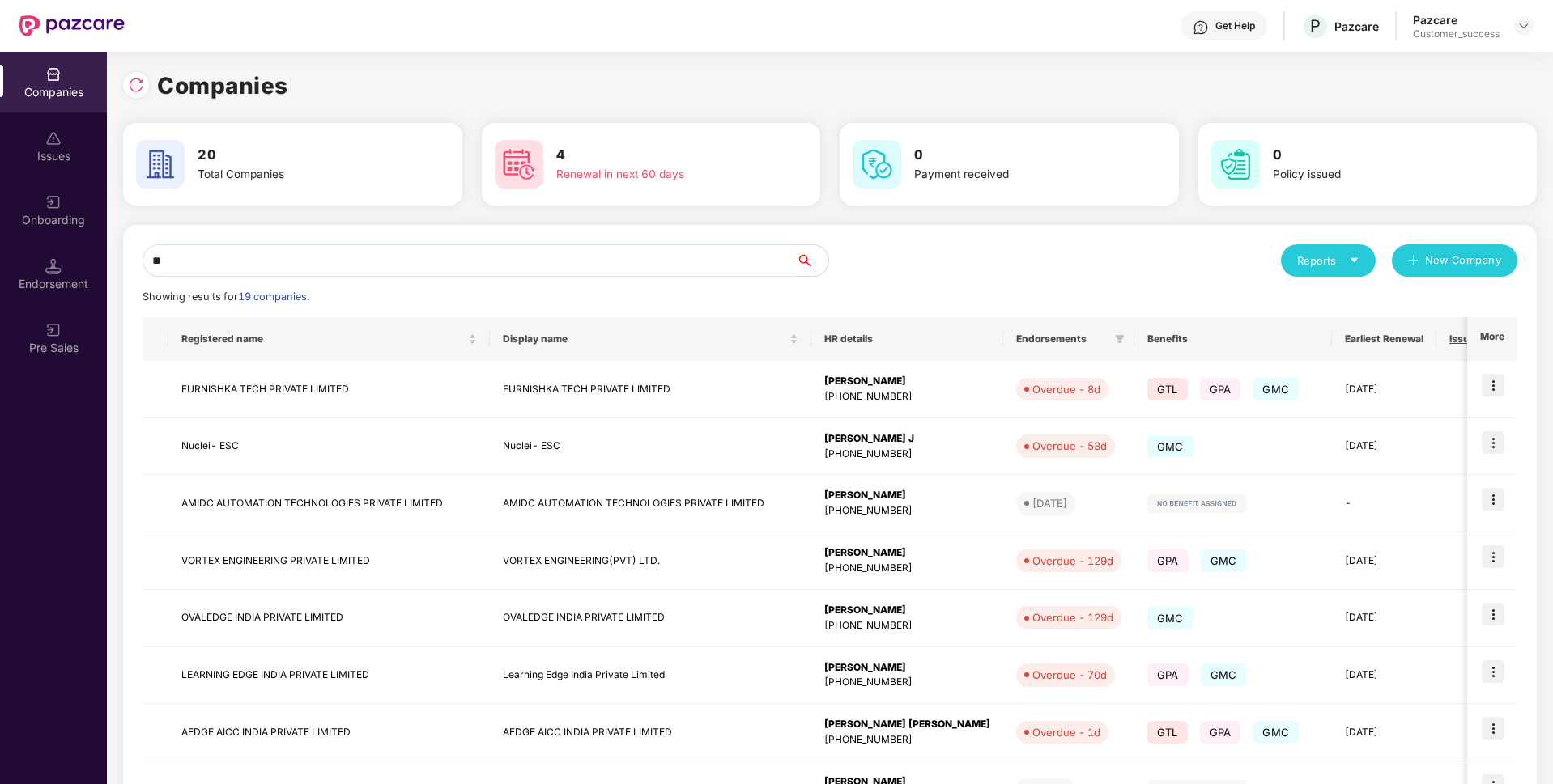
type input "*"
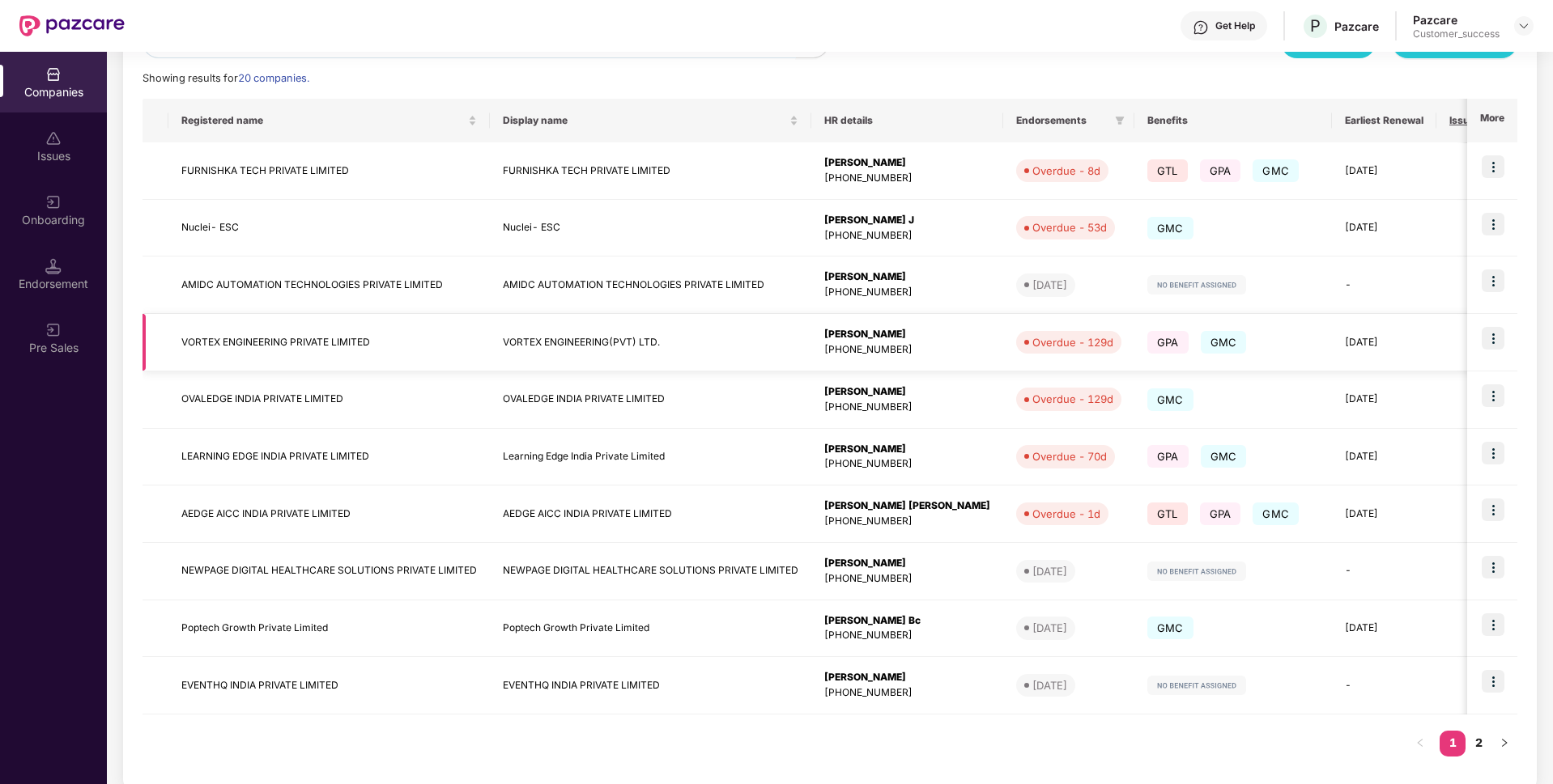
scroll to position [239, 0]
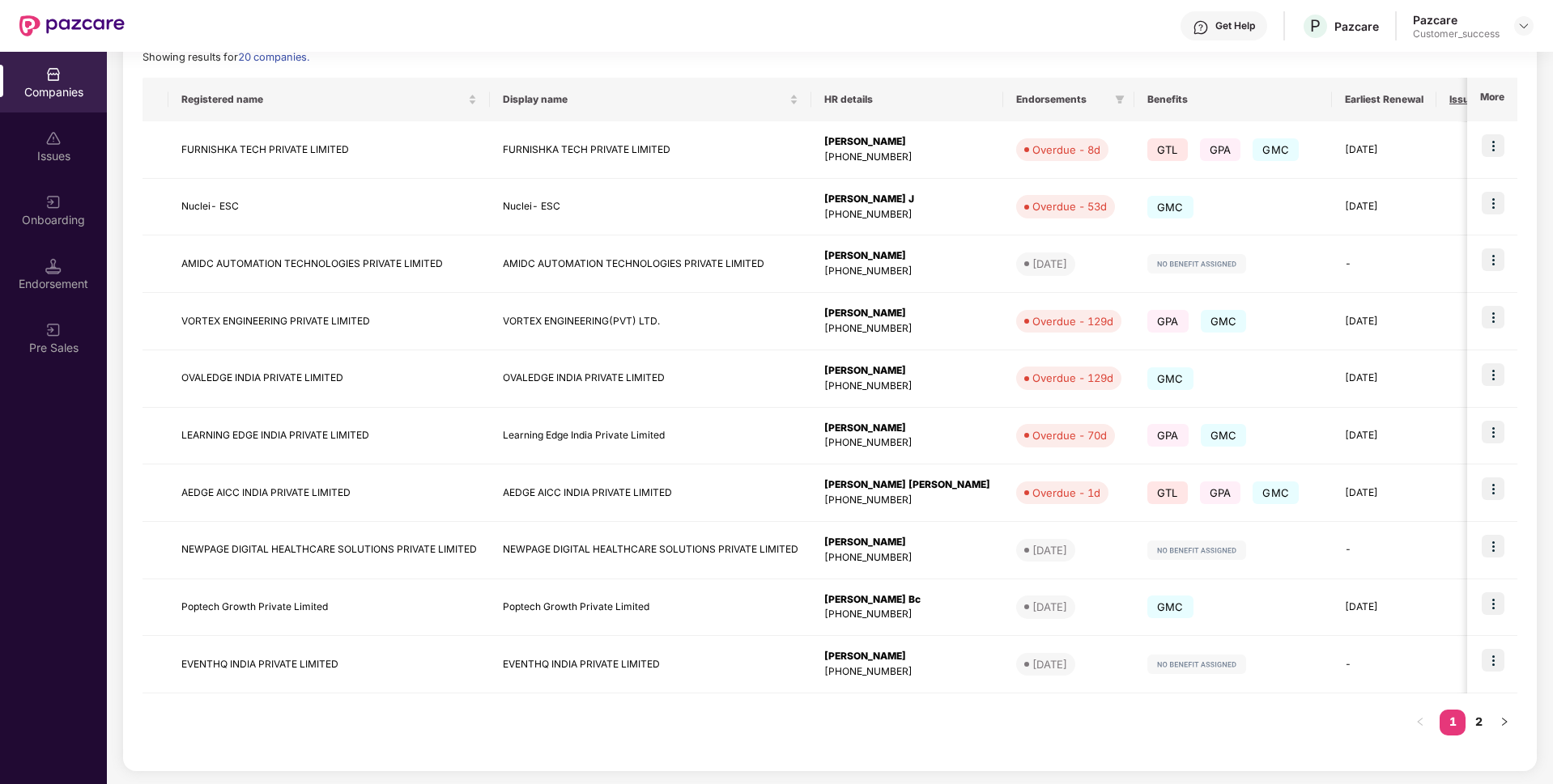
click at [1480, 707] on div "Registered name Display name HR details Endorsements Benefits Earliest Renewal …" at bounding box center [830, 414] width 1375 height 674
click at [1482, 721] on link "2" at bounding box center [1478, 722] width 26 height 24
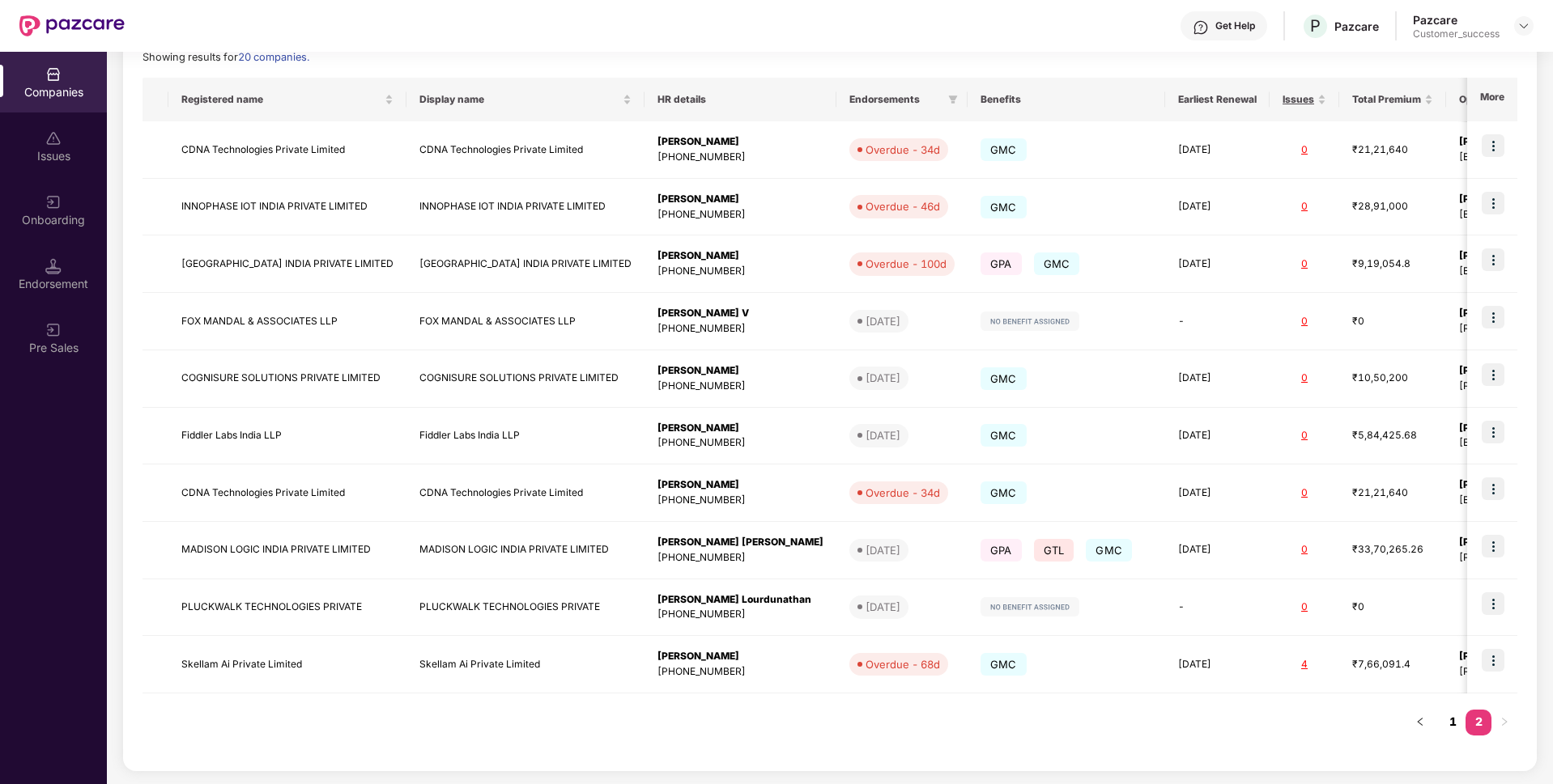
click at [1455, 722] on link "1" at bounding box center [1452, 722] width 26 height 24
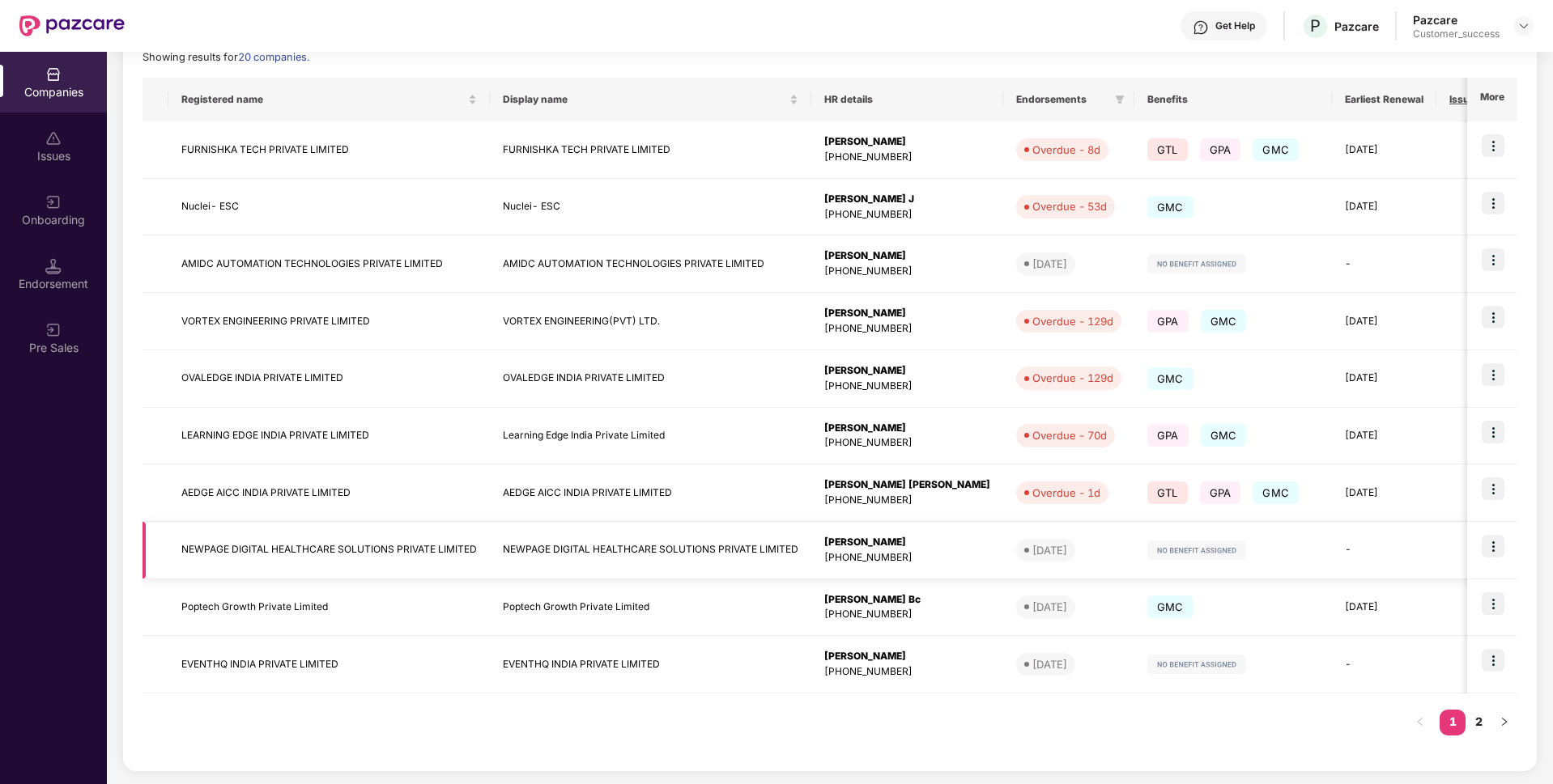
scroll to position [0, 0]
